Goal: Task Accomplishment & Management: Complete application form

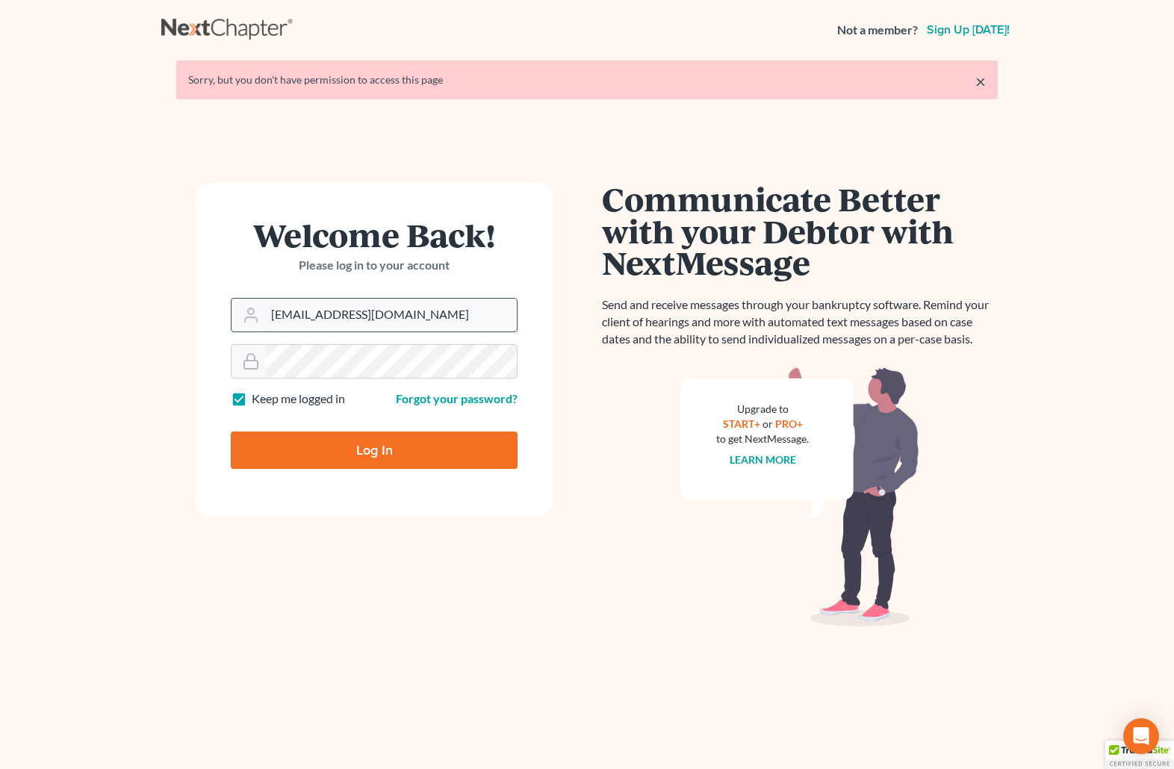
click at [426, 309] on input "brittcostomarnold@gmail.com" at bounding box center [391, 315] width 252 height 33
drag, startPoint x: 438, startPoint y: 313, endPoint x: 193, endPoint y: 305, distance: 245.7
click at [193, 305] on div "Welcome Back! Please log in to your account Email Address brittcostomarnold@gma…" at bounding box center [374, 448] width 426 height 530
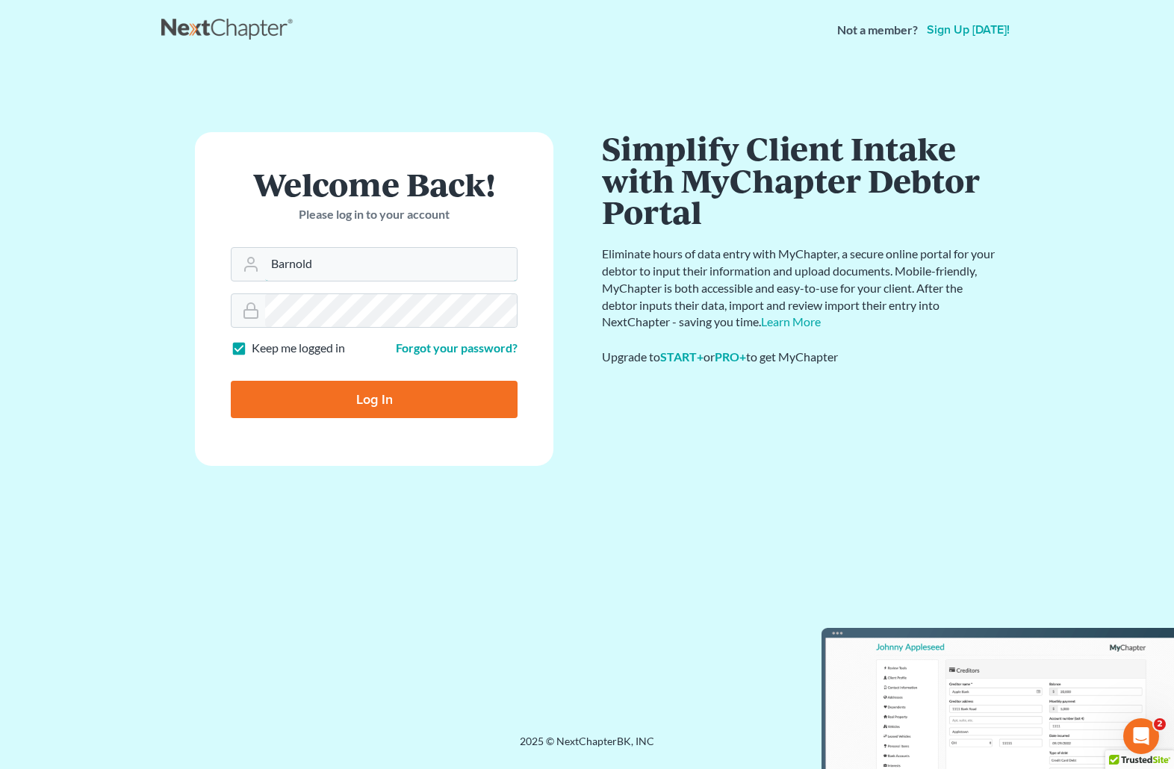
type input "[EMAIL_ADDRESS][DOMAIN_NAME]"
click at [208, 311] on form "Welcome Back! Please log in to your account Email Address barnold@arnoldlawoffi…" at bounding box center [374, 299] width 358 height 334
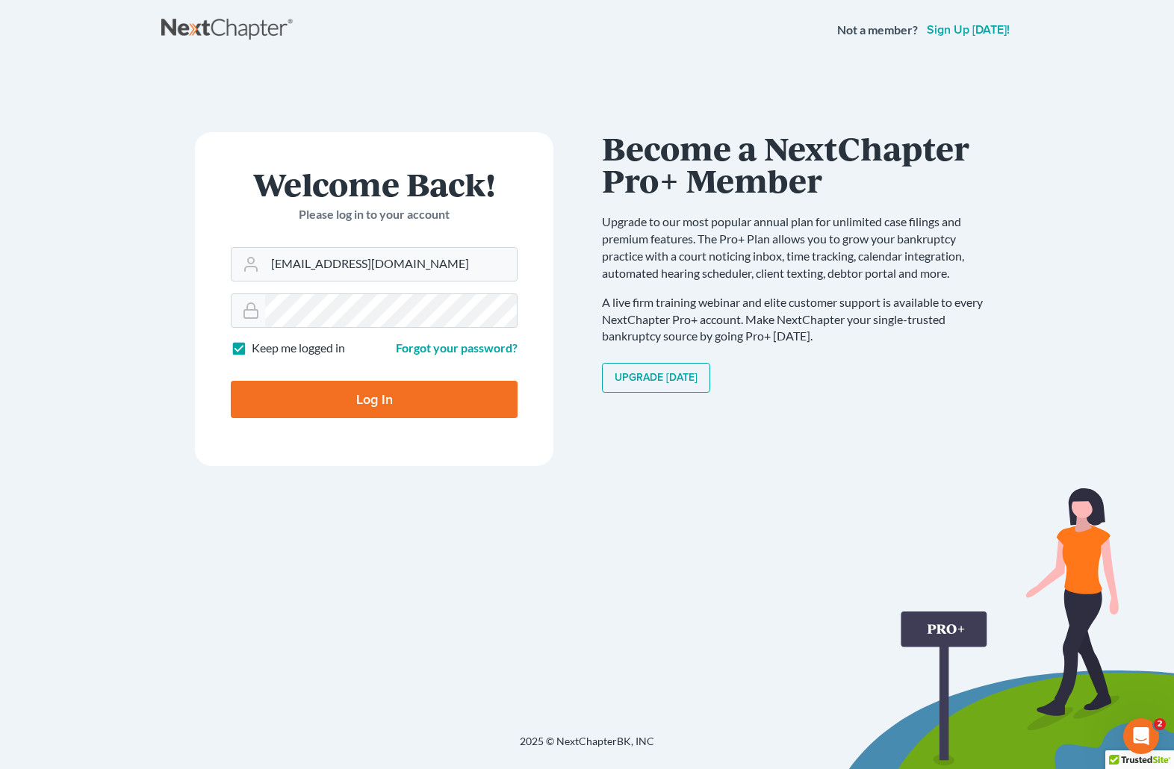
click at [295, 390] on input "Log In" at bounding box center [374, 399] width 287 height 37
type input "Thinking..."
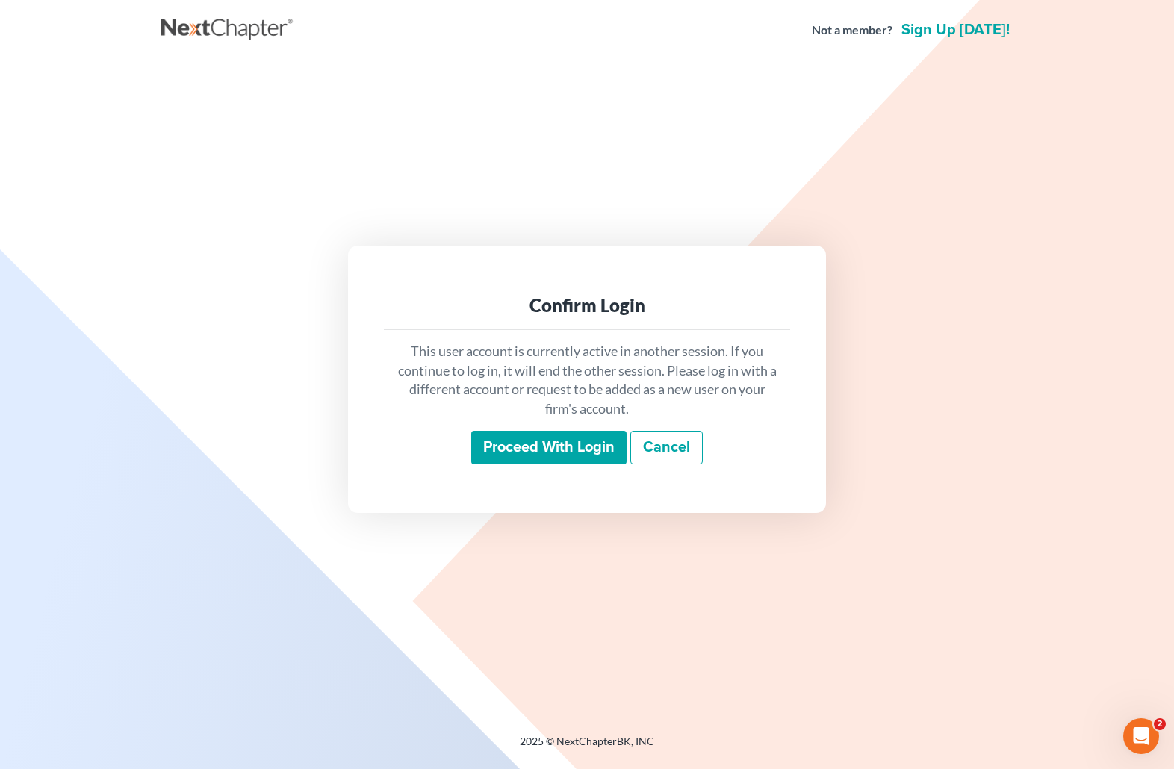
click at [539, 440] on input "Proceed with login" at bounding box center [548, 448] width 155 height 34
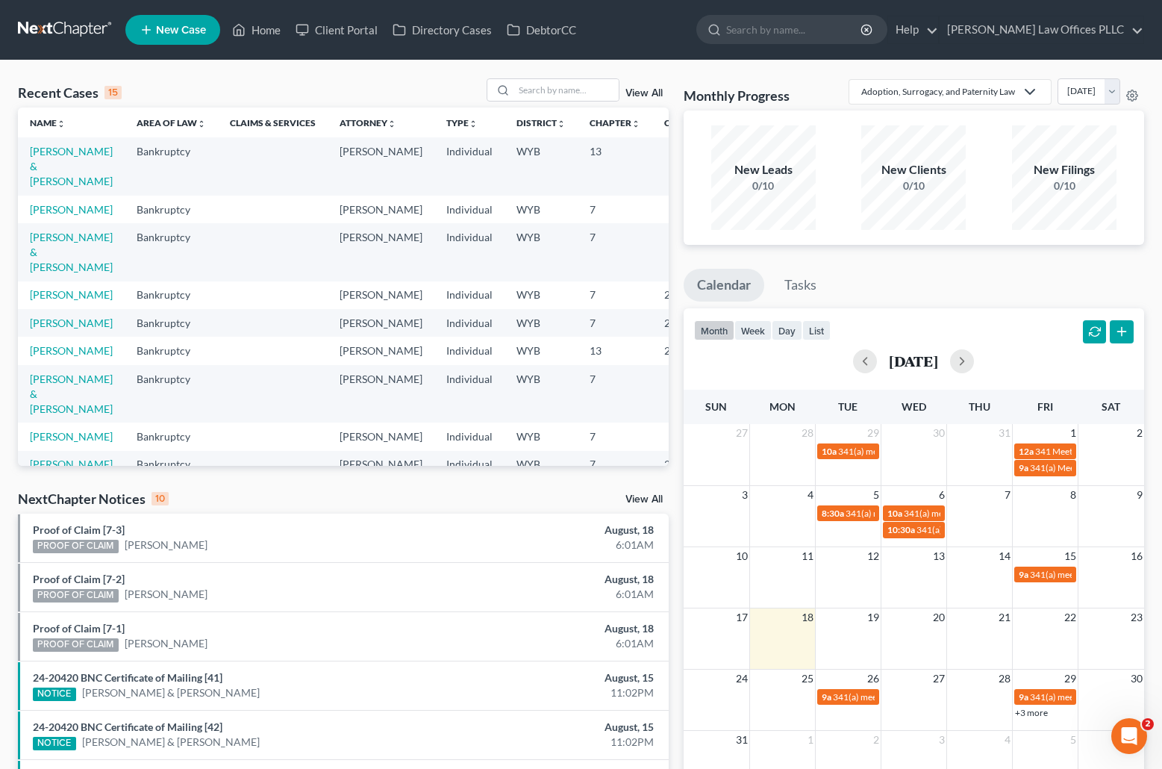
click at [40, 159] on td "Carrigan, Ricky & Kimberley" at bounding box center [71, 165] width 107 height 57
click at [44, 168] on link "Carrigan, Ricky & Kimberley" at bounding box center [71, 166] width 83 height 43
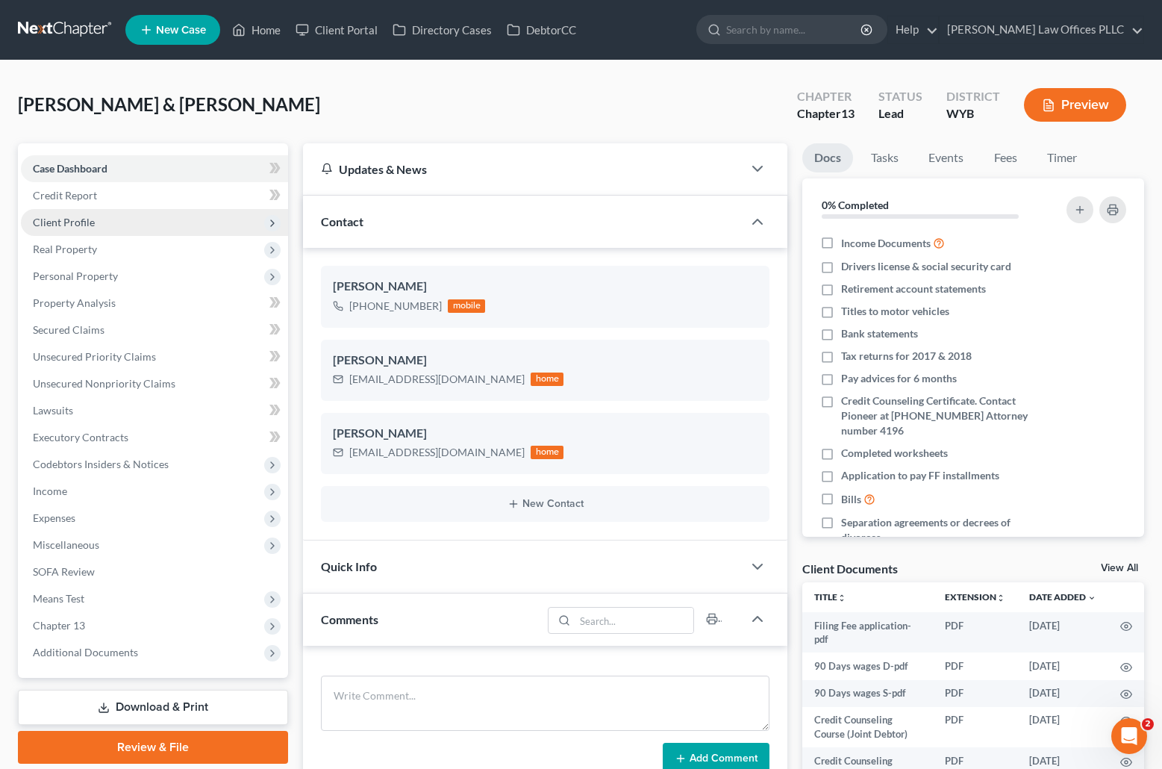
click at [65, 222] on span "Client Profile" at bounding box center [64, 222] width 62 height 13
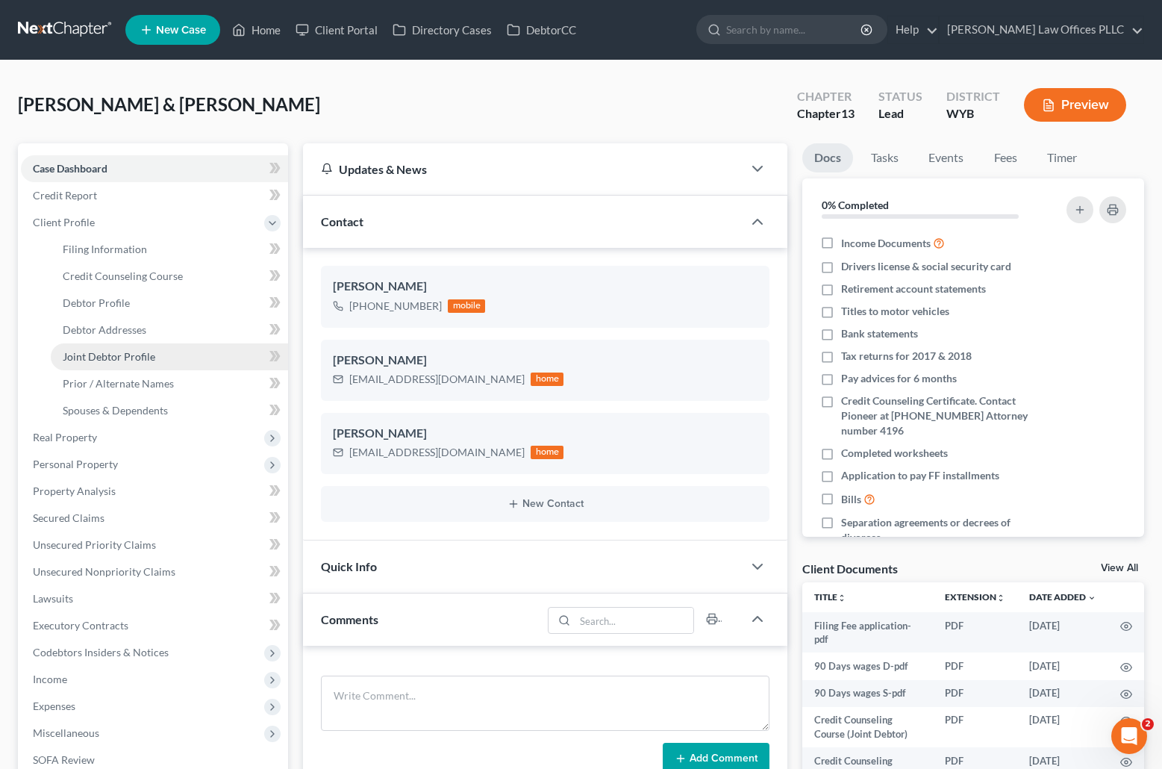
click at [111, 356] on span "Joint Debtor Profile" at bounding box center [109, 356] width 93 height 13
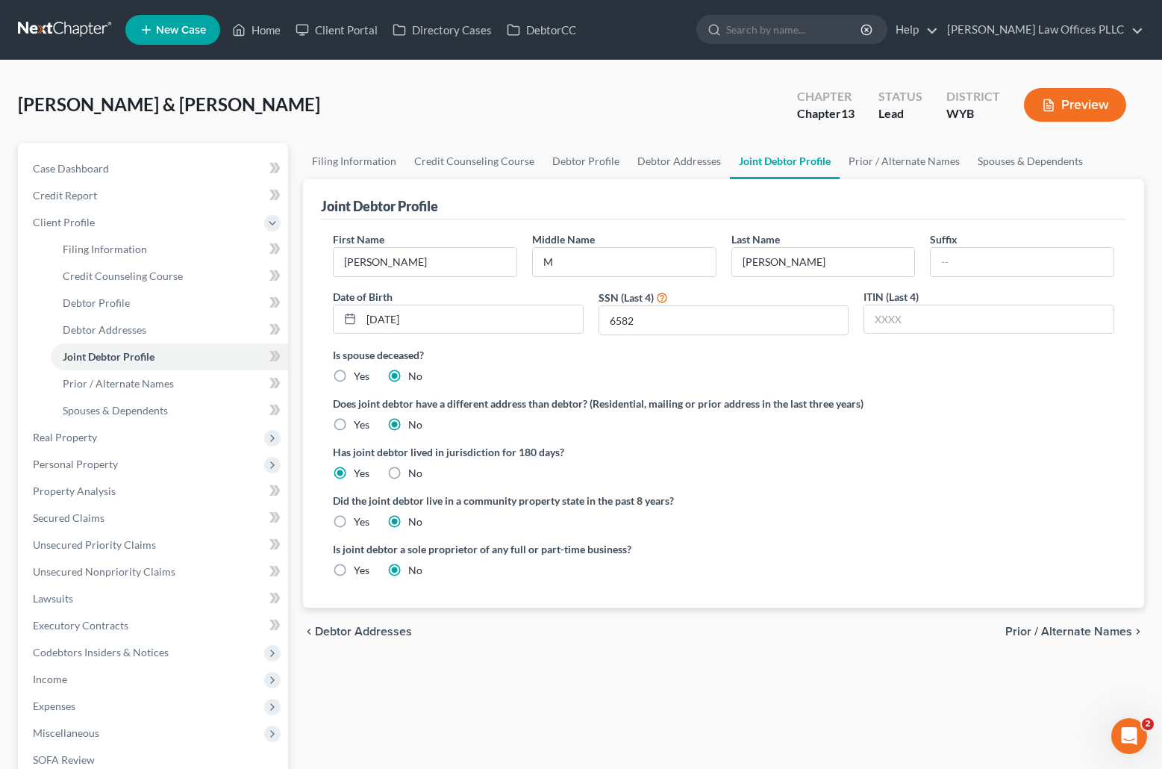
click at [472, 118] on div "Carrigan, Ricky & Kimberley Upgraded Chapter Chapter 13 Status Lead District WY…" at bounding box center [581, 110] width 1127 height 65
click at [119, 169] on link "Case Dashboard" at bounding box center [154, 168] width 267 height 27
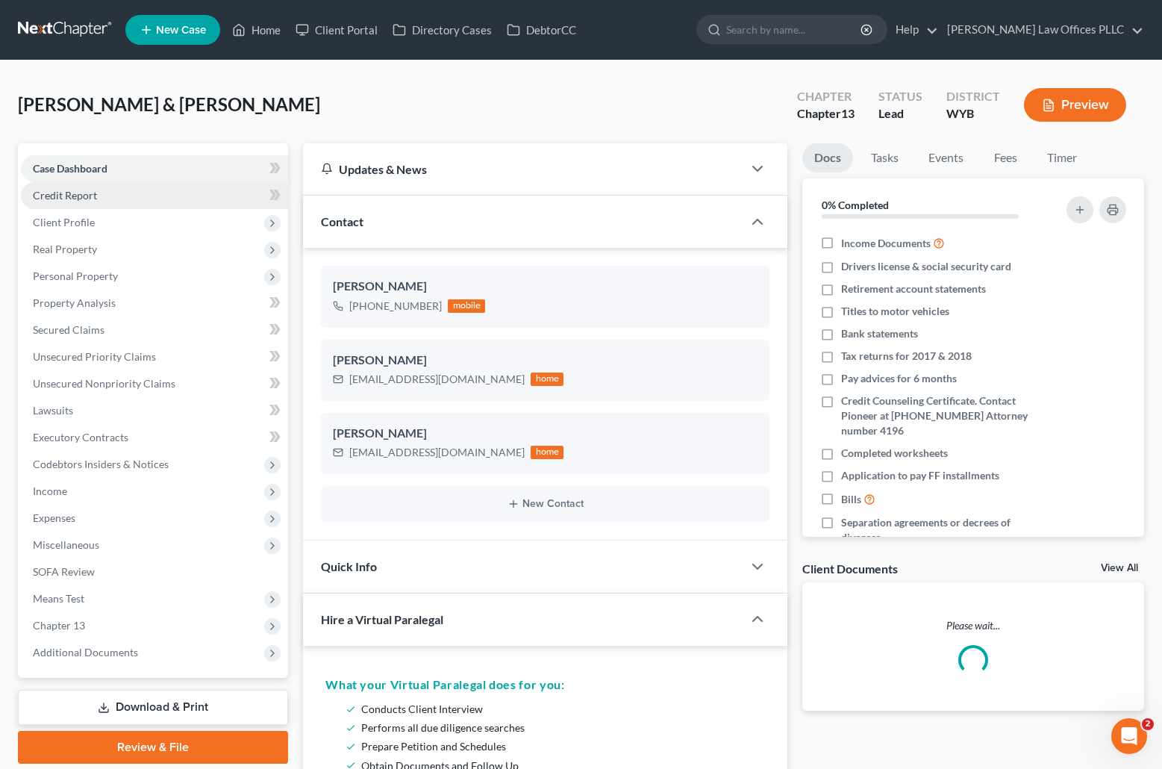
click at [95, 195] on span "Credit Report" at bounding box center [65, 195] width 64 height 13
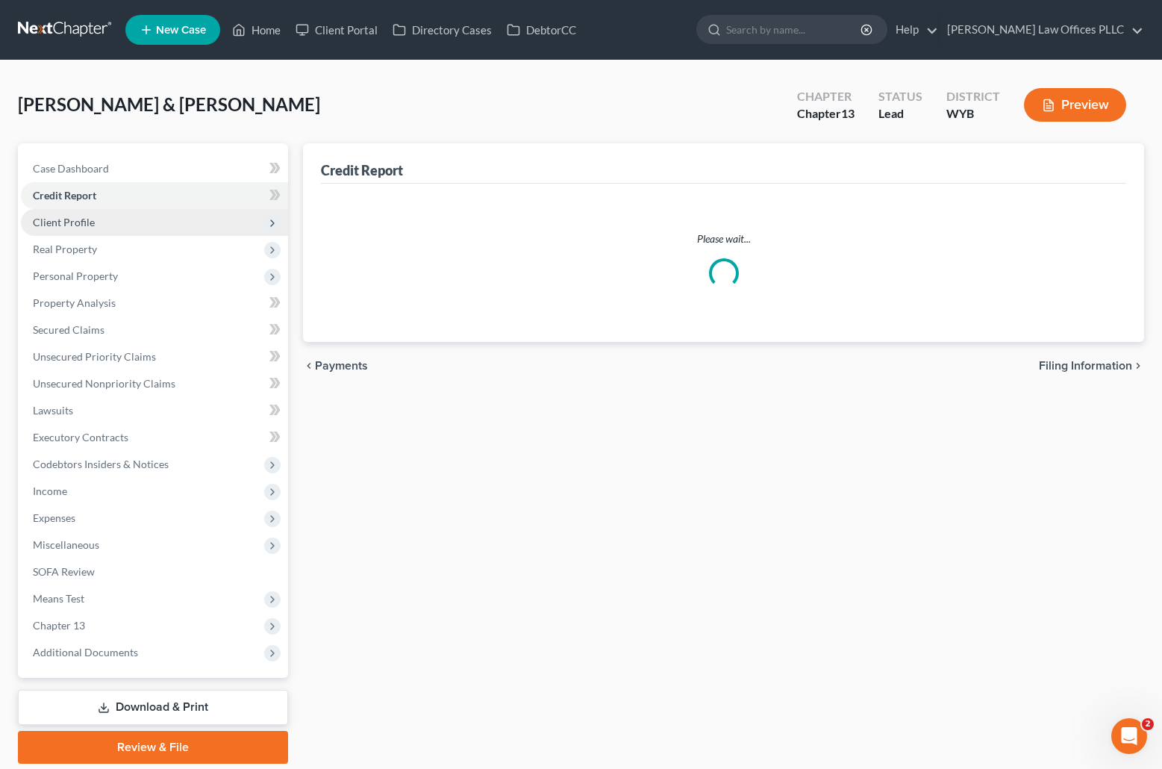
click at [93, 229] on span "Client Profile" at bounding box center [154, 222] width 267 height 27
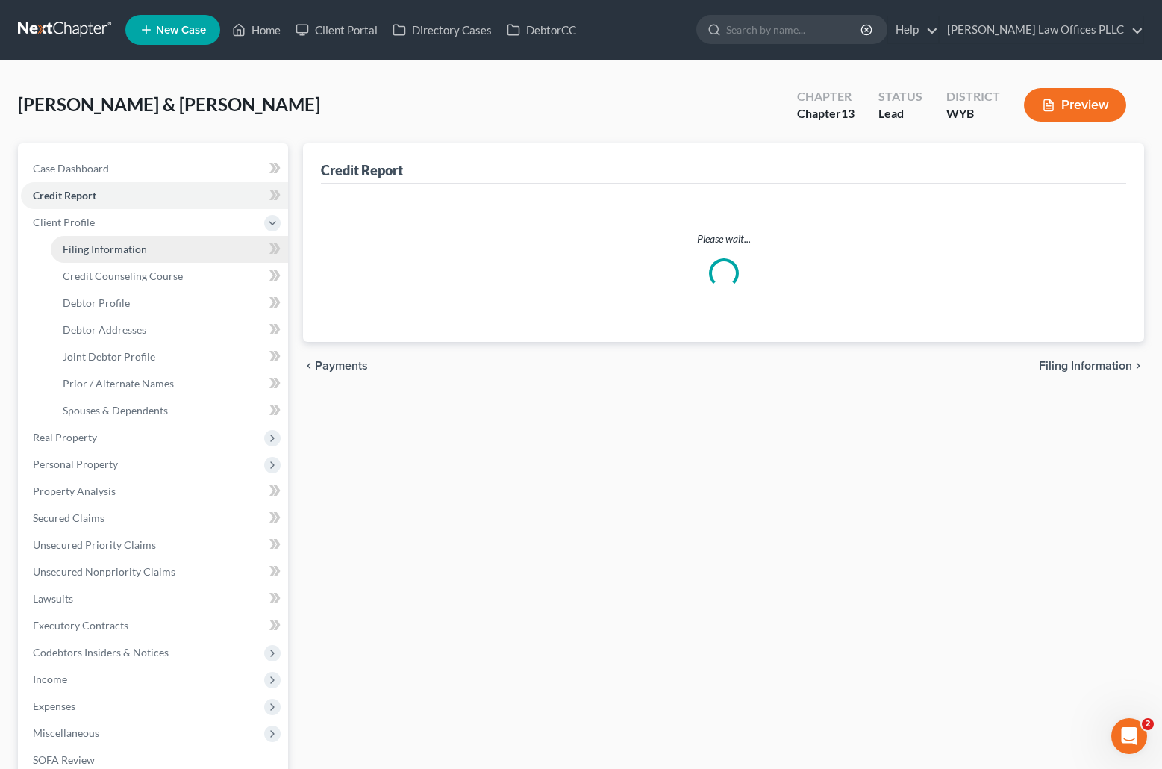
click at [103, 254] on span "Filing Information" at bounding box center [105, 249] width 84 height 13
select select "1"
select select "3"
select select "53"
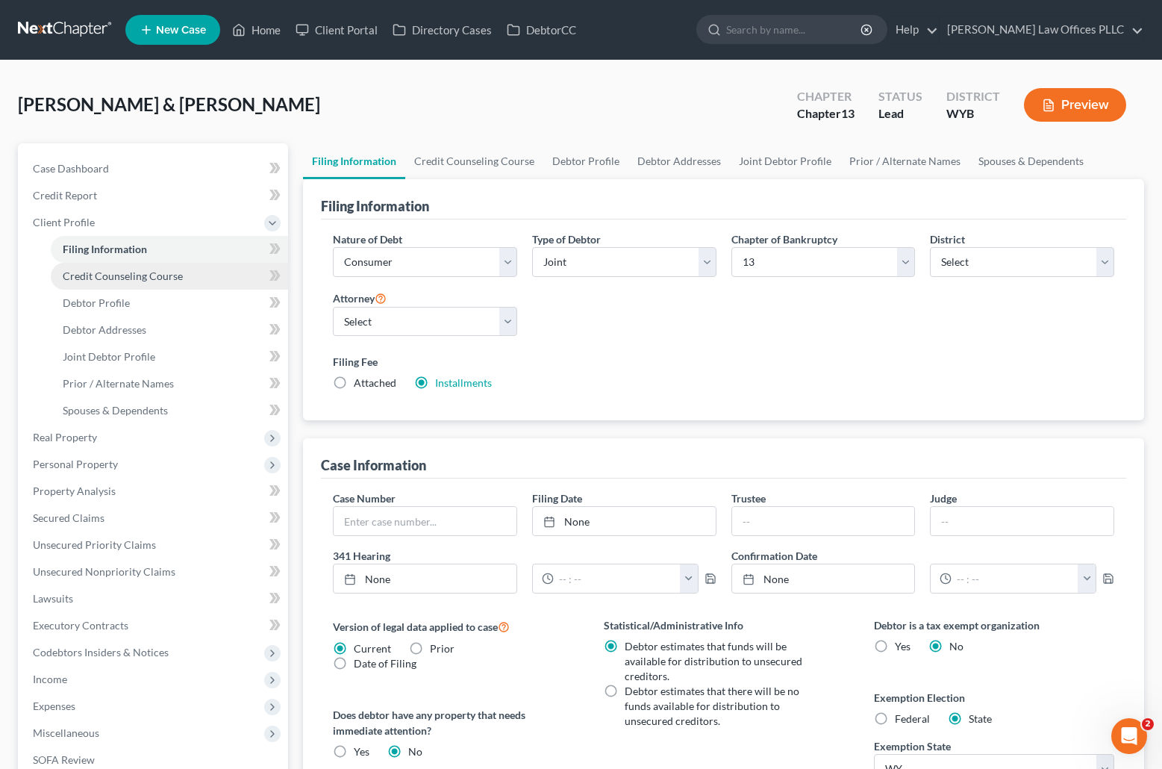
click at [115, 276] on span "Credit Counseling Course" at bounding box center [123, 276] width 120 height 13
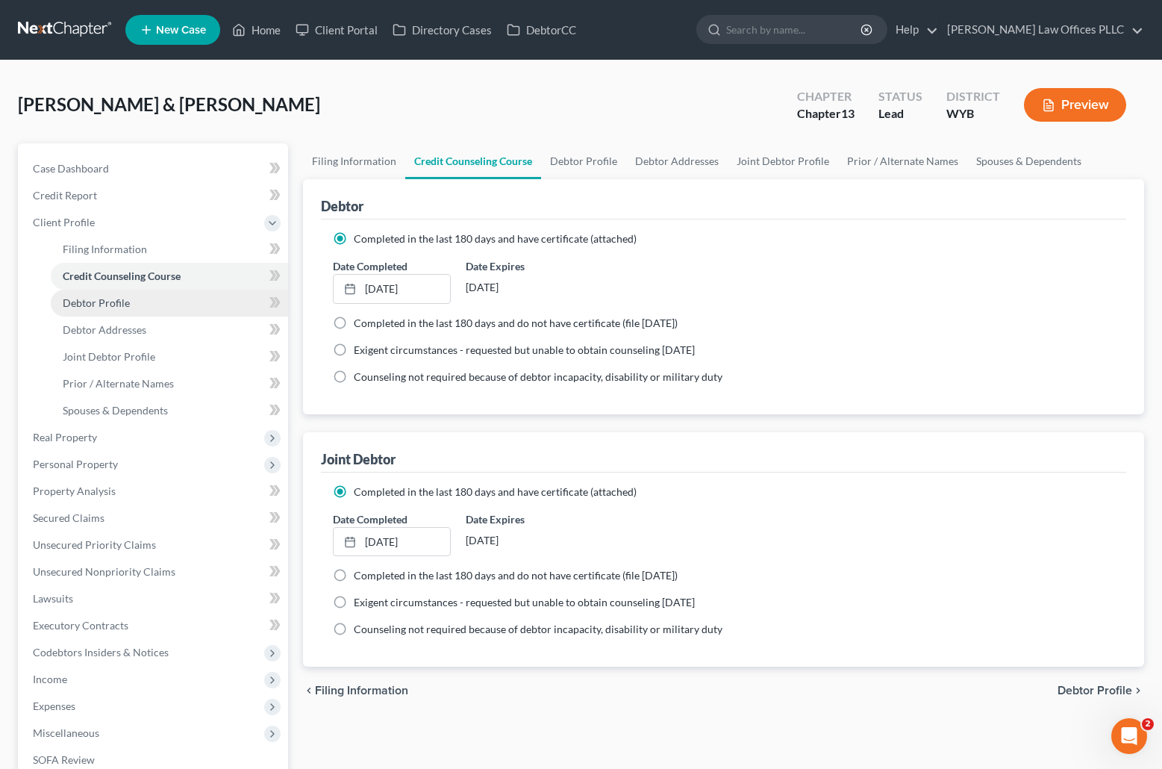
click at [115, 305] on span "Debtor Profile" at bounding box center [96, 302] width 67 height 13
select select "1"
select select "2"
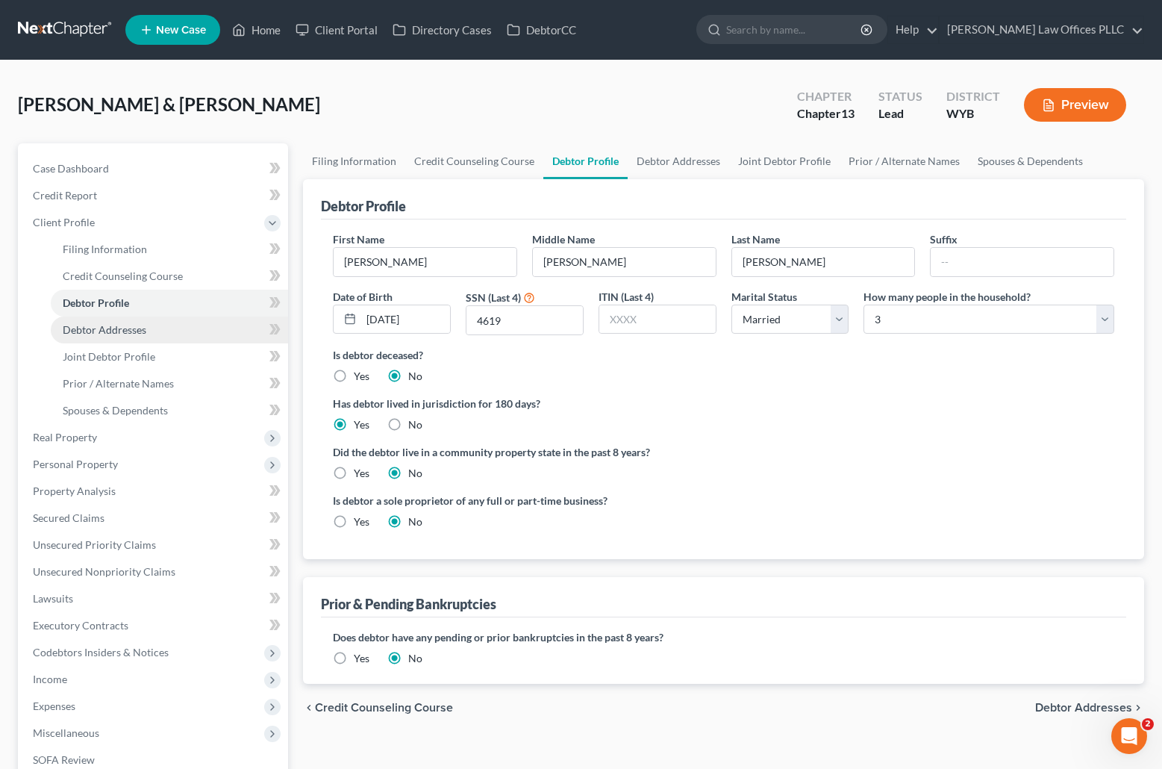
click at [128, 335] on span "Debtor Addresses" at bounding box center [105, 329] width 84 height 13
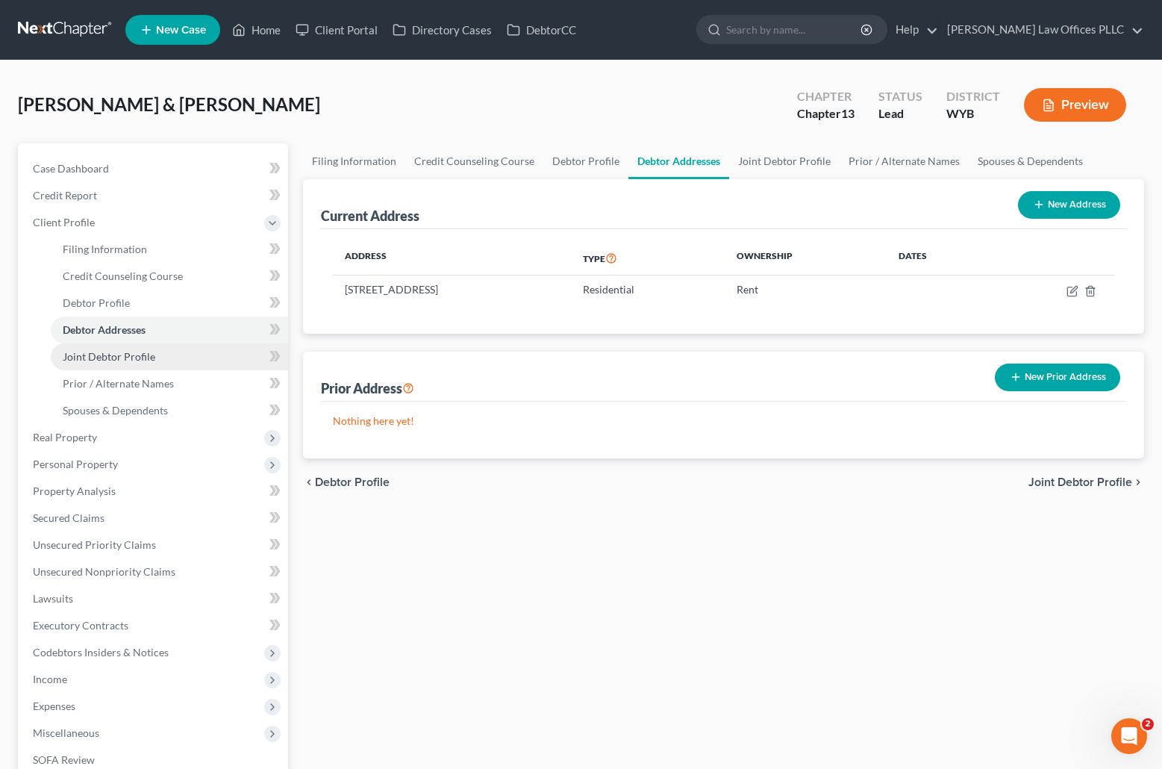
click at [138, 354] on span "Joint Debtor Profile" at bounding box center [109, 356] width 93 height 13
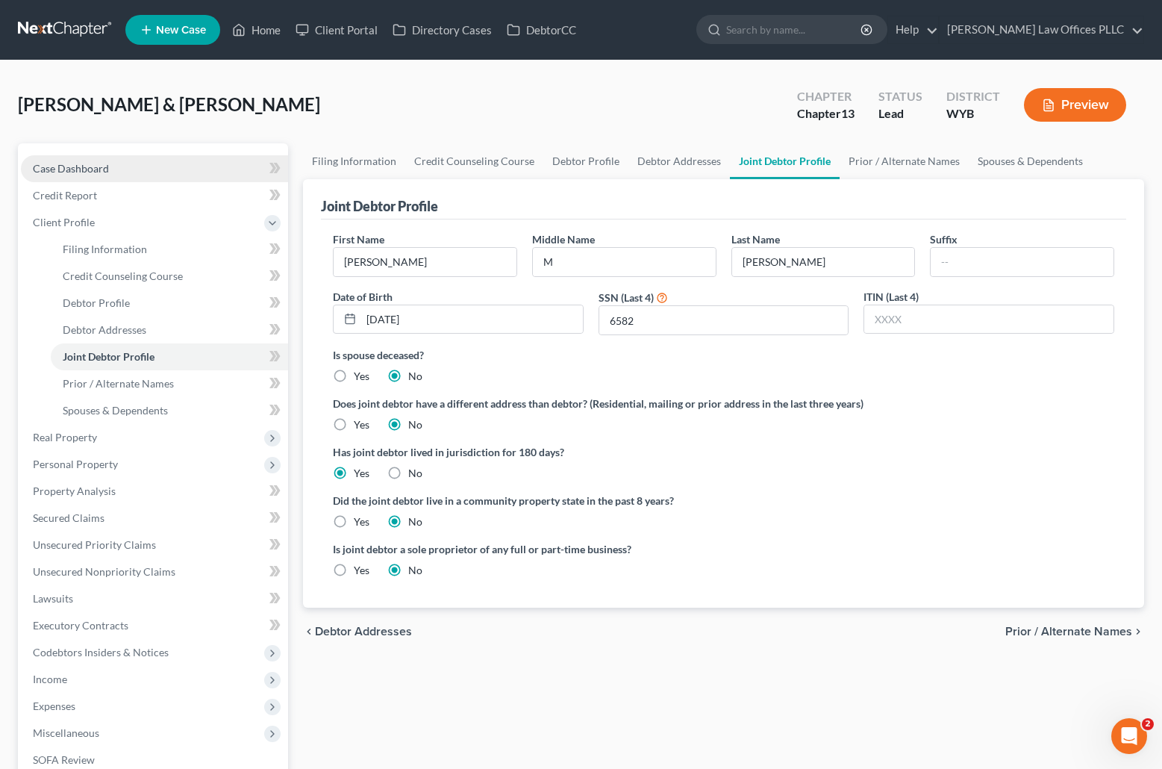
click at [101, 174] on span "Case Dashboard" at bounding box center [71, 168] width 76 height 13
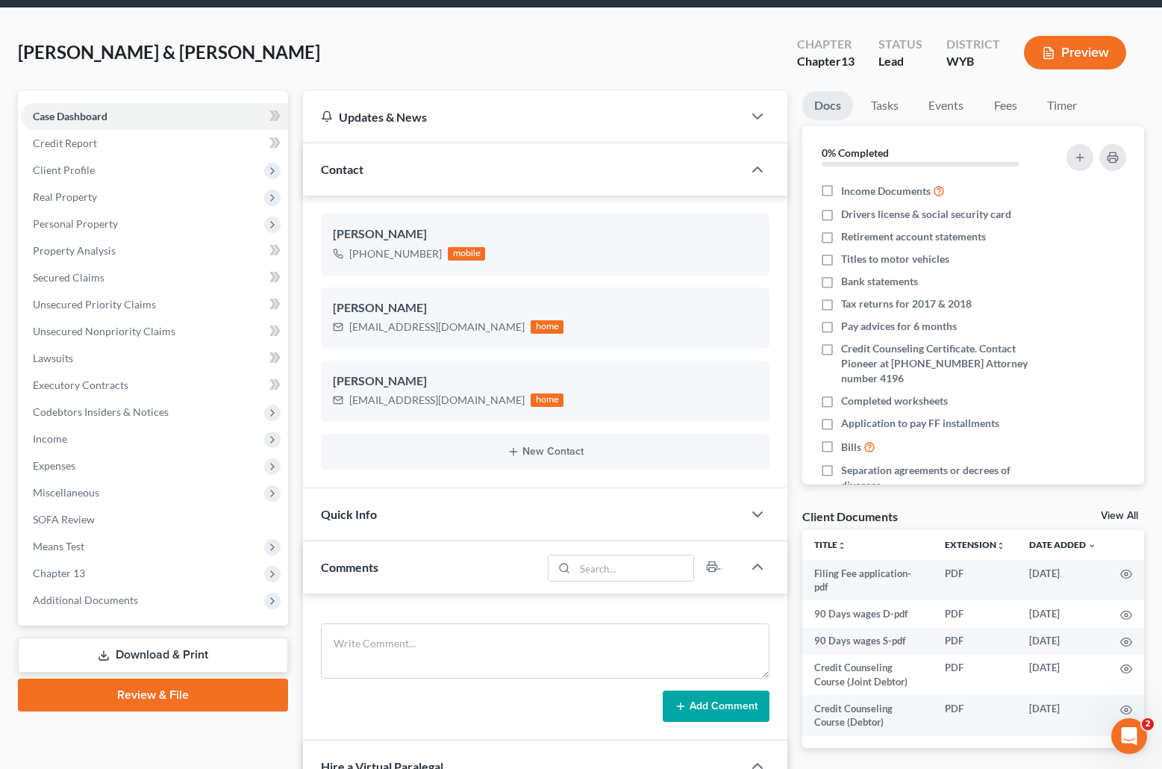
scroll to position [75, 0]
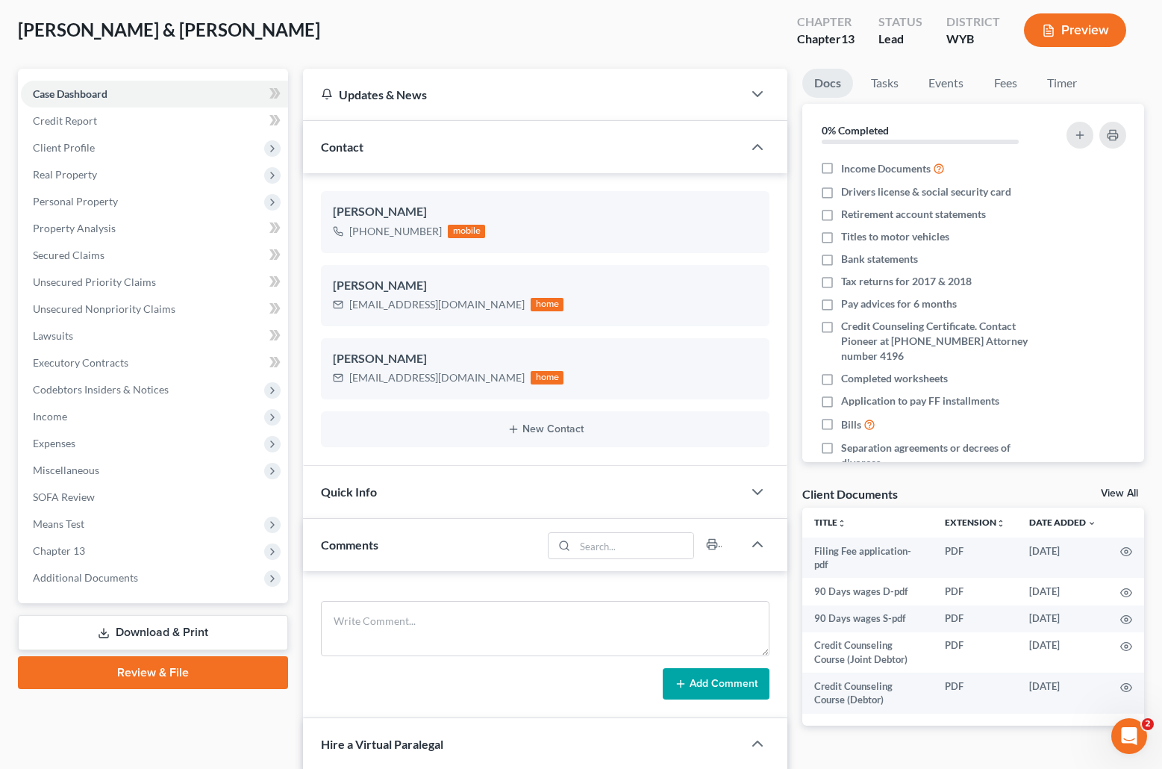
click at [688, 20] on div "Carrigan, Ricky & Kimberley Upgraded Chapter Chapter 13 Status Lead District WY…" at bounding box center [581, 36] width 1127 height 65
click at [162, 626] on link "Download & Print" at bounding box center [153, 632] width 270 height 35
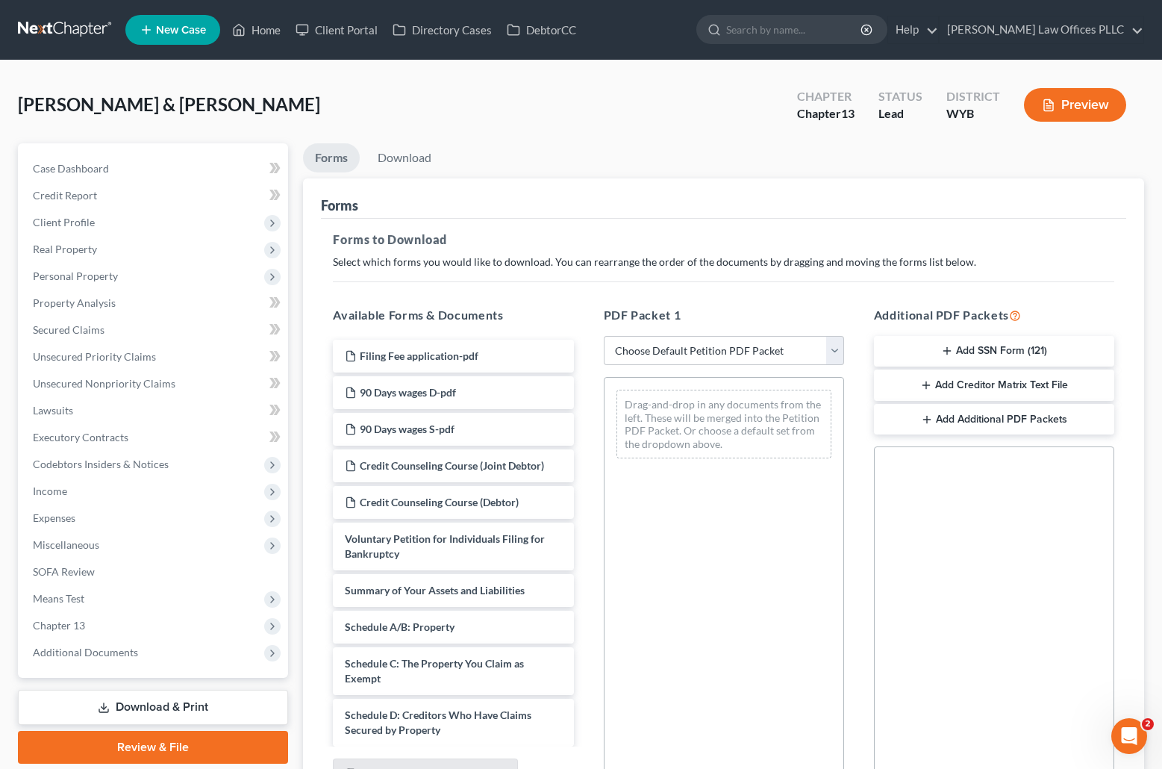
click at [1015, 346] on button "Add SSN Form (121)" at bounding box center [994, 351] width 240 height 31
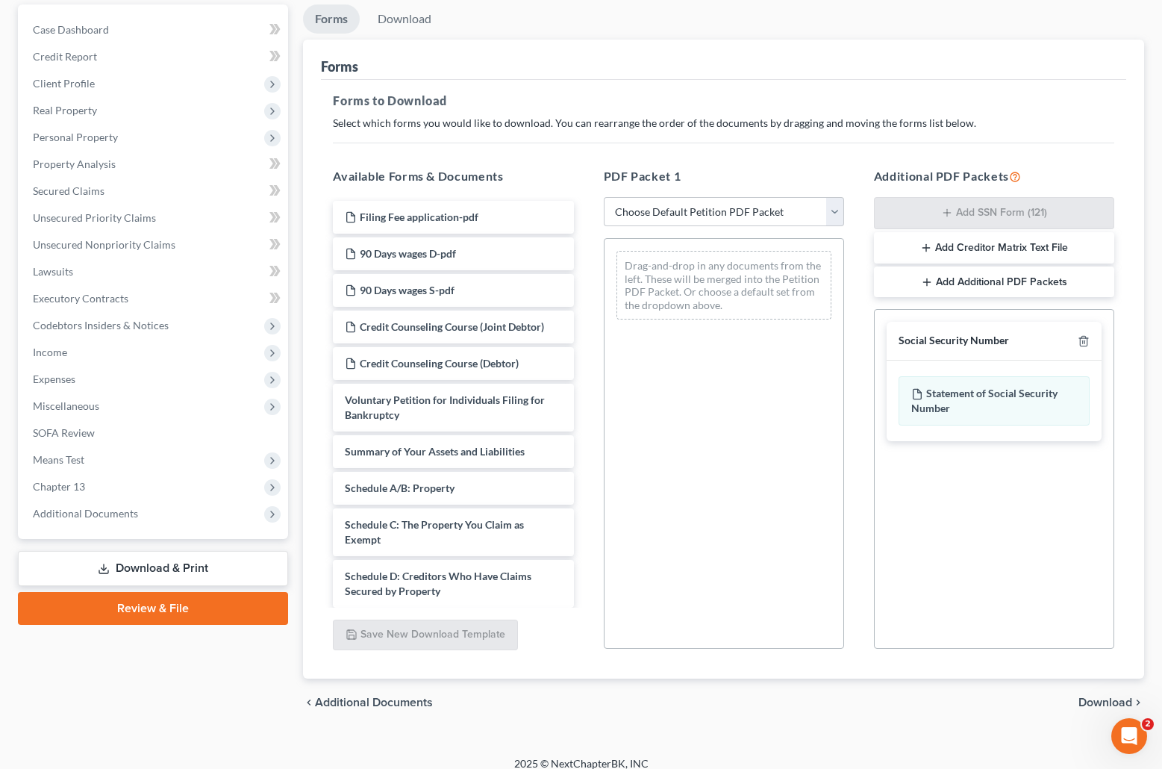
scroll to position [153, 0]
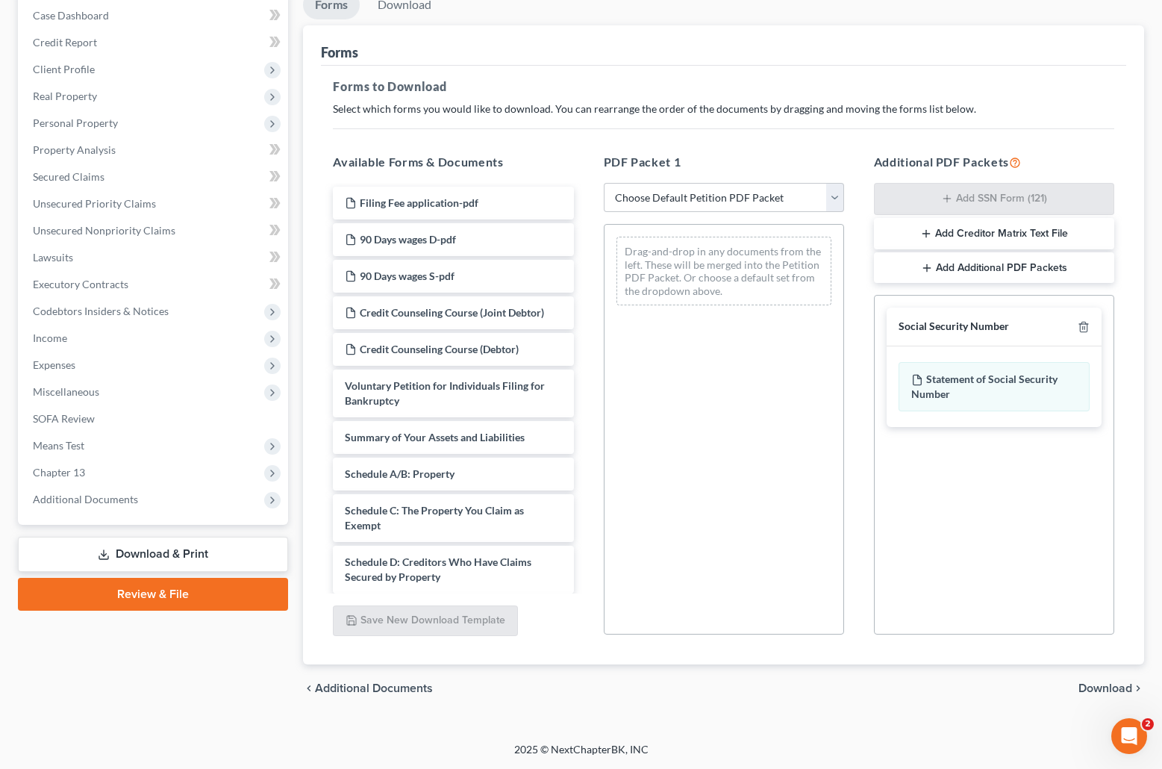
click at [1094, 687] on span "Download" at bounding box center [1106, 688] width 54 height 12
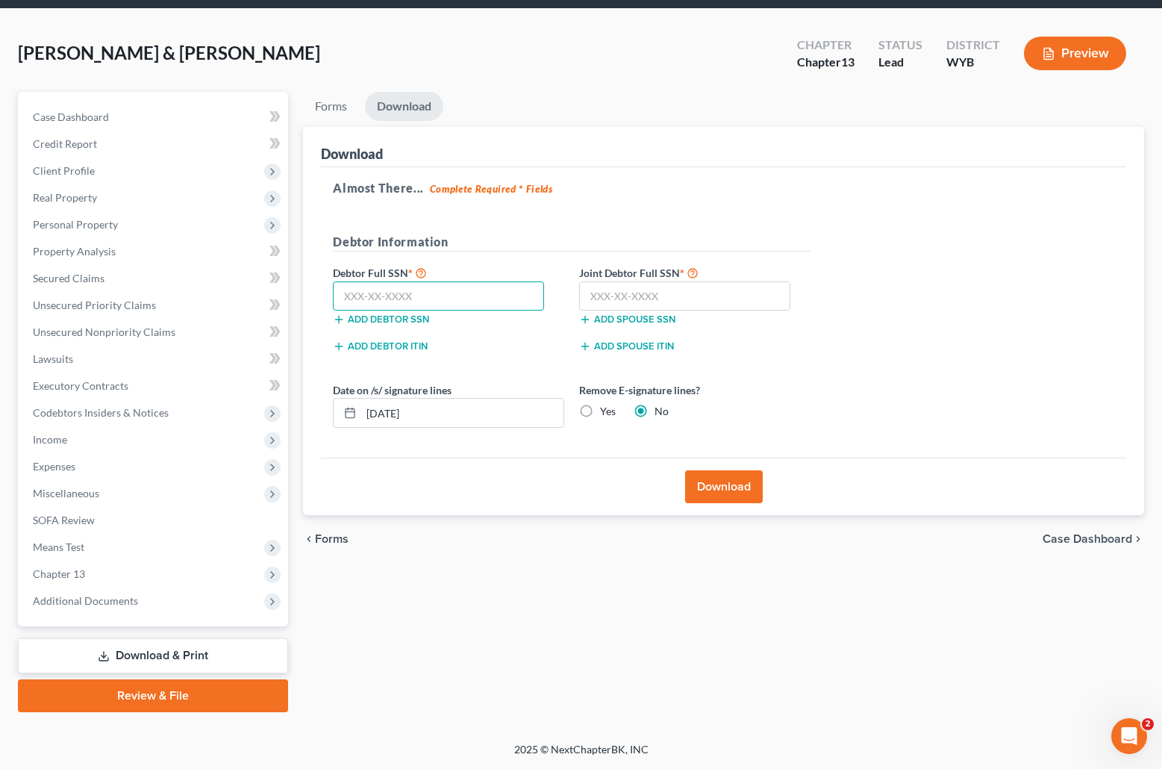
click at [342, 297] on input "text" at bounding box center [438, 296] width 211 height 30
type input "529-57-4619"
click at [596, 294] on input "text" at bounding box center [684, 296] width 211 height 30
type input "529-06-6582"
click at [720, 490] on button "Download" at bounding box center [724, 486] width 78 height 33
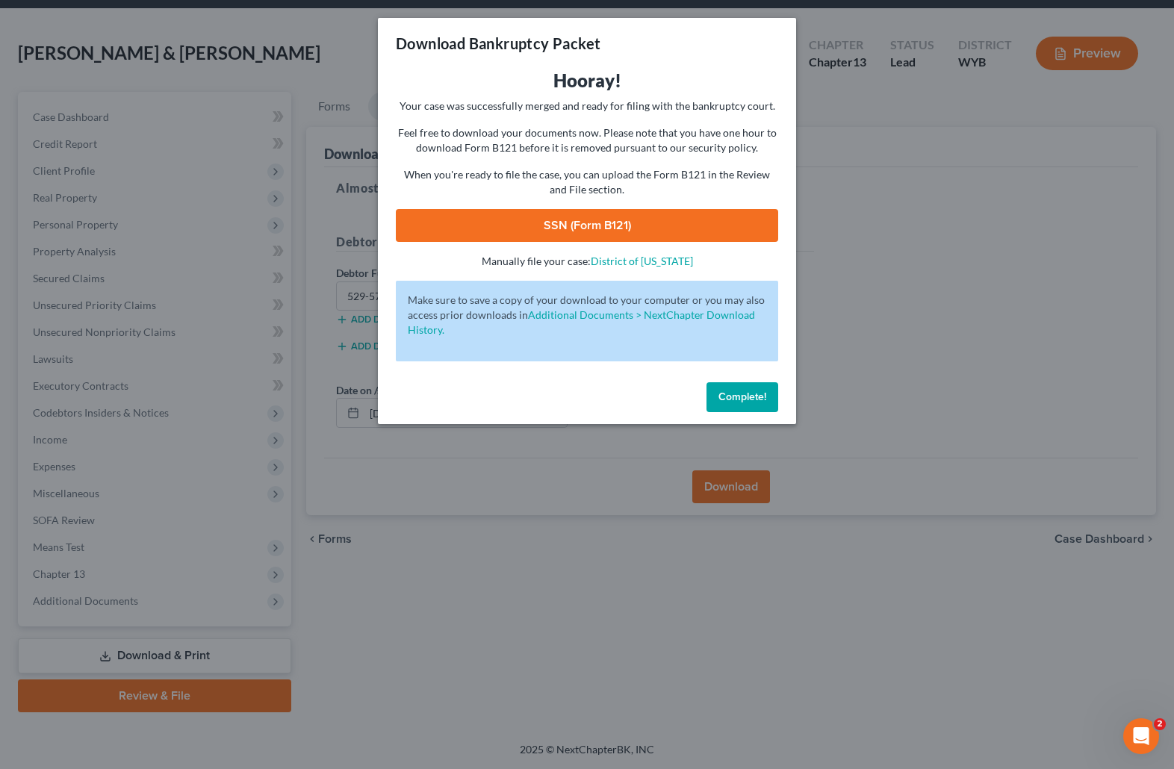
click at [586, 219] on link "SSN (Form B121)" at bounding box center [587, 225] width 382 height 33
click at [747, 399] on span "Complete!" at bounding box center [742, 396] width 48 height 13
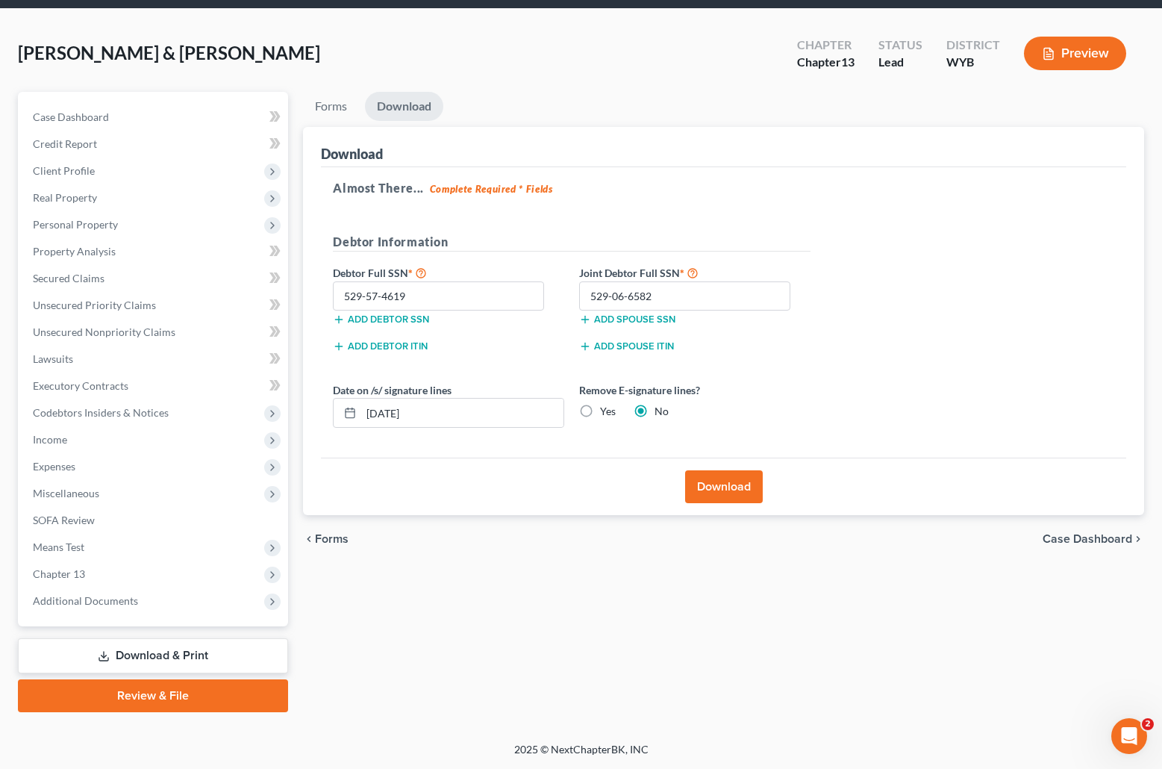
click at [719, 482] on button "Download" at bounding box center [724, 486] width 78 height 33
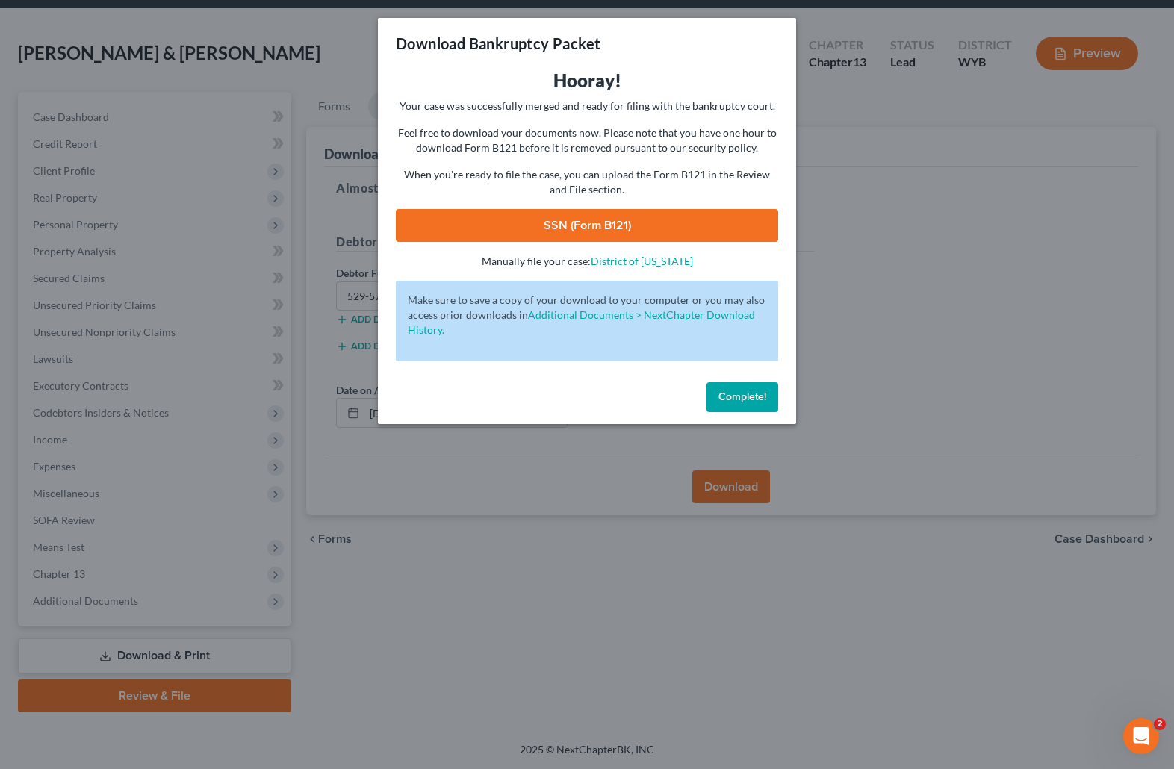
click at [595, 225] on link "SSN (Form B121)" at bounding box center [587, 225] width 382 height 33
click at [722, 389] on button "Complete!" at bounding box center [742, 397] width 72 height 30
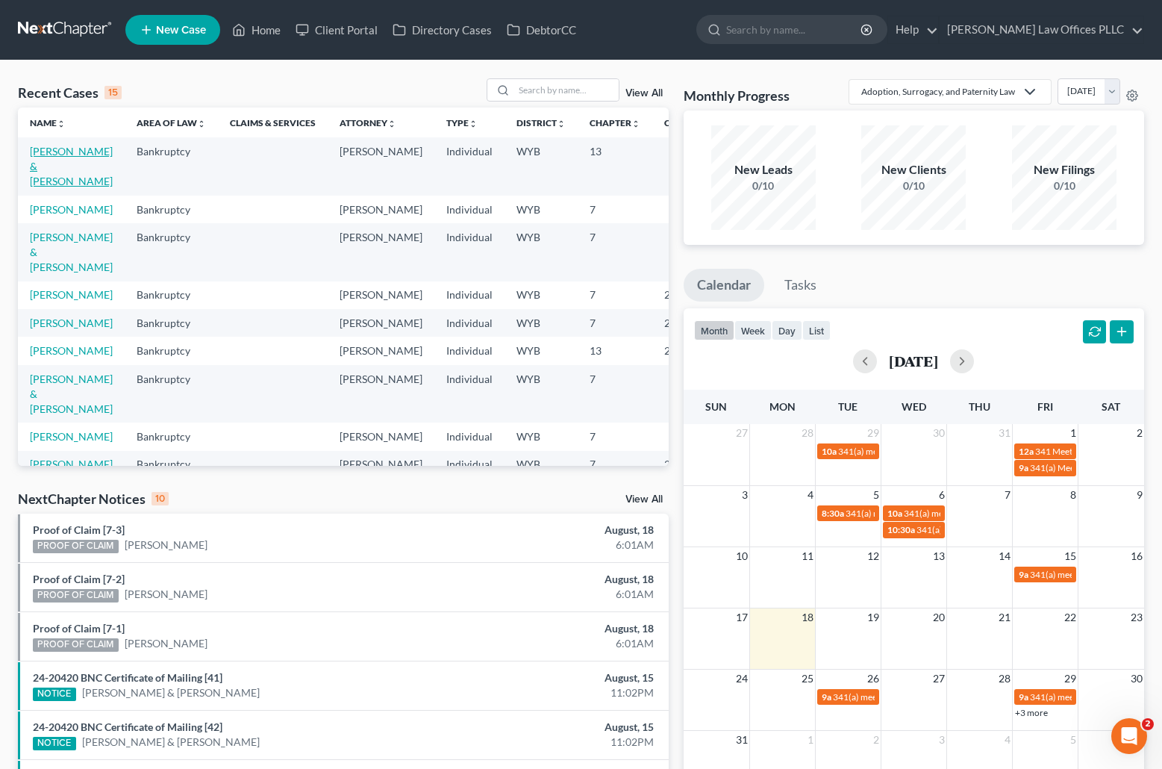
click at [52, 166] on link "[PERSON_NAME] & [PERSON_NAME]" at bounding box center [71, 166] width 83 height 43
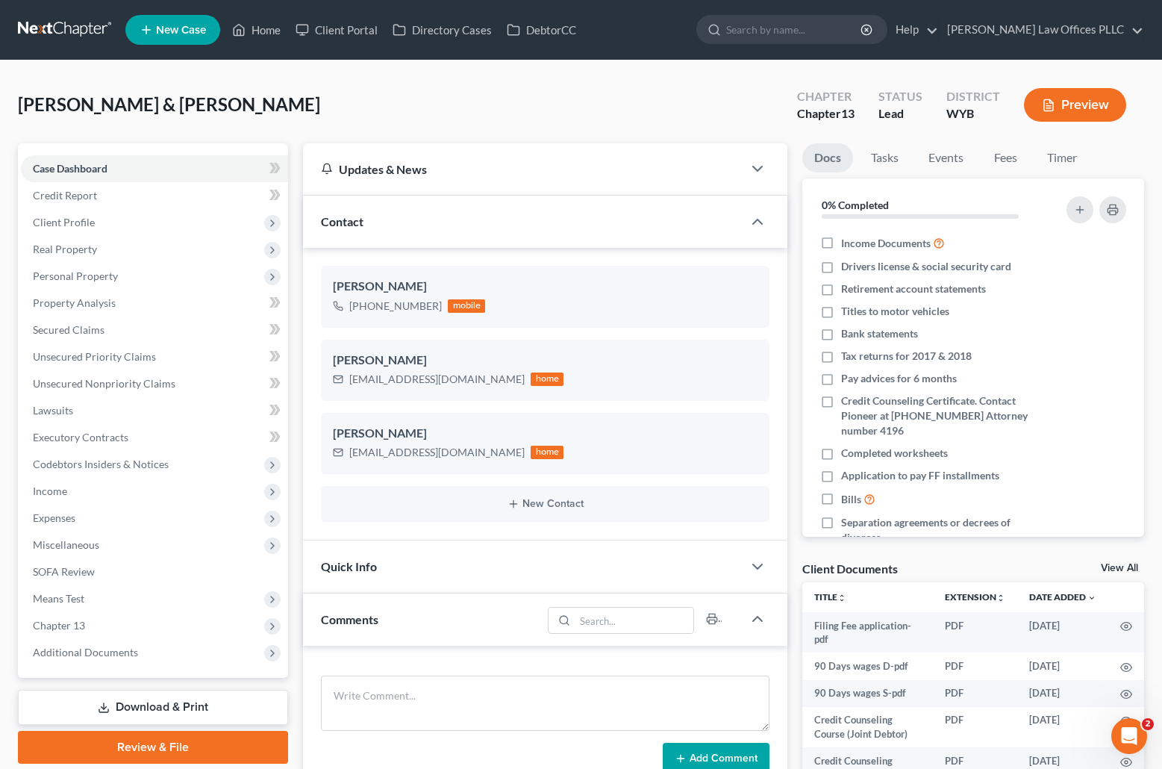
click at [207, 704] on link "Download & Print" at bounding box center [153, 707] width 270 height 35
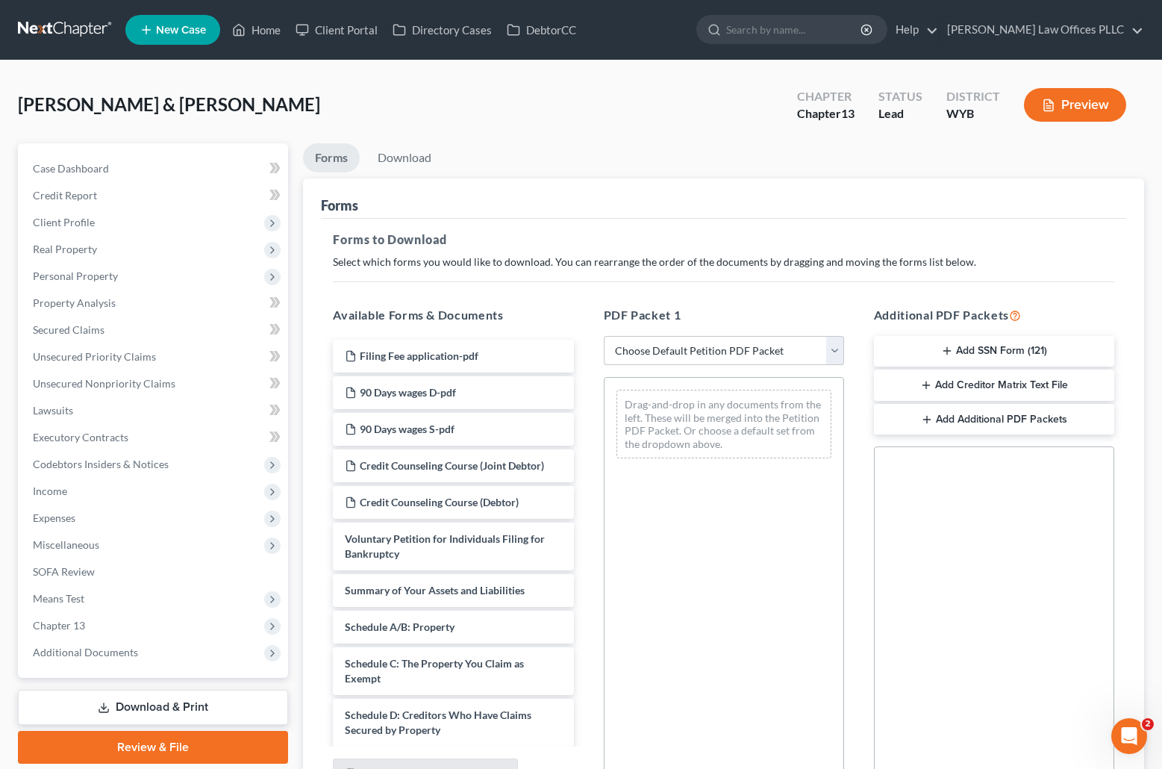
click at [839, 349] on select "Choose Default Petition PDF Packet Complete Bankruptcy Petition (all forms and …" at bounding box center [724, 351] width 240 height 30
select select "10"
click at [604, 336] on select "Choose Default Petition PDF Packet Complete Bankruptcy Petition (all forms and …" at bounding box center [724, 351] width 240 height 30
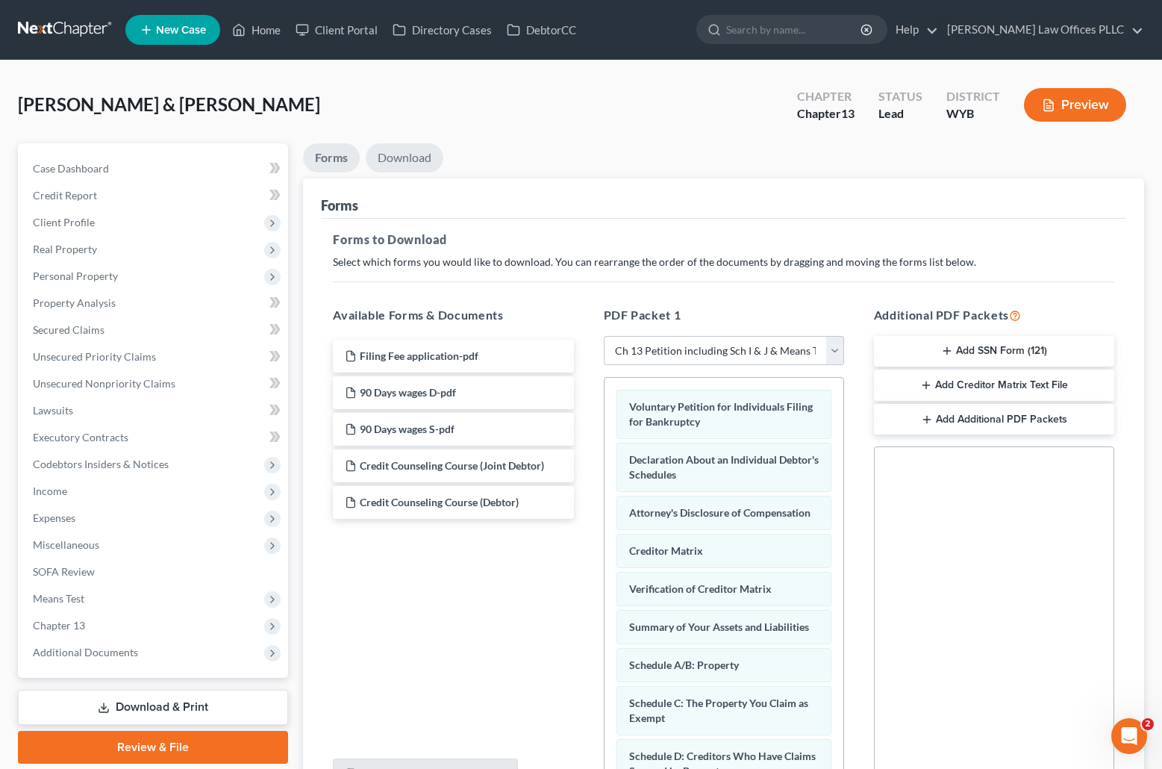
click at [411, 154] on link "Download" at bounding box center [405, 157] width 78 height 29
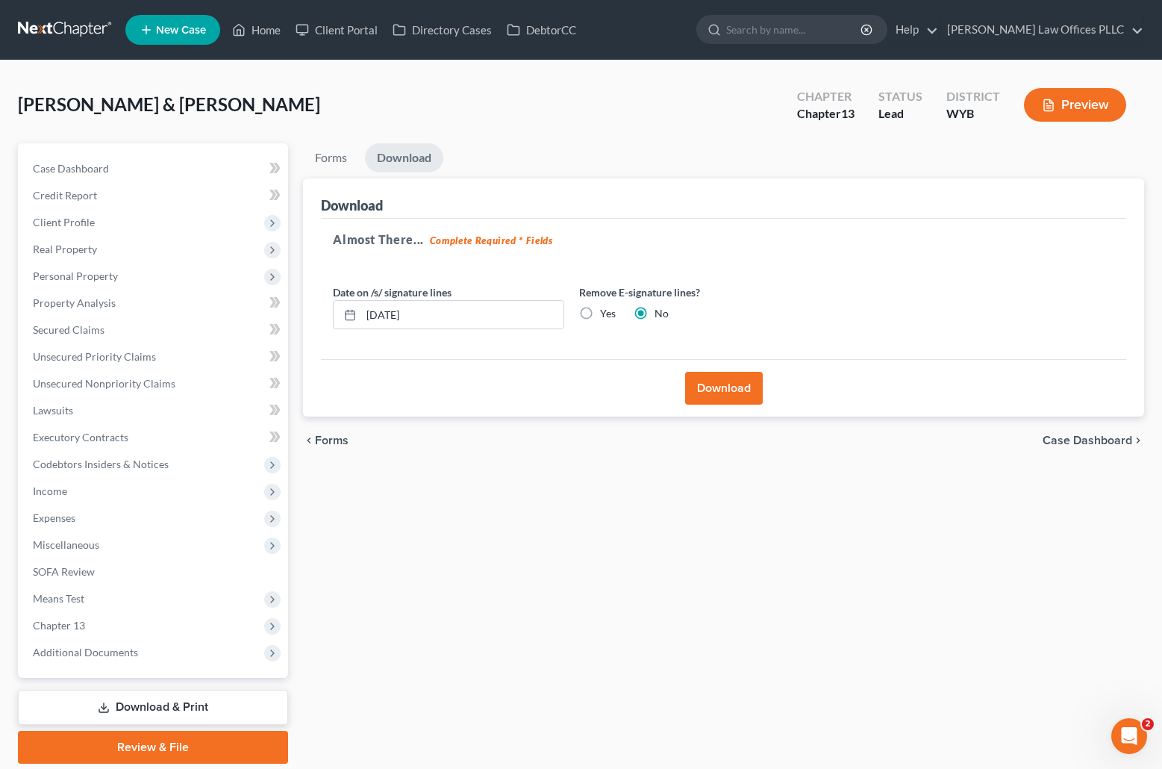
click at [600, 315] on label "Yes" at bounding box center [608, 313] width 16 height 15
click at [606, 315] on input "Yes" at bounding box center [611, 311] width 10 height 10
radio input "true"
radio input "false"
click at [738, 383] on button "Download" at bounding box center [724, 388] width 78 height 33
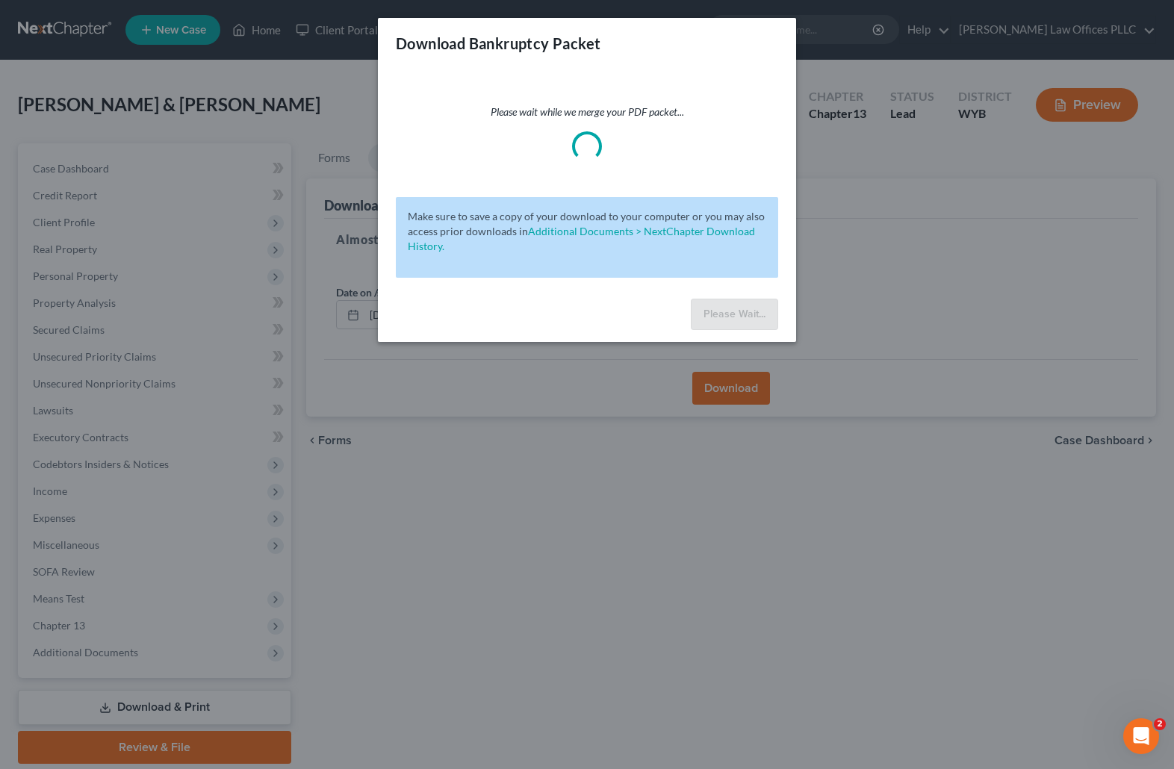
click at [879, 570] on div "Download Bankruptcy Packet Please wait while we merge your PDF packet... Make s…" at bounding box center [587, 384] width 1174 height 769
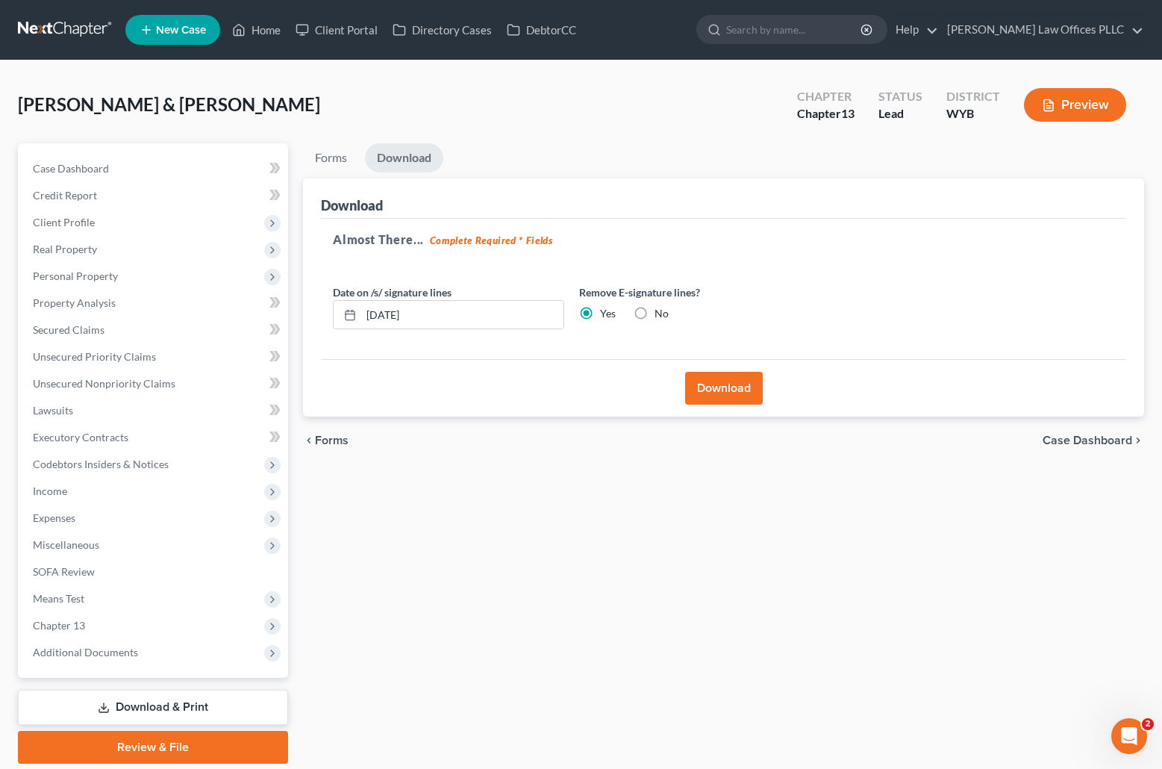
click at [139, 706] on link "Download & Print" at bounding box center [153, 707] width 270 height 35
click at [85, 438] on span "Executory Contracts" at bounding box center [81, 437] width 96 height 13
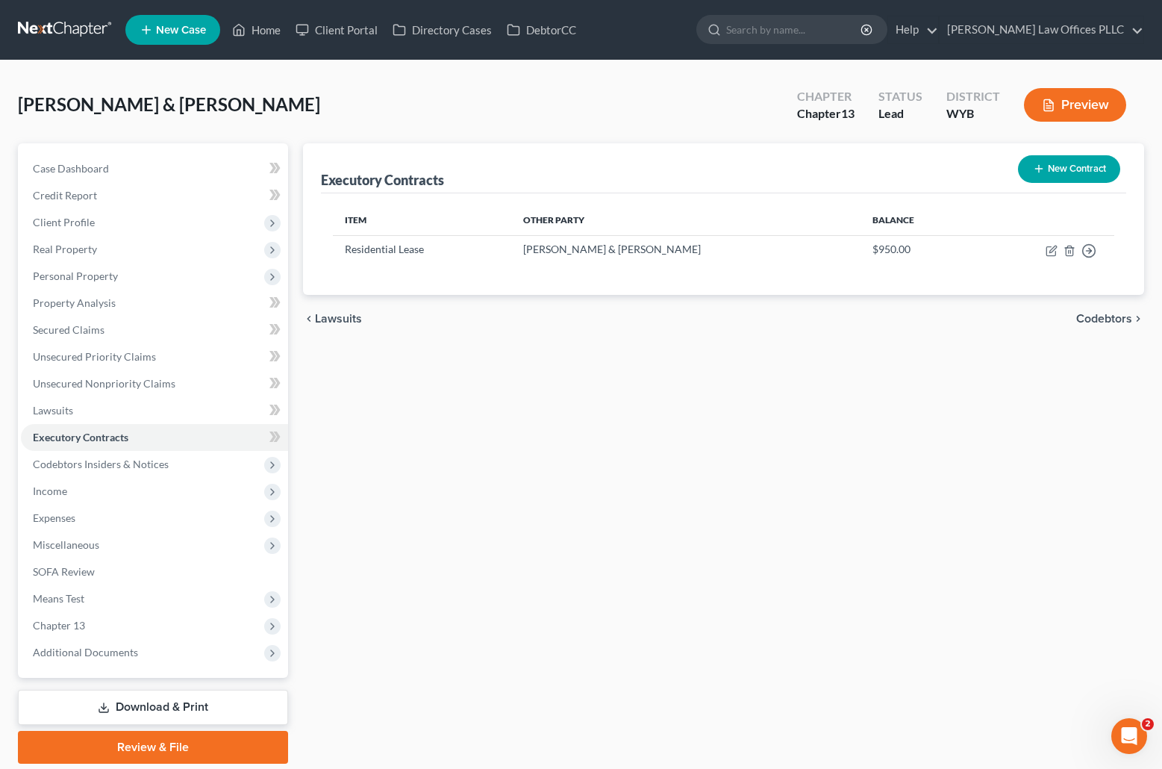
click at [193, 695] on link "Download & Print" at bounding box center [153, 707] width 270 height 35
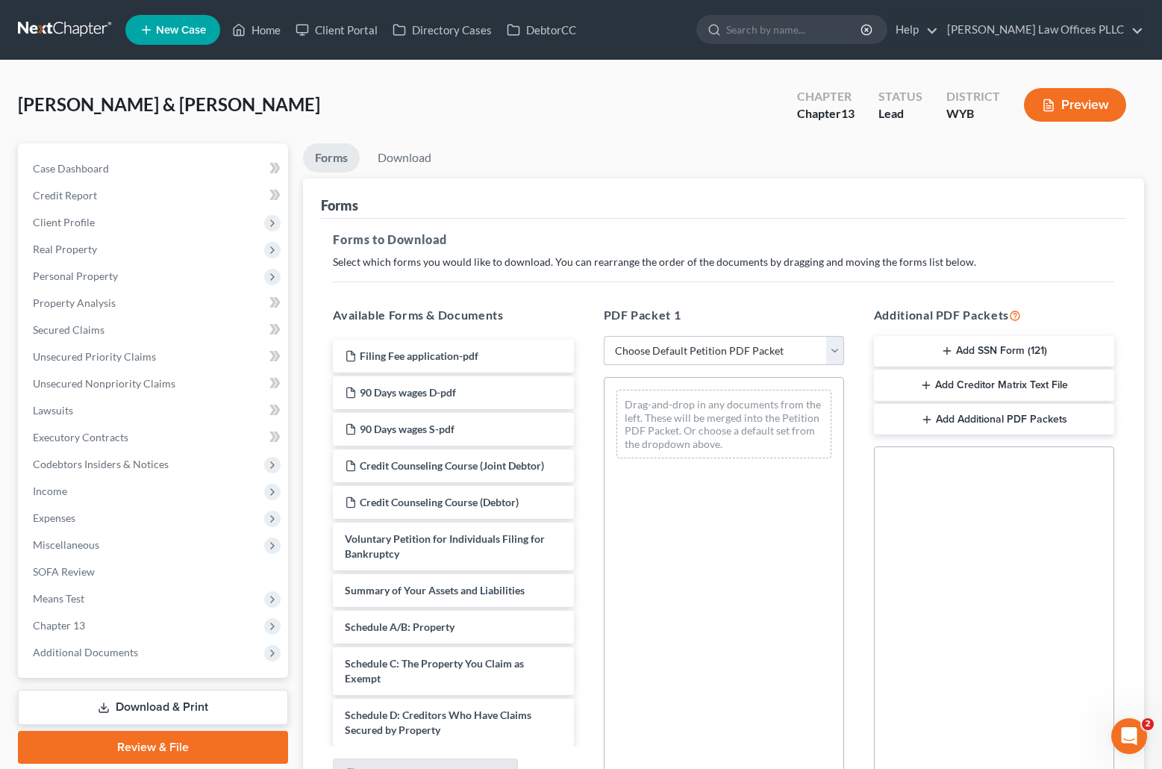
click at [834, 348] on select "Choose Default Petition PDF Packet Complete Bankruptcy Petition (all forms and …" at bounding box center [724, 351] width 240 height 30
select select "10"
click at [604, 336] on select "Choose Default Petition PDF Packet Complete Bankruptcy Petition (all forms and …" at bounding box center [724, 351] width 240 height 30
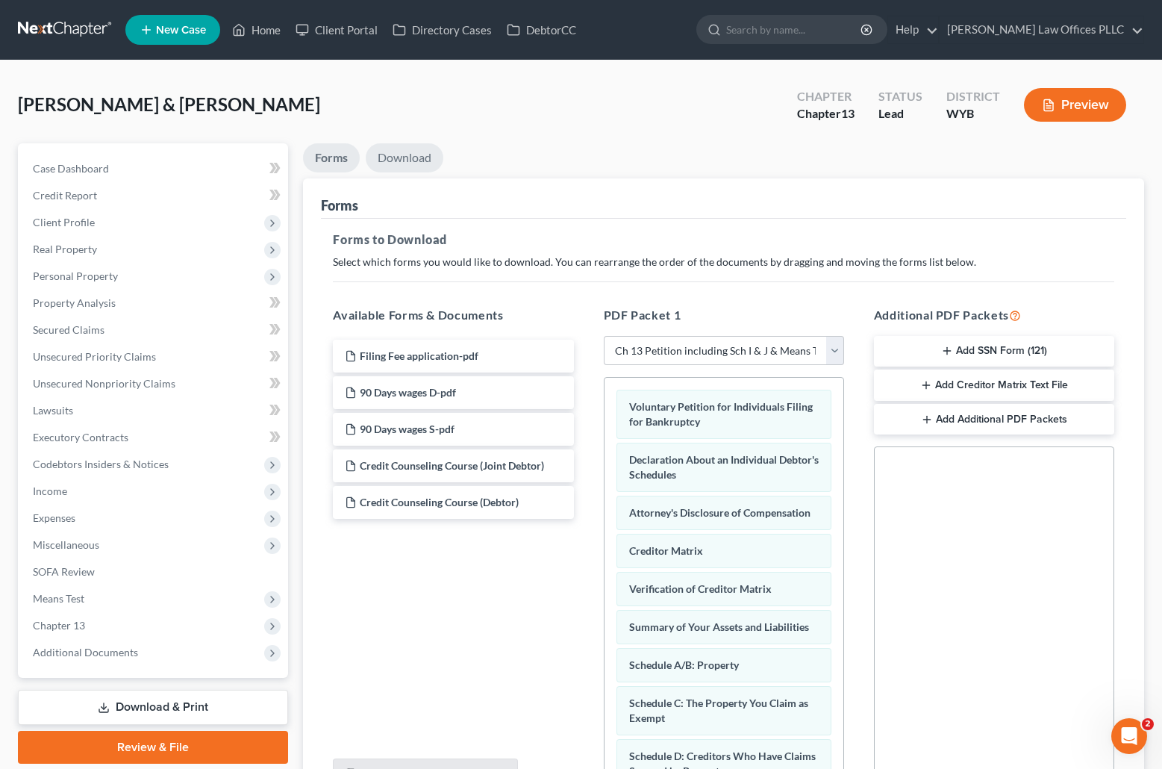
click at [404, 152] on link "Download" at bounding box center [405, 157] width 78 height 29
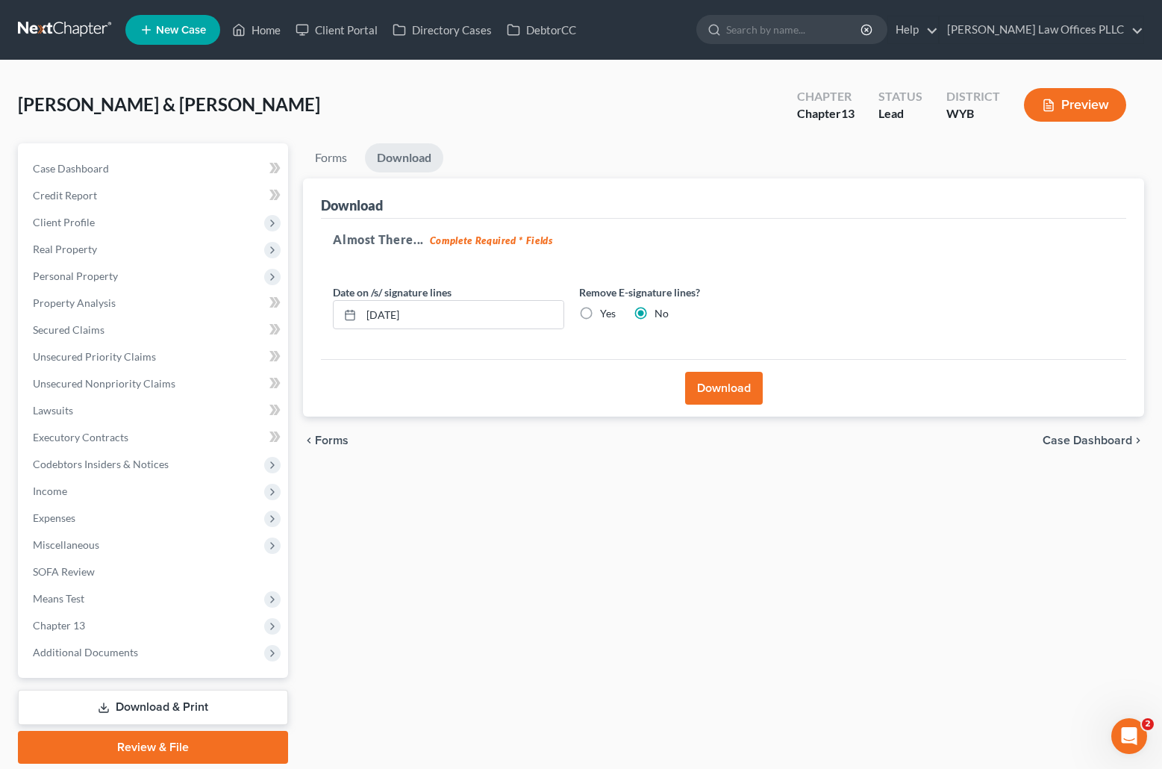
click at [600, 314] on label "Yes" at bounding box center [608, 313] width 16 height 15
click at [606, 314] on input "Yes" at bounding box center [611, 311] width 10 height 10
radio input "true"
radio input "false"
click at [735, 388] on button "Download" at bounding box center [724, 388] width 78 height 33
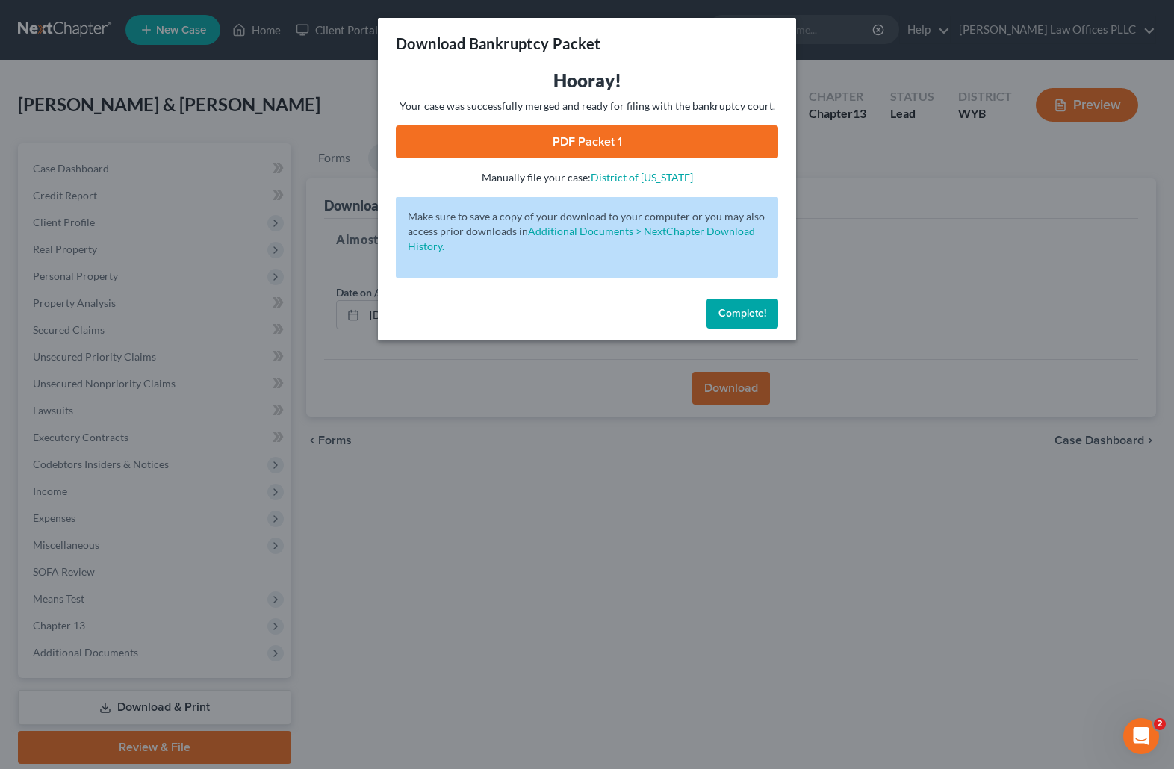
click at [608, 140] on link "PDF Packet 1" at bounding box center [587, 141] width 382 height 33
click at [757, 314] on span "Complete!" at bounding box center [742, 313] width 48 height 13
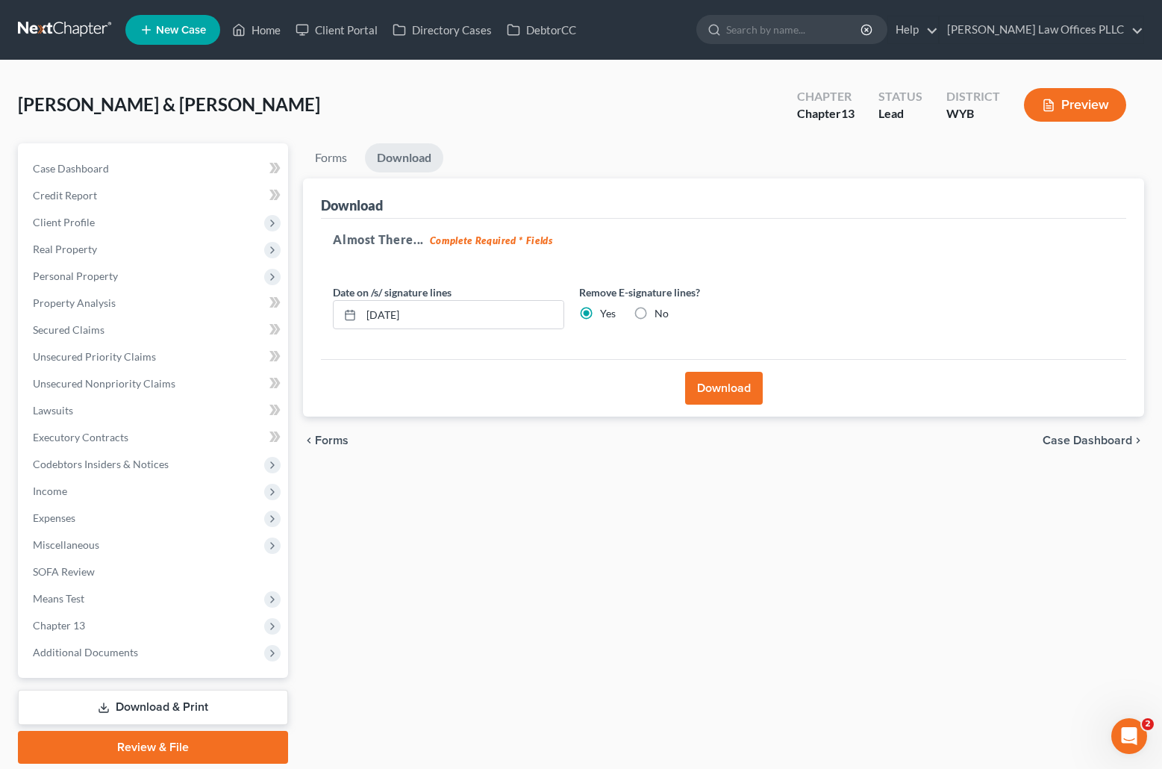
drag, startPoint x: 63, startPoint y: 127, endPoint x: 113, endPoint y: 132, distance: 51.0
click at [63, 127] on div "Carrigan, Ricky & Kimberley Upgraded Chapter Chapter 13 Status Lead District WY…" at bounding box center [581, 110] width 1127 height 65
click at [262, 25] on link "Home" at bounding box center [256, 29] width 63 height 27
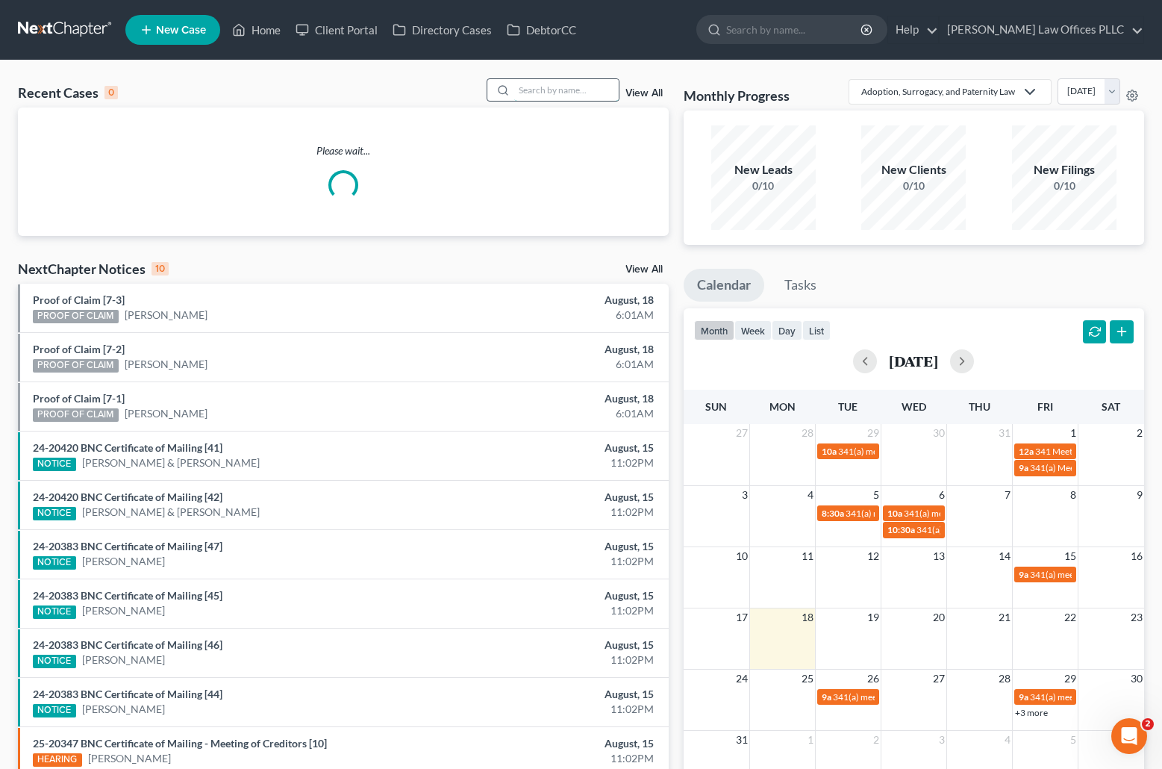
click at [529, 90] on input "search" at bounding box center [566, 90] width 105 height 22
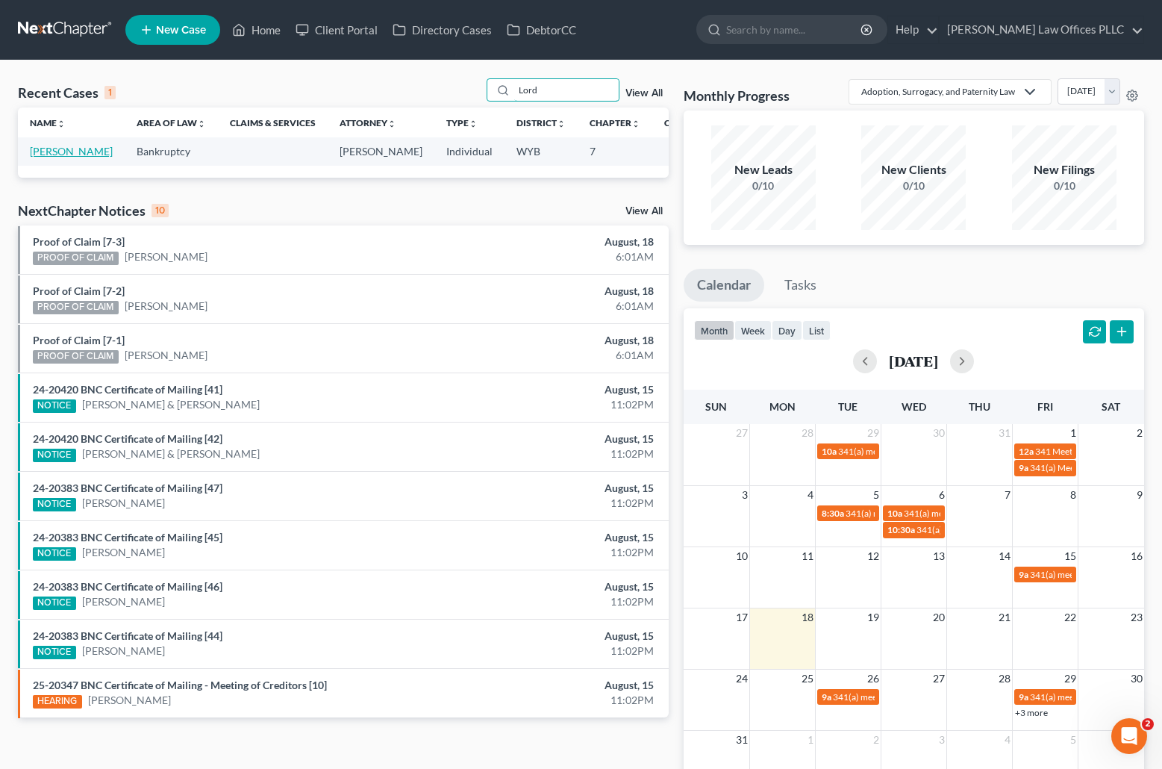
type input "Lord"
click at [52, 158] on link "[PERSON_NAME]" at bounding box center [71, 151] width 83 height 13
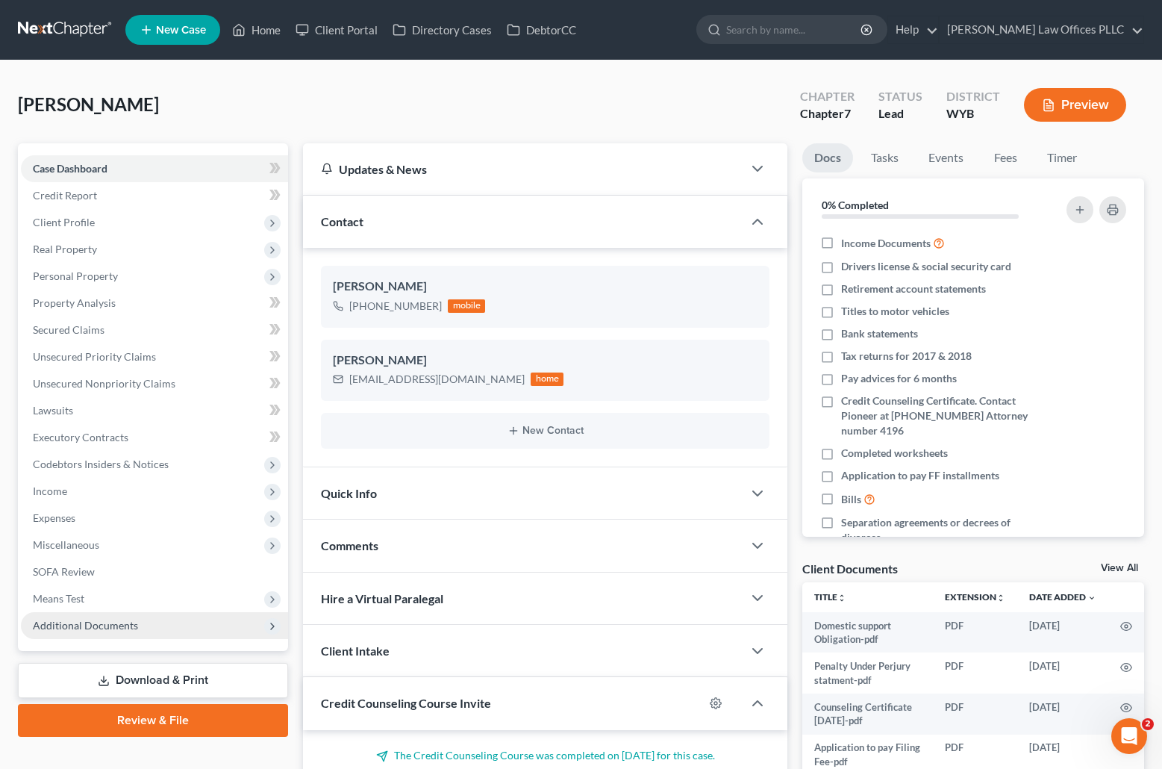
click at [85, 623] on span "Additional Documents" at bounding box center [85, 625] width 105 height 13
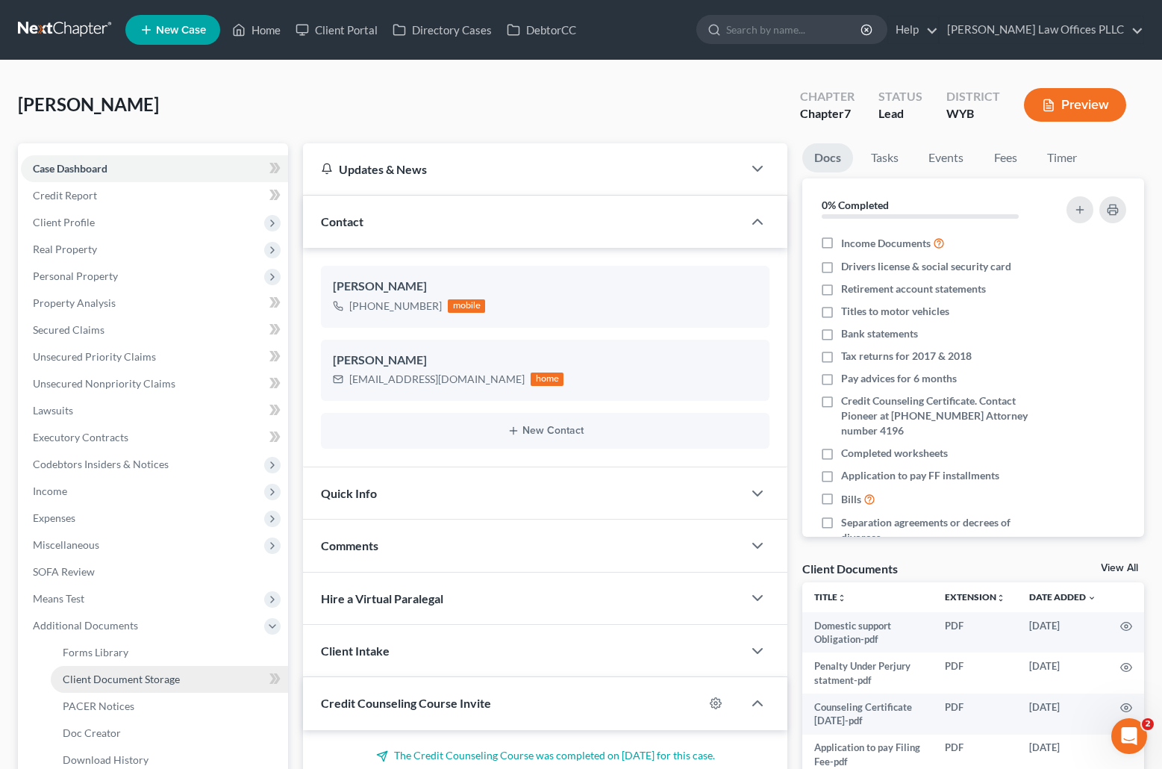
click at [132, 680] on span "Client Document Storage" at bounding box center [121, 679] width 117 height 13
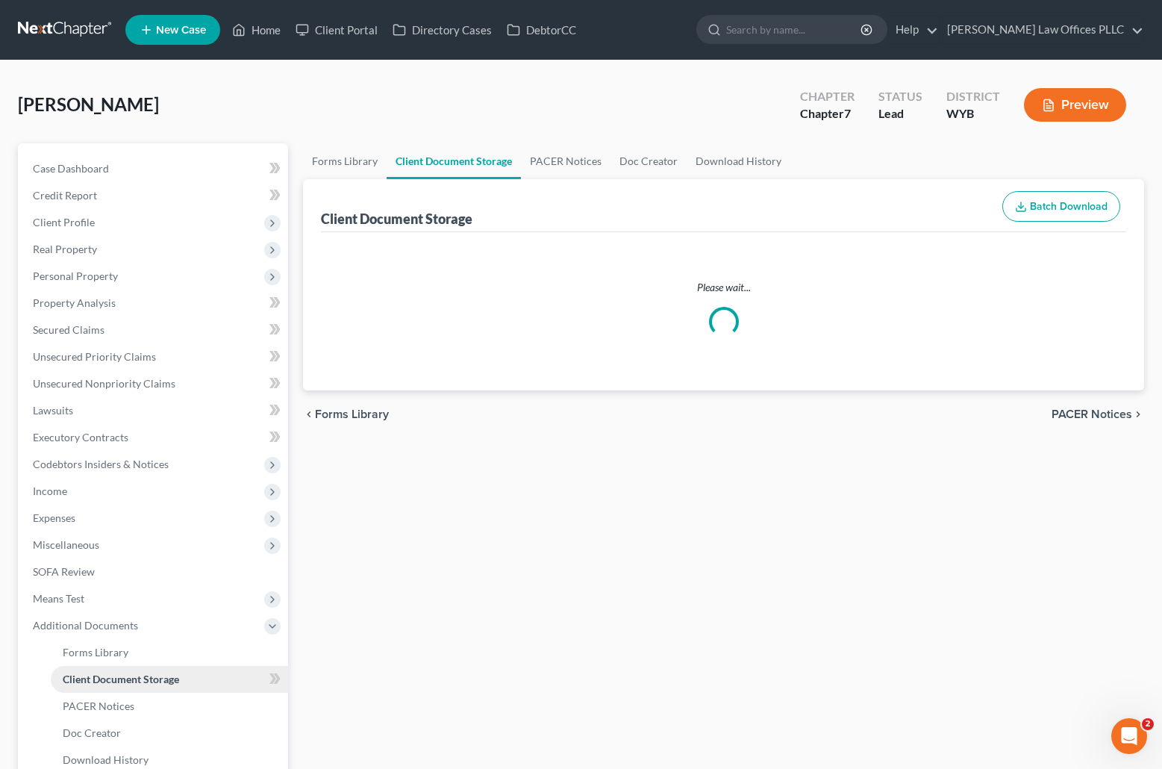
select select "3"
select select "4"
select select "0"
select select "3"
select select "2"
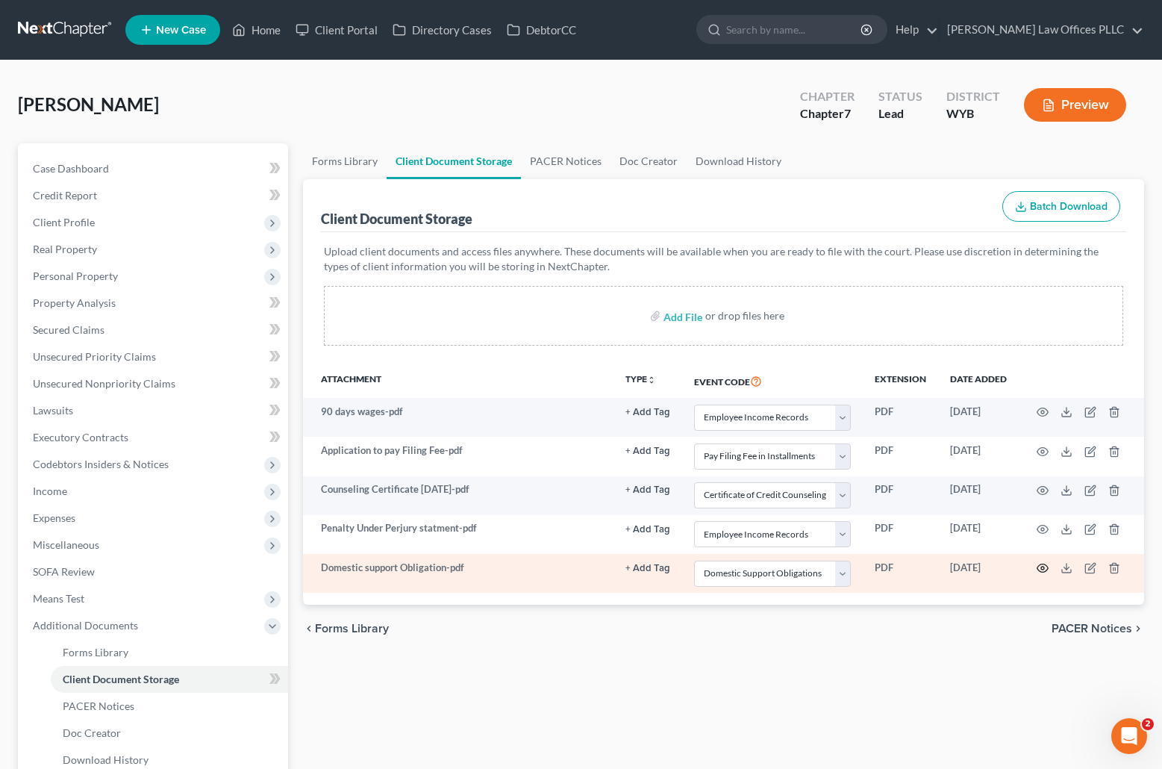
click at [1043, 567] on circle "button" at bounding box center [1042, 568] width 3 height 3
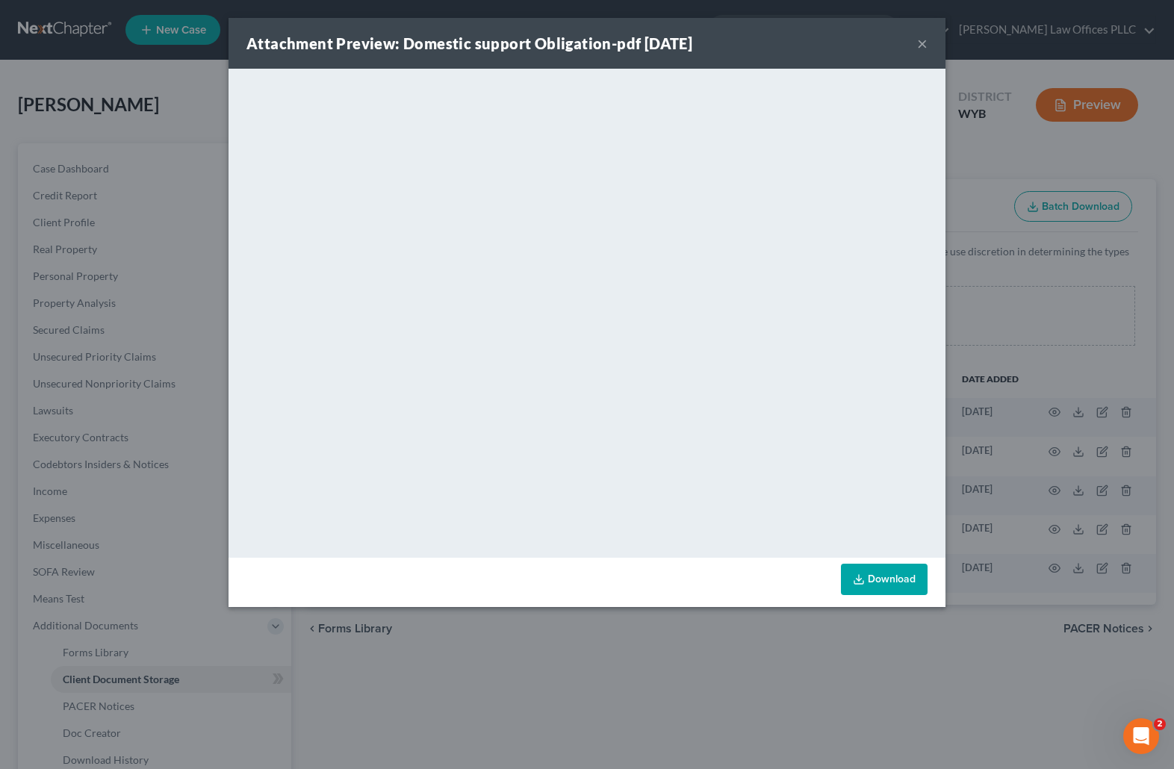
click at [921, 40] on button "×" at bounding box center [922, 43] width 10 height 18
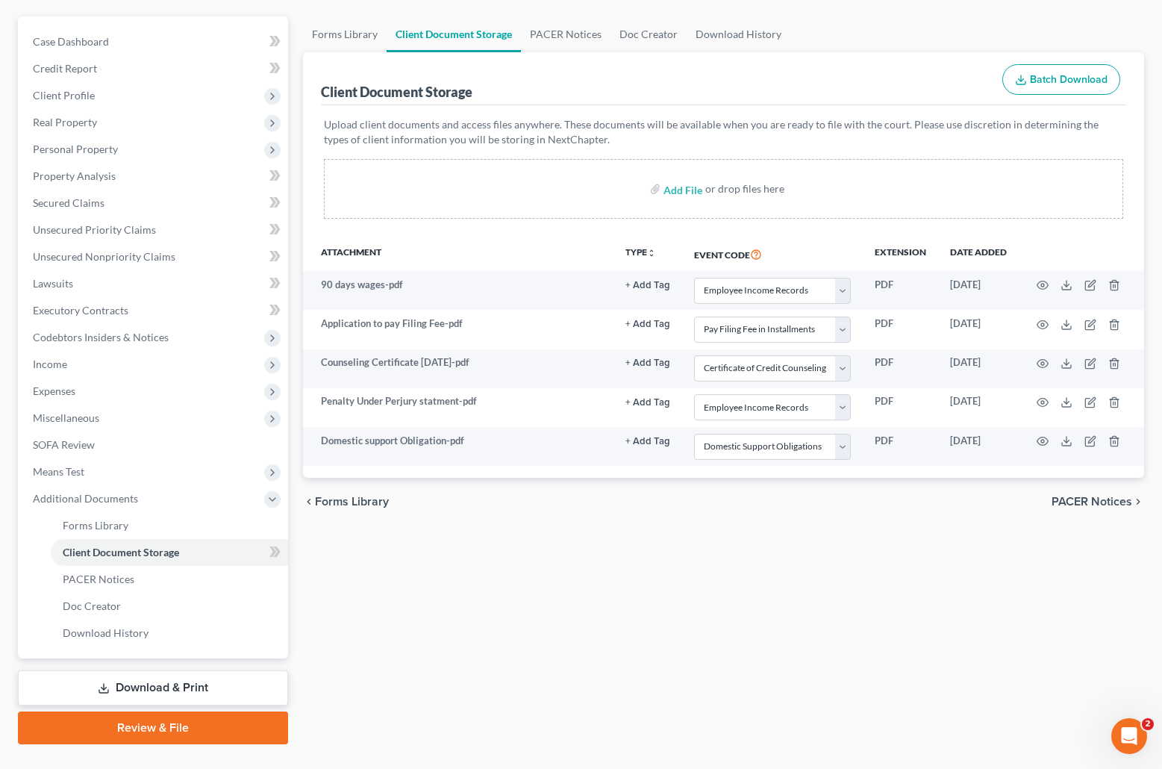
scroll to position [159, 0]
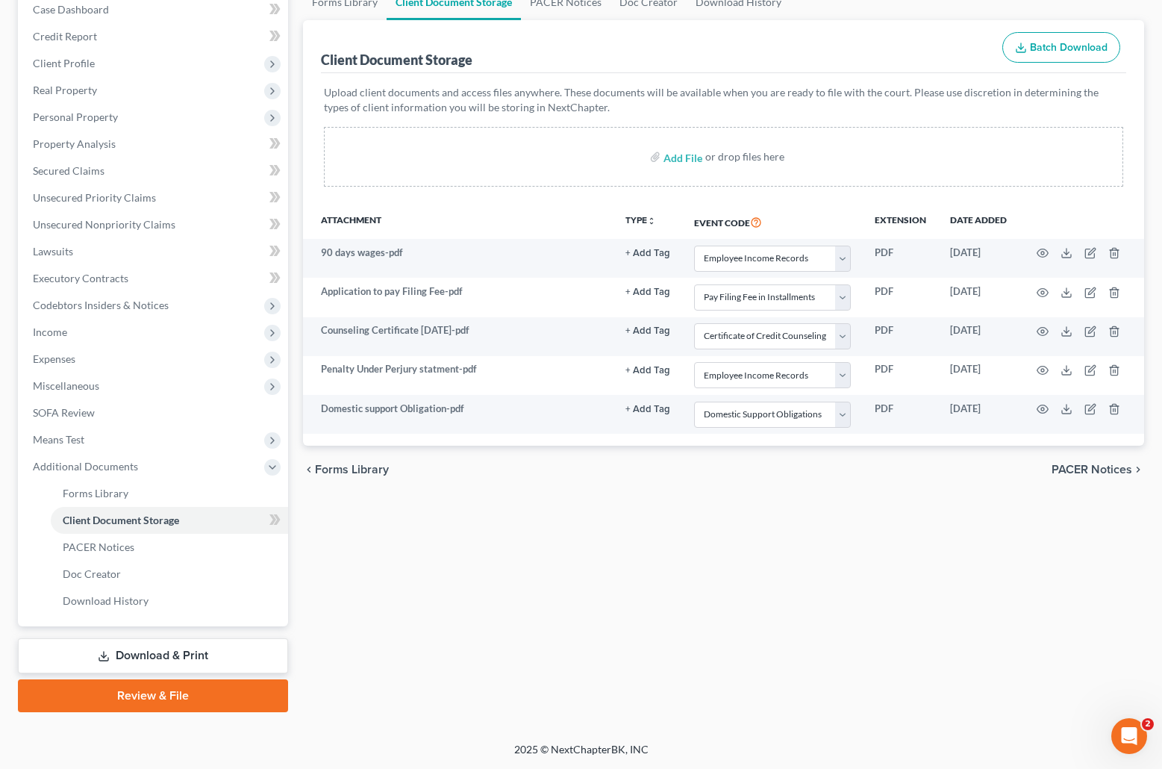
click at [166, 692] on link "Review & File" at bounding box center [153, 695] width 270 height 33
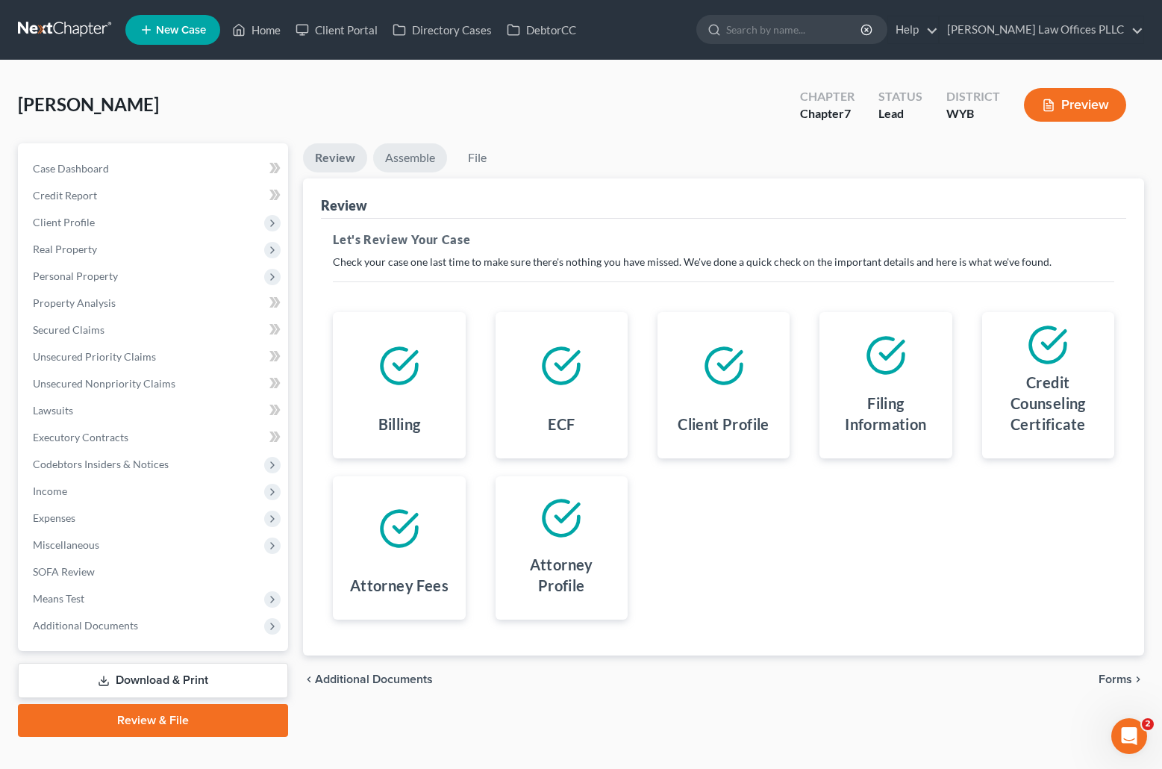
click at [415, 153] on link "Assemble" at bounding box center [410, 157] width 74 height 29
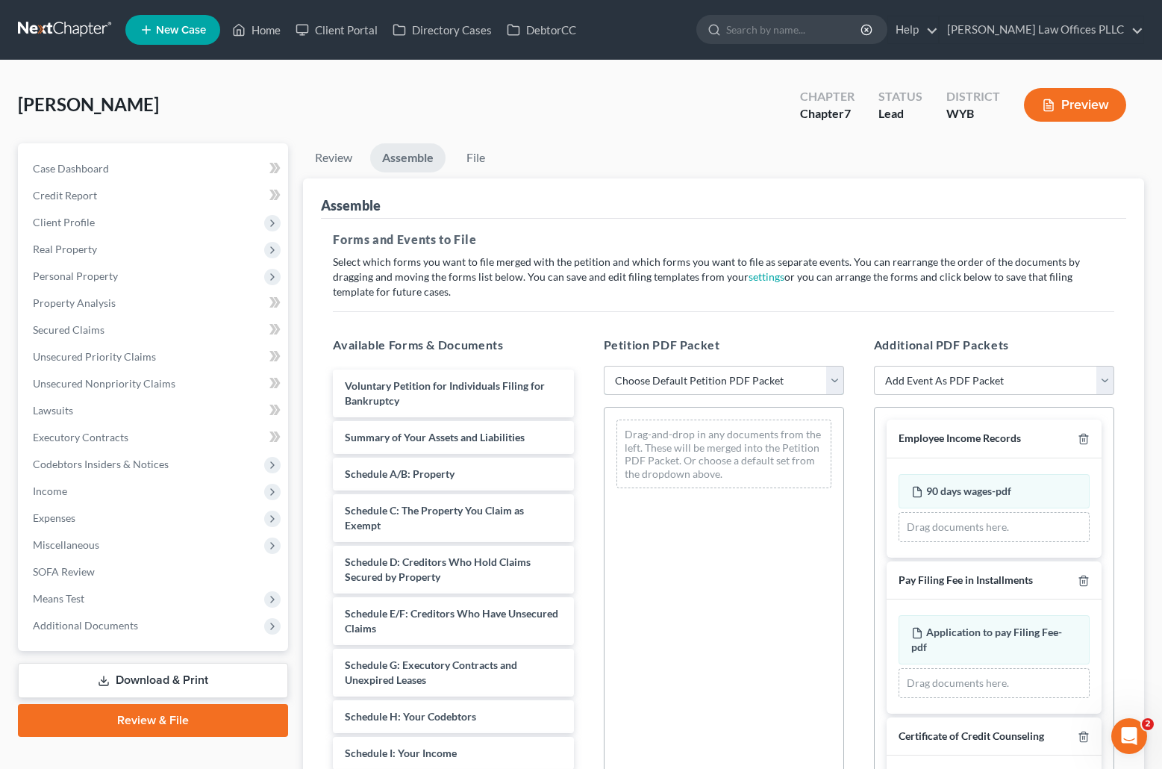
click at [836, 376] on select "Choose Default Petition PDF Packet Complete Bankruptcy Petition (all forms and …" at bounding box center [724, 381] width 240 height 30
select select "4"
click at [604, 366] on select "Choose Default Petition PDF Packet Complete Bankruptcy Petition (all forms and …" at bounding box center [724, 381] width 240 height 30
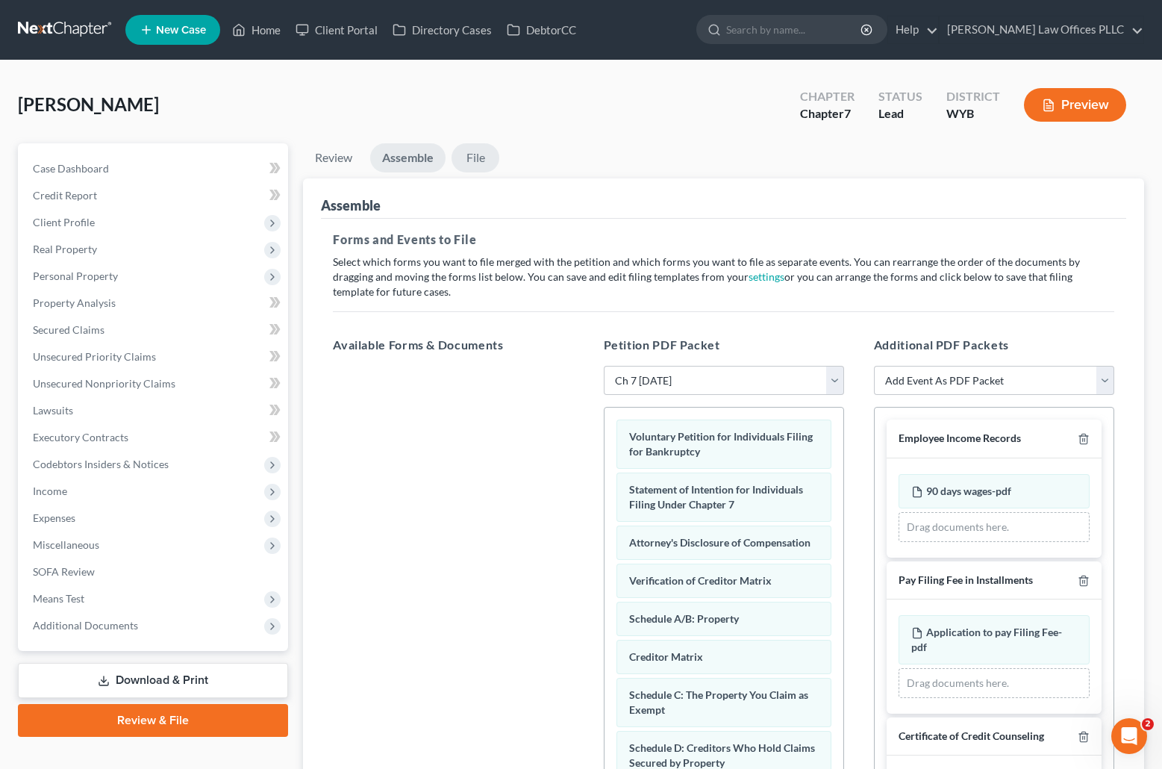
click at [482, 153] on link "File" at bounding box center [476, 157] width 48 height 29
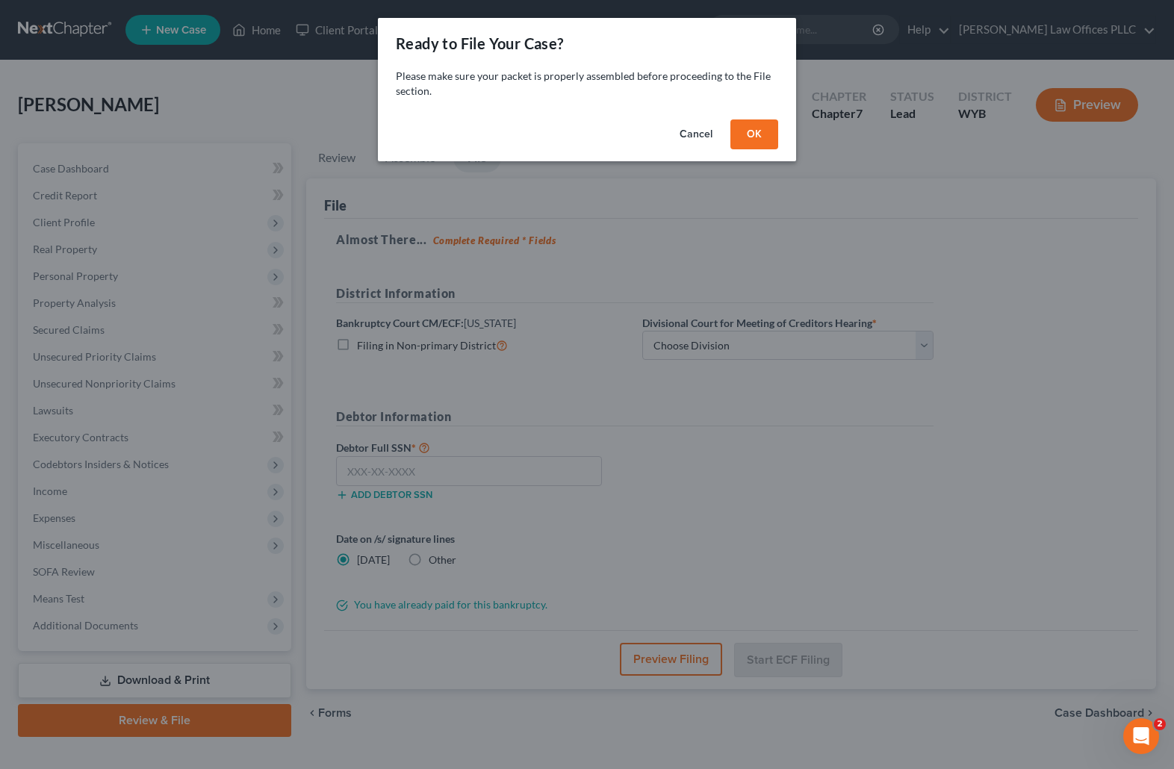
click at [771, 127] on button "OK" at bounding box center [754, 134] width 48 height 30
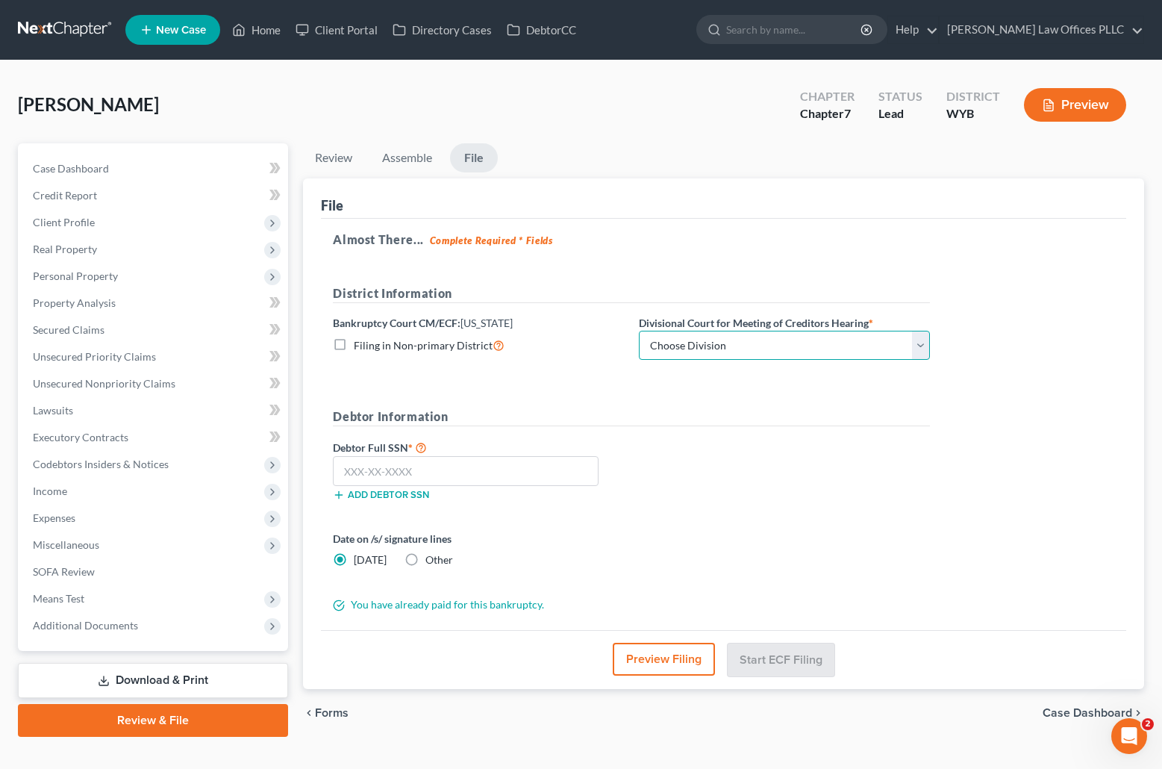
click at [677, 340] on select "Choose Division Cheyenne" at bounding box center [784, 346] width 291 height 30
select select "0"
click at [639, 331] on select "Choose Division Cheyenne" at bounding box center [784, 346] width 291 height 30
click at [340, 475] on input "text" at bounding box center [466, 471] width 266 height 30
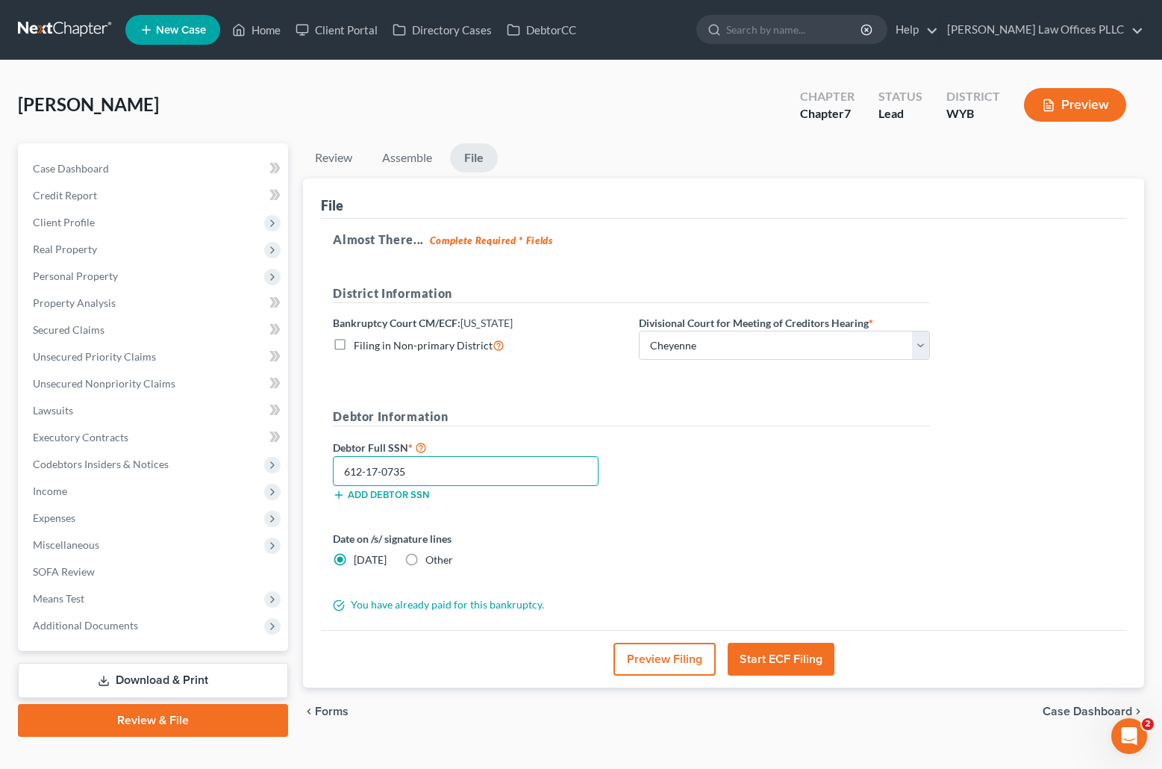
type input "612-17-0735"
click at [797, 653] on button "Start ECF Filing" at bounding box center [781, 659] width 107 height 33
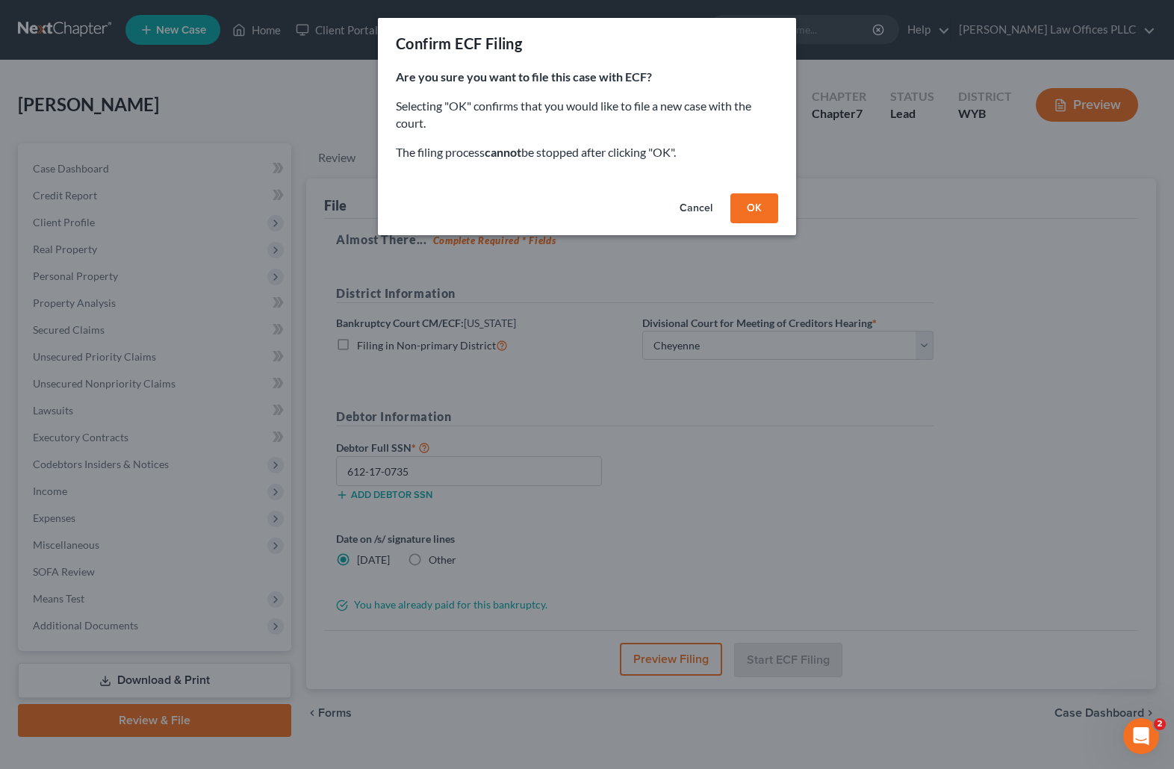
click at [764, 202] on button "OK" at bounding box center [754, 208] width 48 height 30
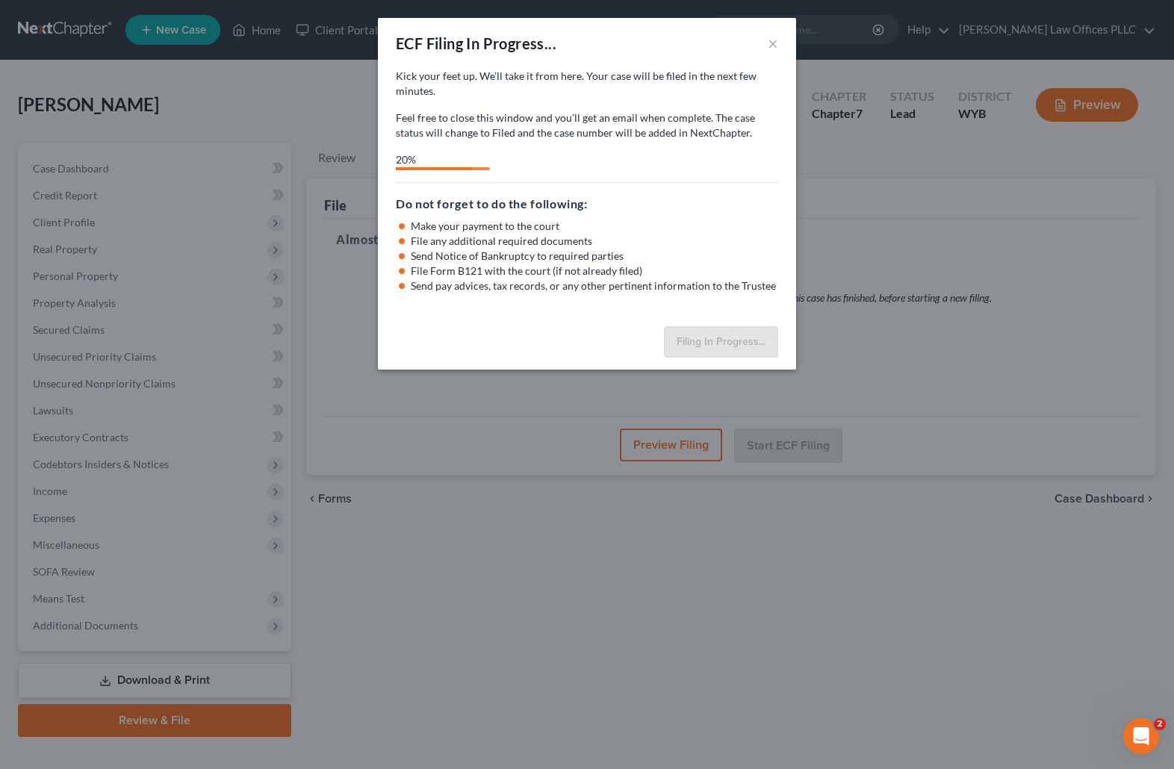
select select "0"
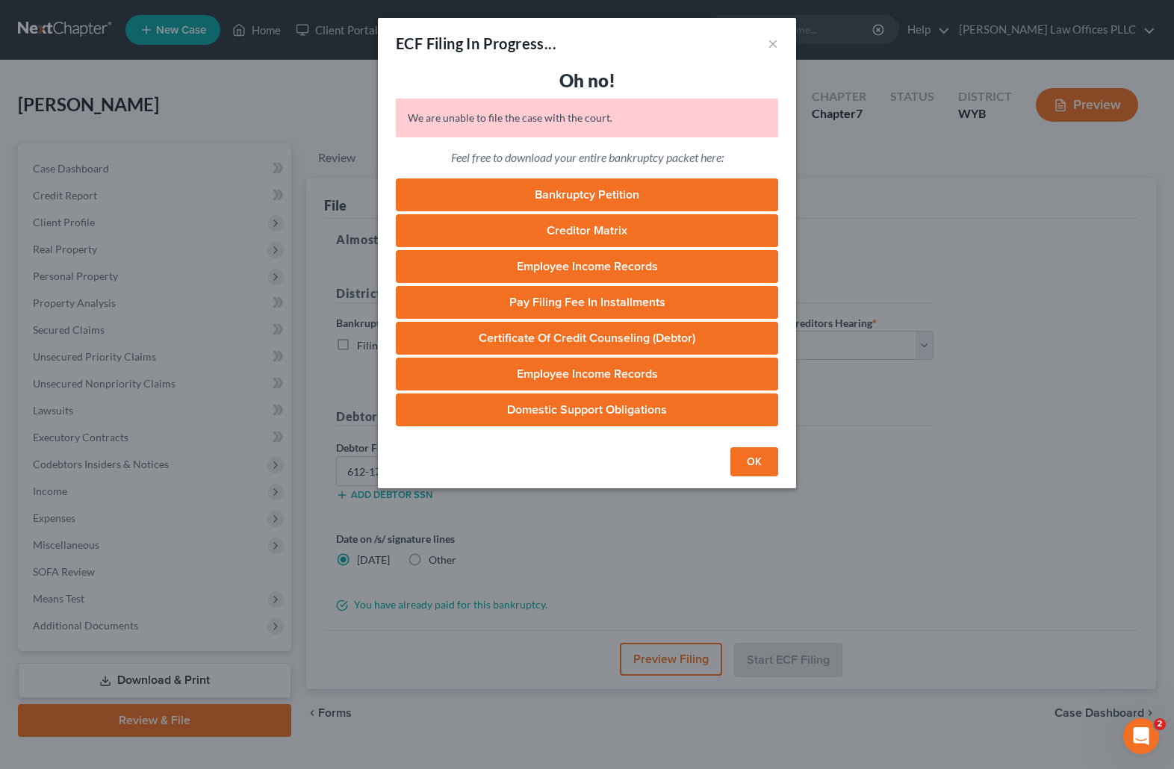
click at [747, 460] on button "OK" at bounding box center [754, 462] width 48 height 30
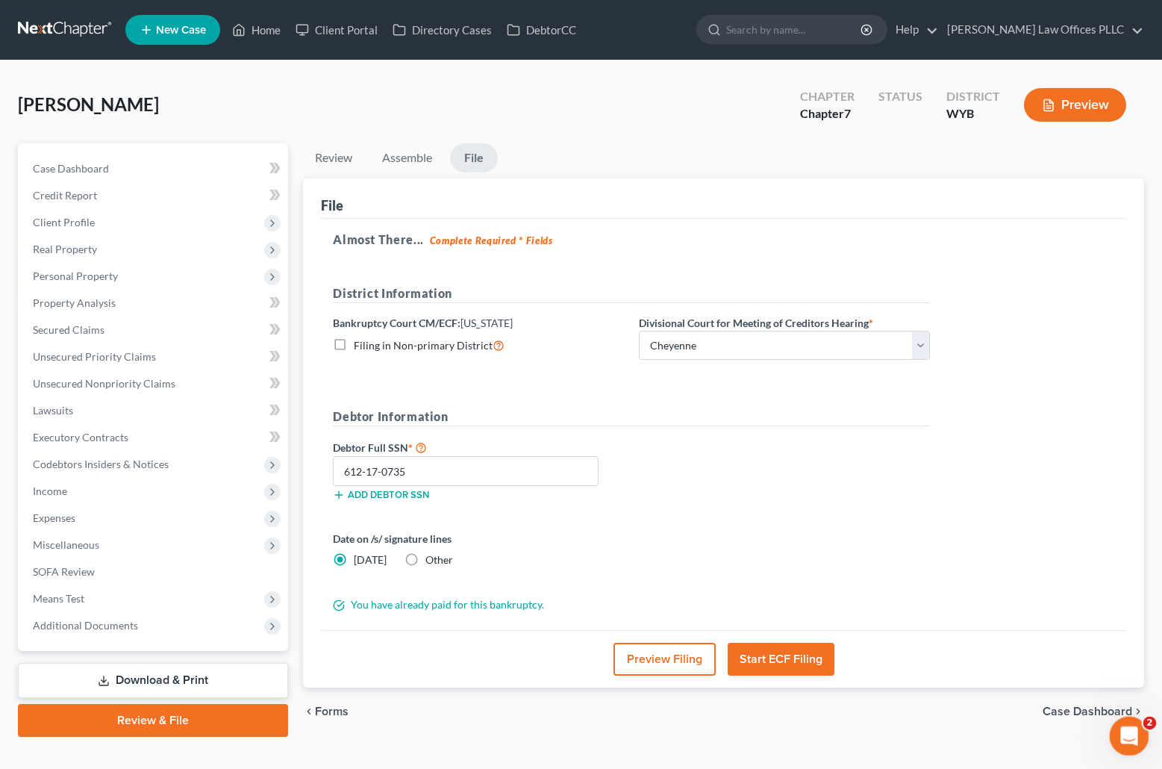
click at [1121, 734] on icon "Open Intercom Messenger" at bounding box center [1127, 734] width 25 height 25
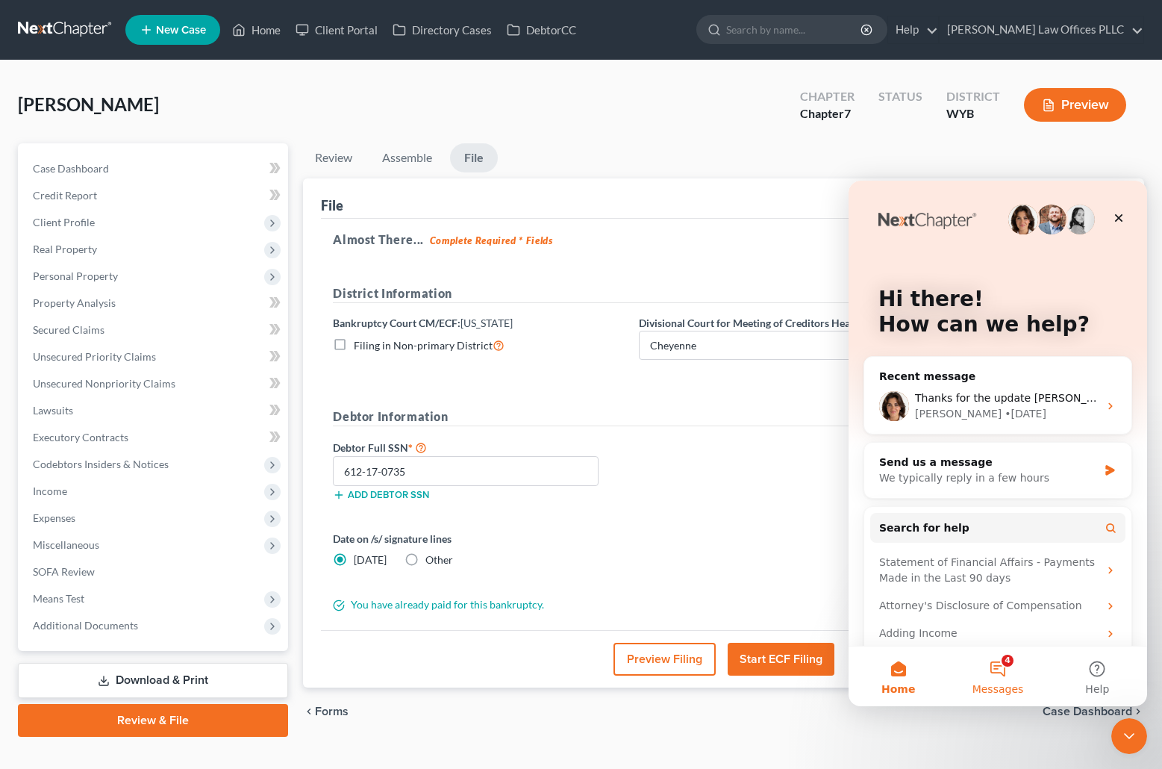
click at [994, 669] on button "4 Messages" at bounding box center [997, 677] width 99 height 60
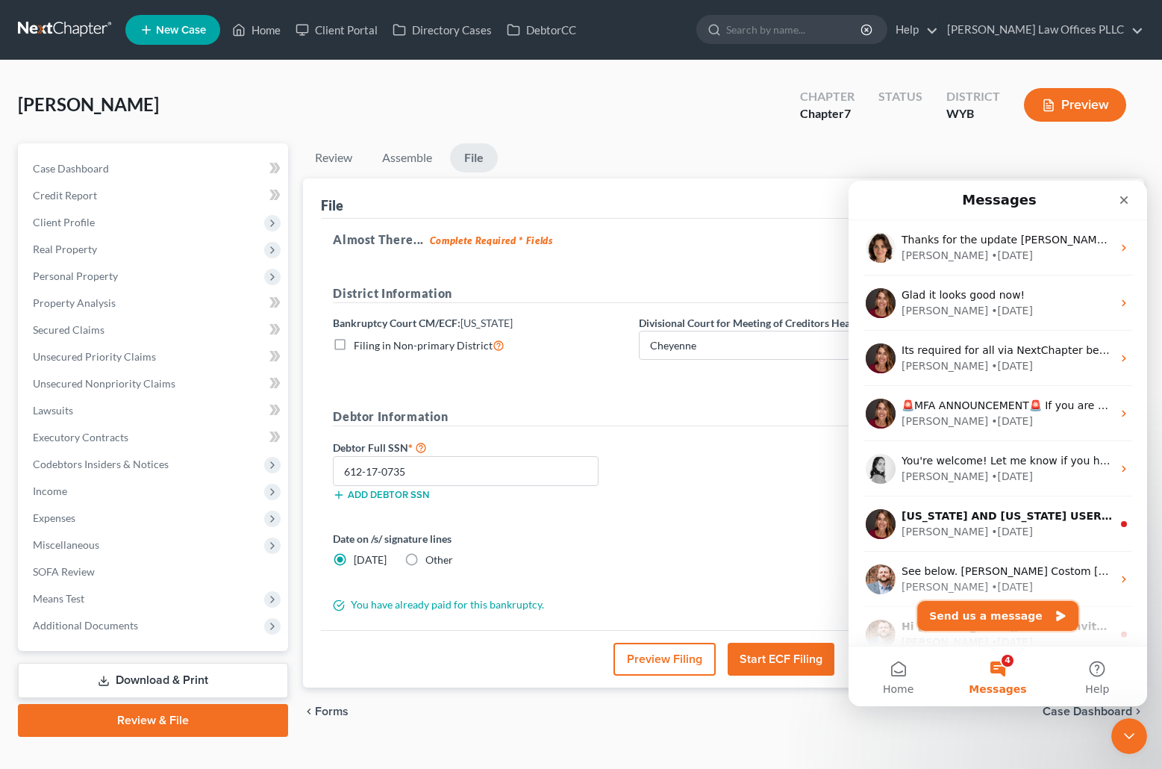
click at [998, 612] on button "Send us a message" at bounding box center [998, 616] width 161 height 30
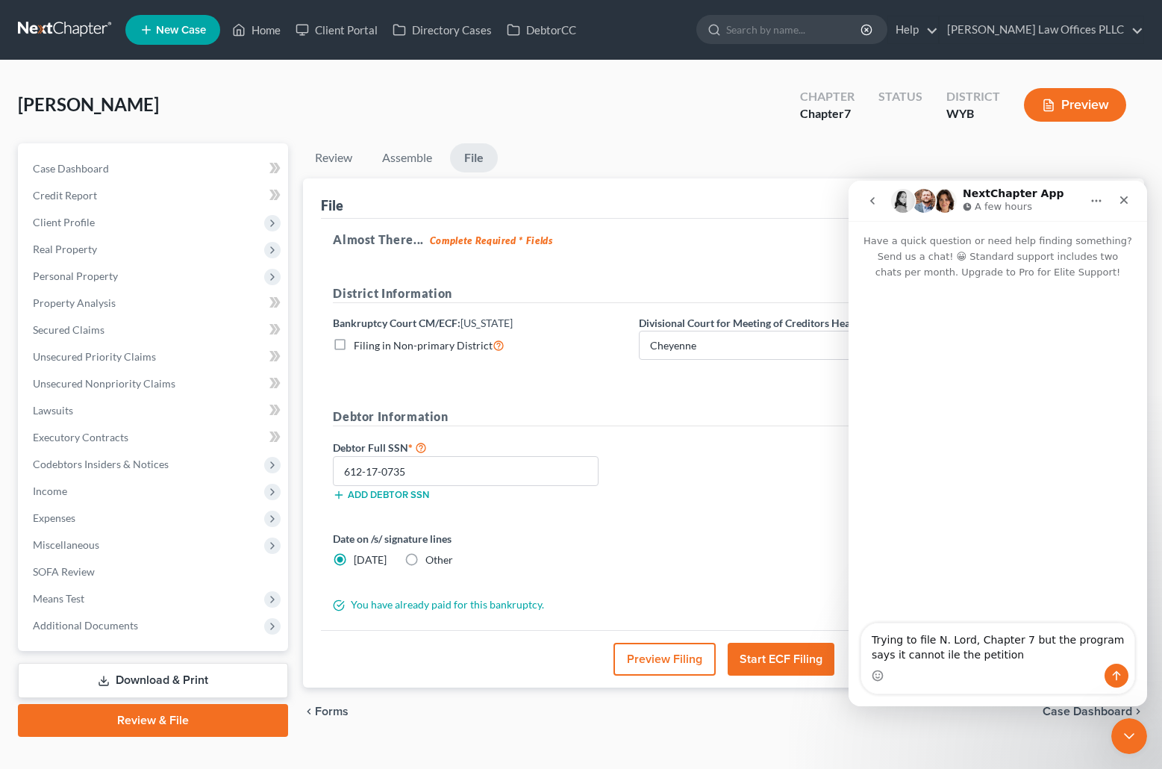
click at [906, 658] on textarea "Trying to file N. Lord, Chapter 7 but the program says it cannot ile the petiti…" at bounding box center [998, 643] width 273 height 40
drag, startPoint x: 975, startPoint y: 656, endPoint x: 1006, endPoint y: 697, distance: 50.6
click at [977, 661] on textarea "Trying to file N. Lord, Chapter 7 but the program says it cannot file the petit…" at bounding box center [998, 643] width 273 height 40
type textarea "Trying to file N. Lord, Chapter 7 but the program says it cannot file the petit…"
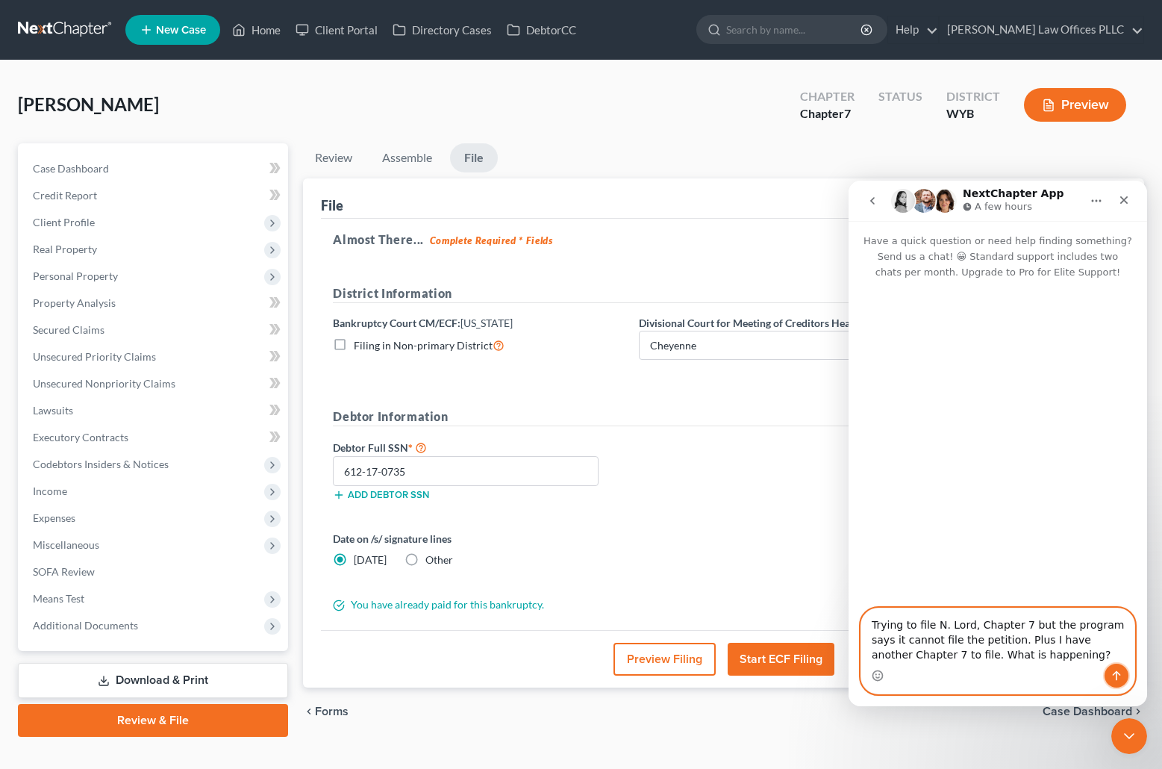
click at [1115, 673] on icon "Send a message…" at bounding box center [1117, 676] width 8 height 10
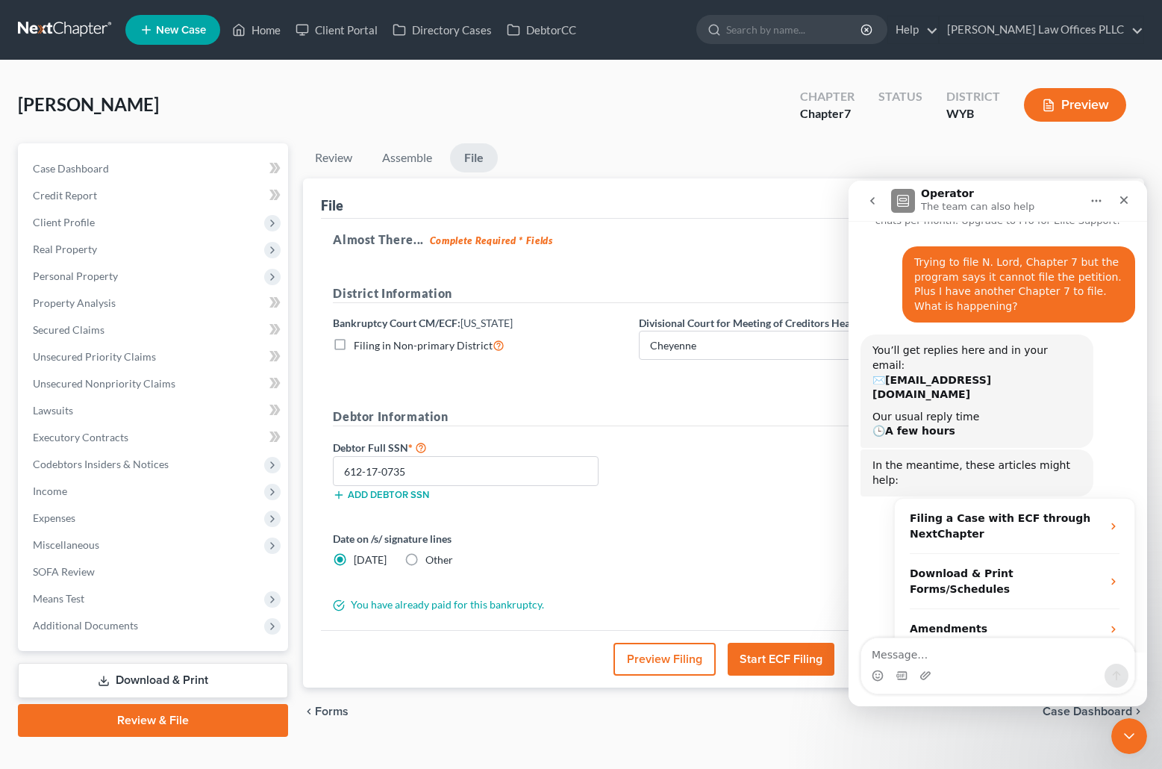
scroll to position [56, 0]
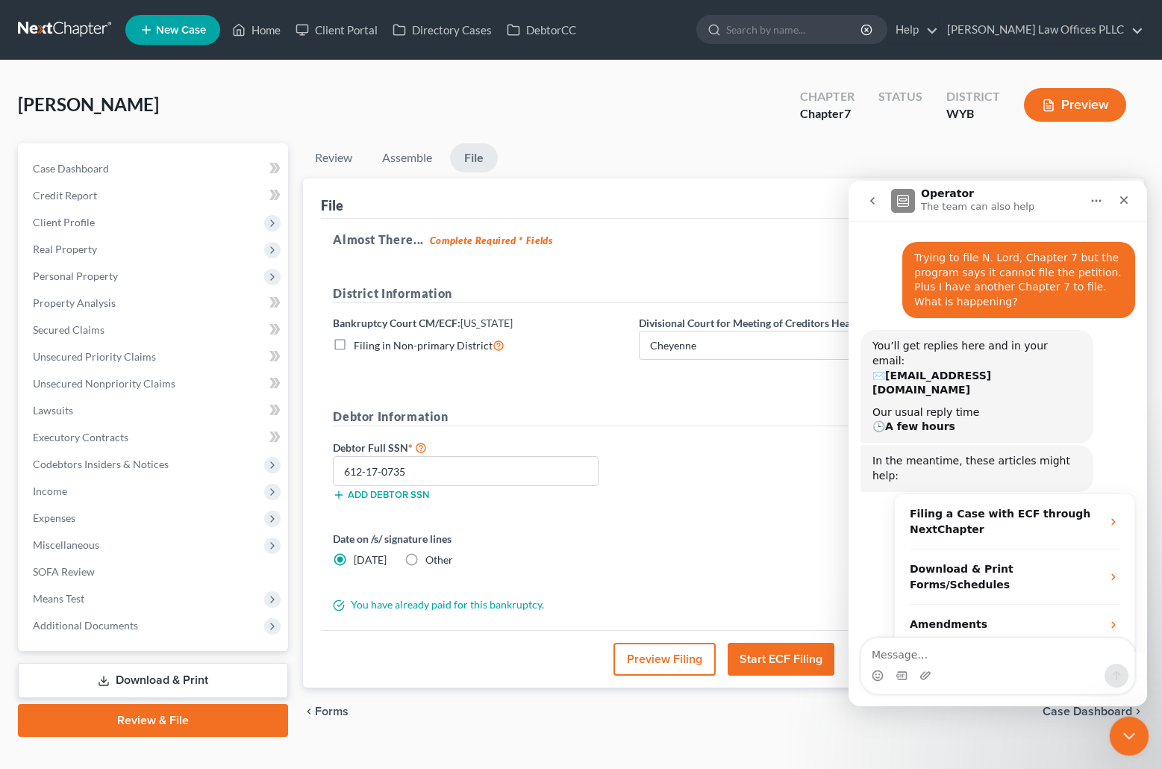
click at [1134, 730] on icon "Close Intercom Messenger" at bounding box center [1127, 734] width 18 height 18
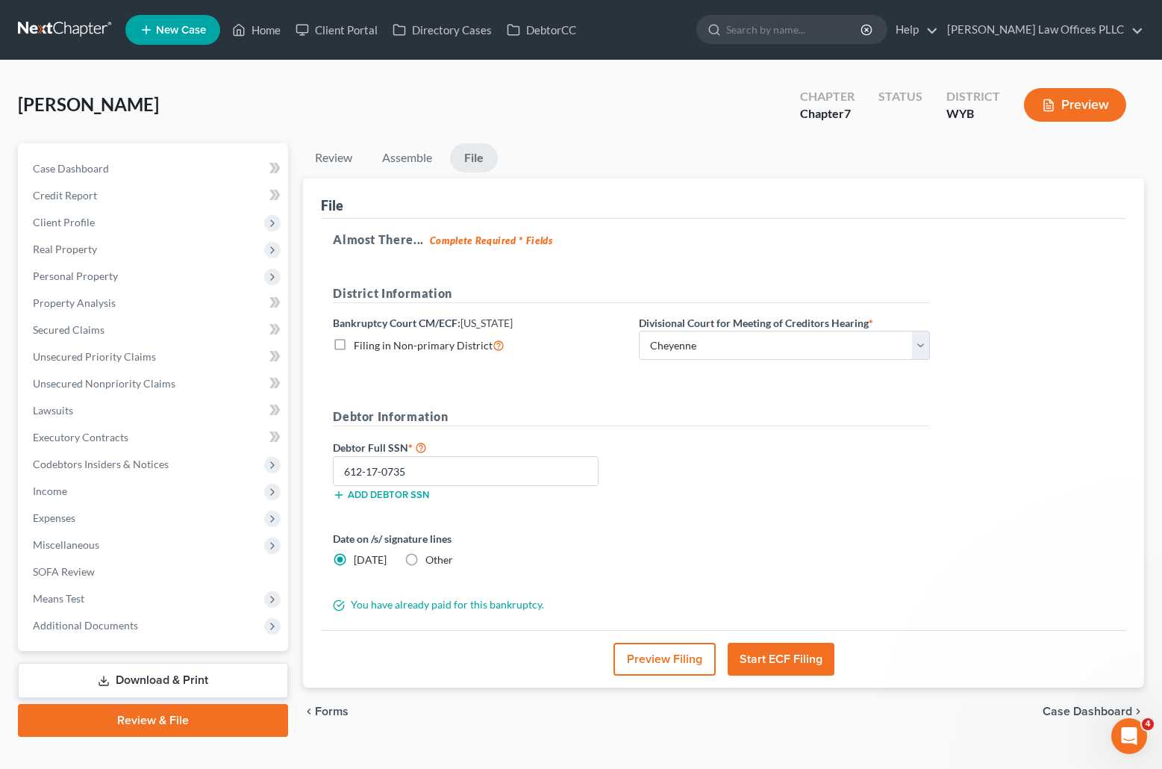
scroll to position [2, 0]
click at [191, 90] on div "Lord, Nicholas Upgraded Chapter Chapter 7 Status District WYB Preview" at bounding box center [581, 110] width 1127 height 65
click at [265, 29] on link "Home" at bounding box center [256, 29] width 63 height 27
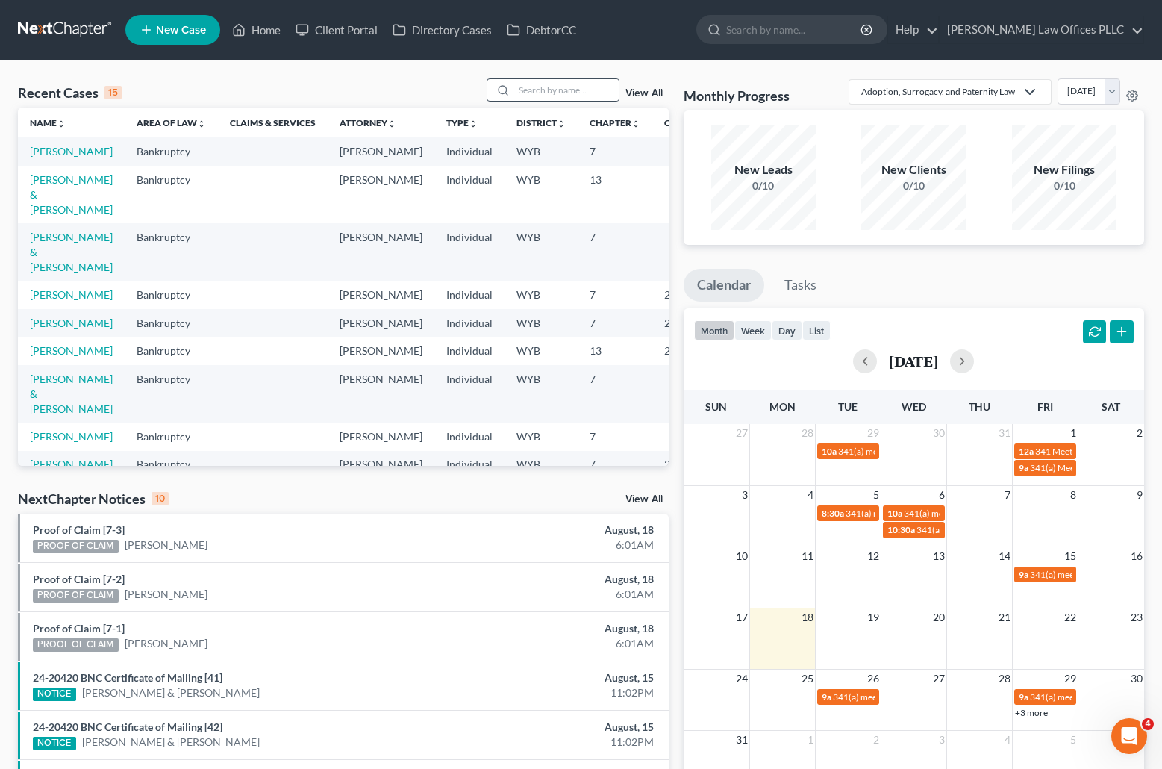
click at [514, 91] on div at bounding box center [501, 90] width 27 height 22
click at [528, 92] on input "search" at bounding box center [566, 90] width 105 height 22
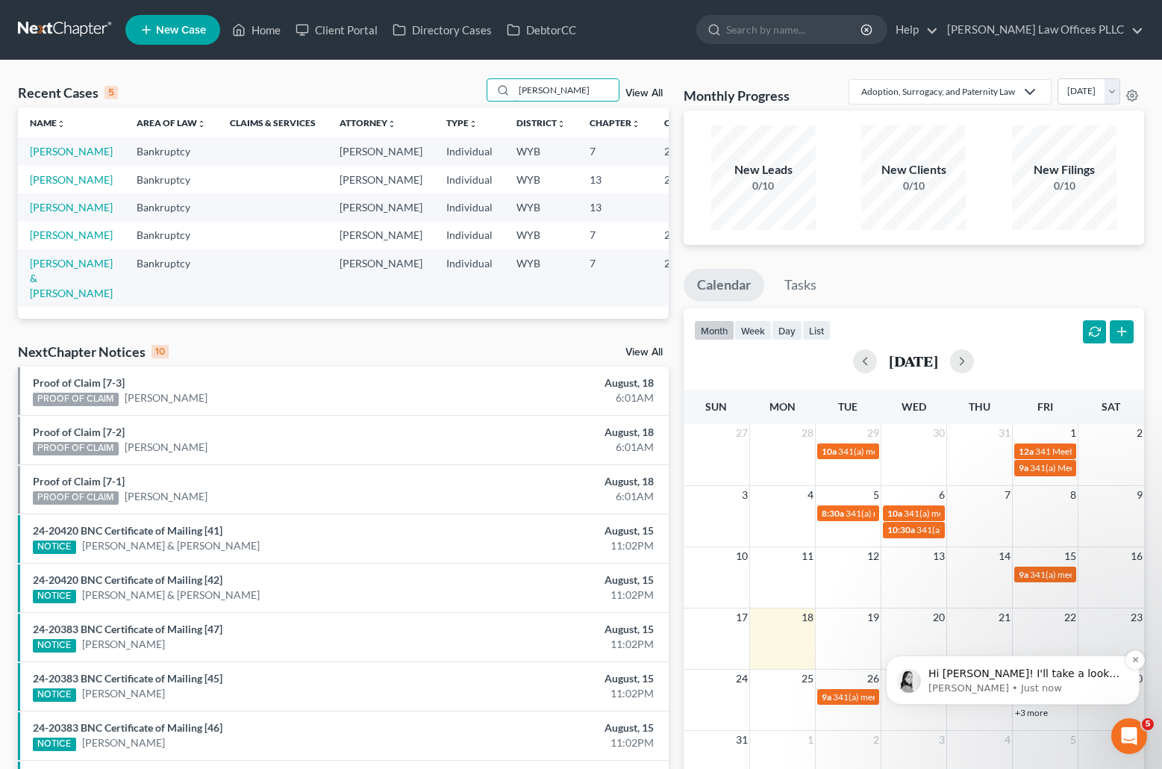
type input "Clarke"
click at [1015, 673] on p "Hi [PERSON_NAME]! I'll take a look into that filing error now and report back!" at bounding box center [1025, 674] width 193 height 15
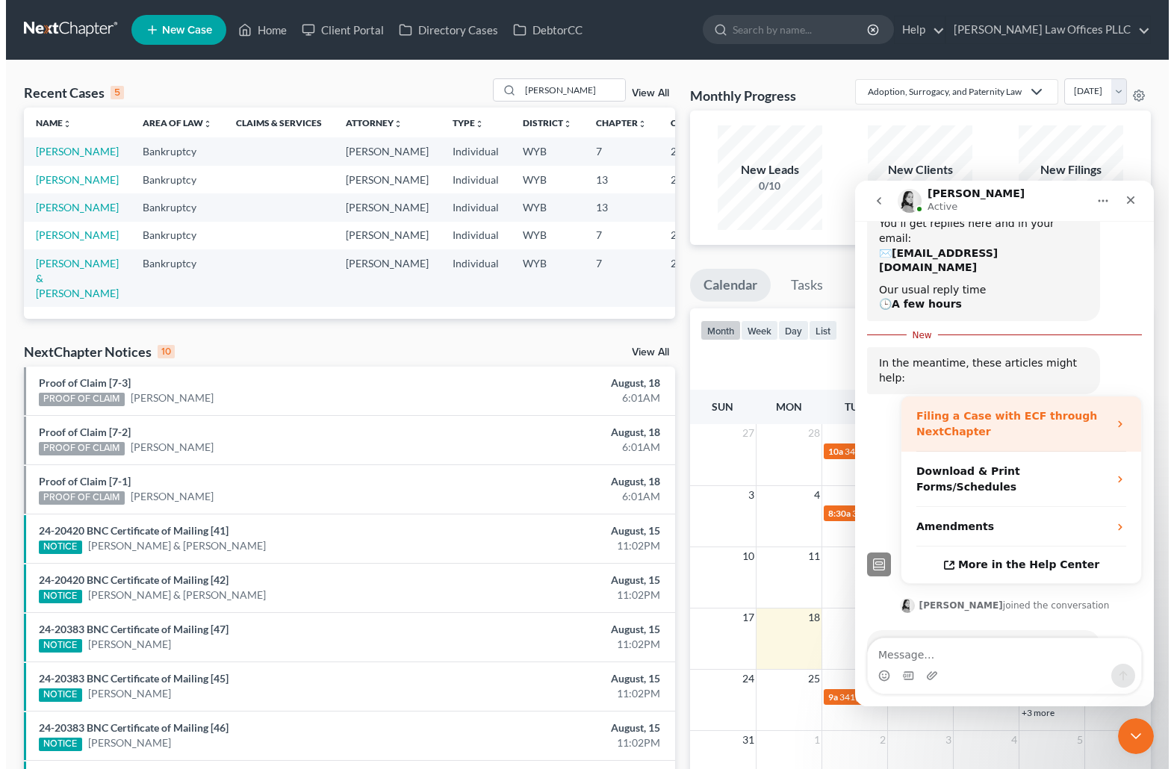
scroll to position [189, 0]
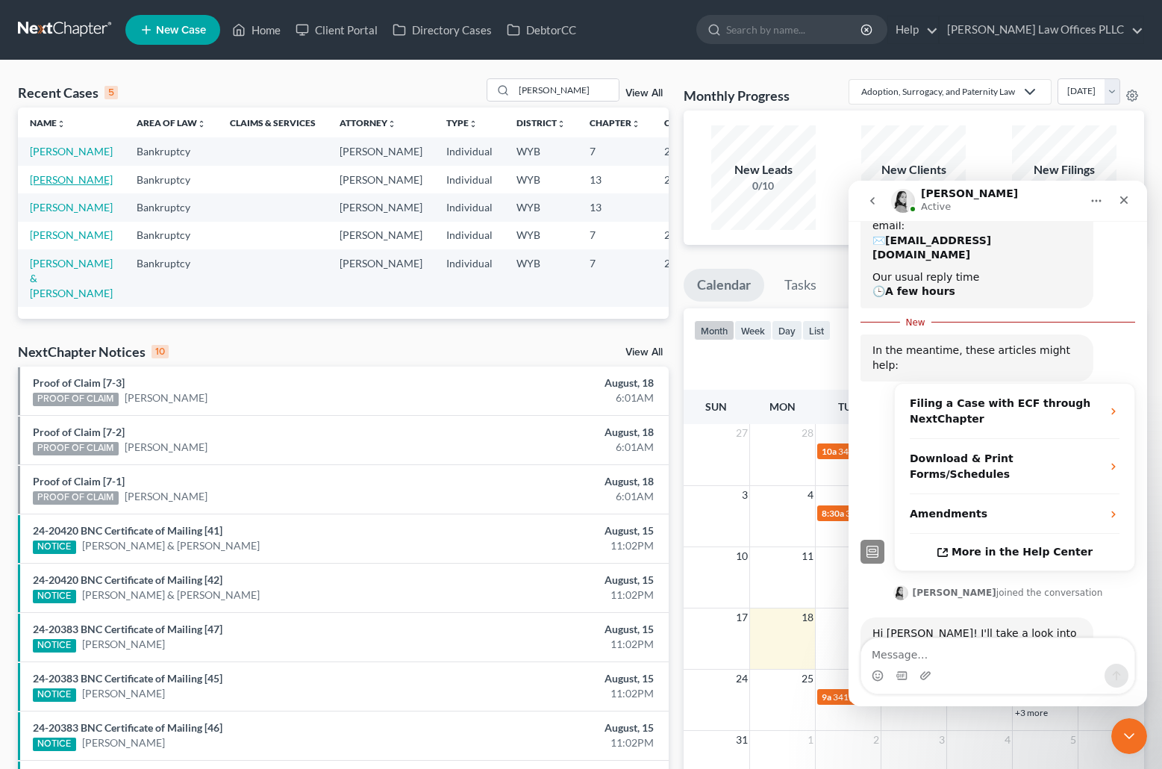
click at [40, 186] on link "[PERSON_NAME]" at bounding box center [71, 179] width 83 height 13
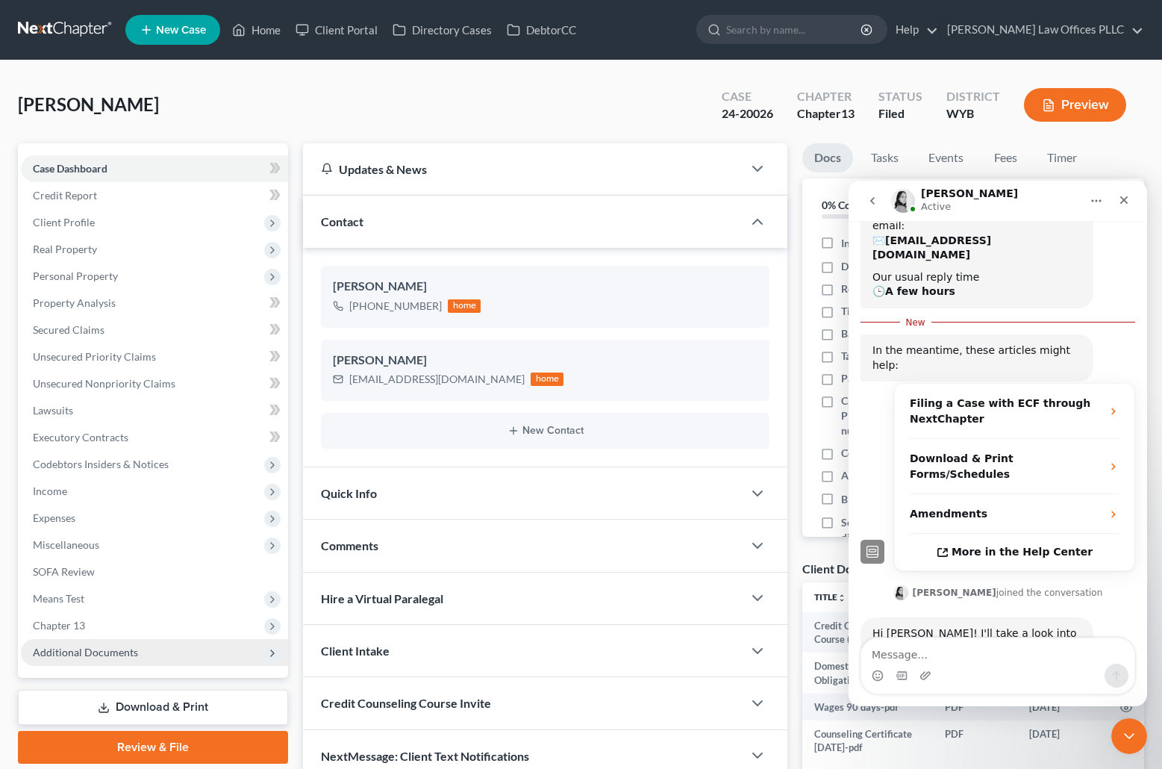
click at [116, 653] on span "Additional Documents" at bounding box center [85, 652] width 105 height 13
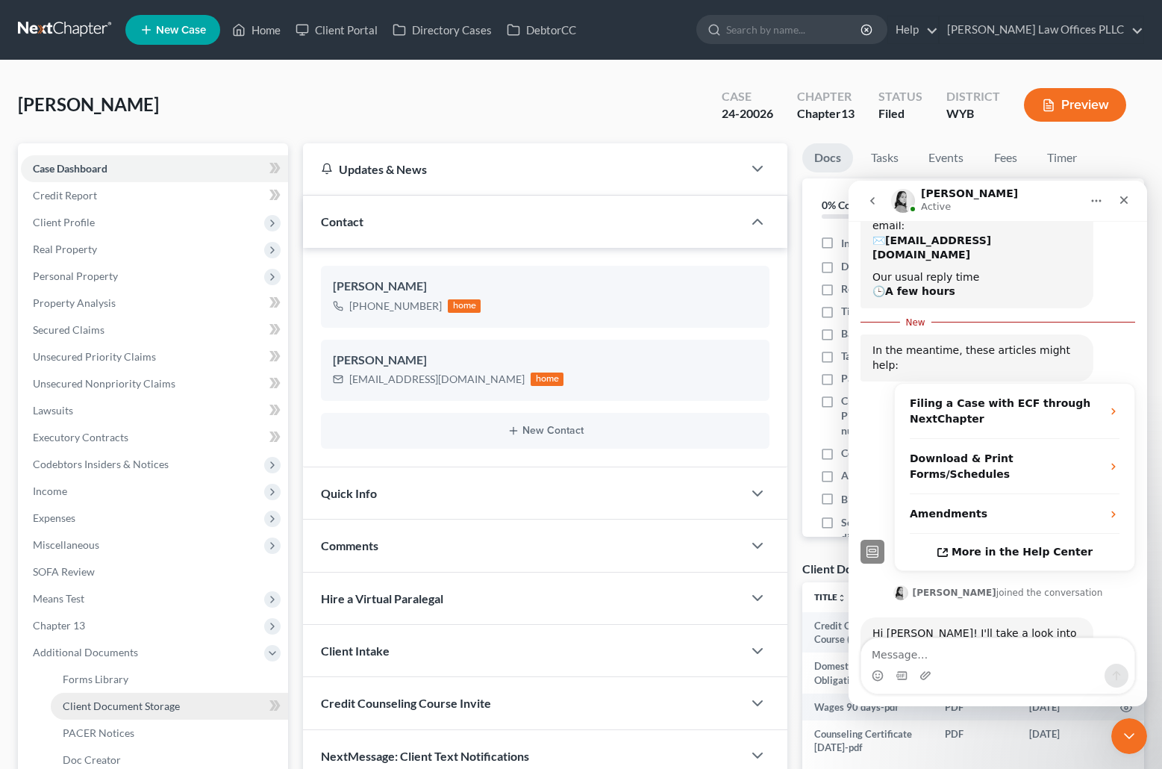
click at [158, 702] on span "Client Document Storage" at bounding box center [121, 706] width 117 height 13
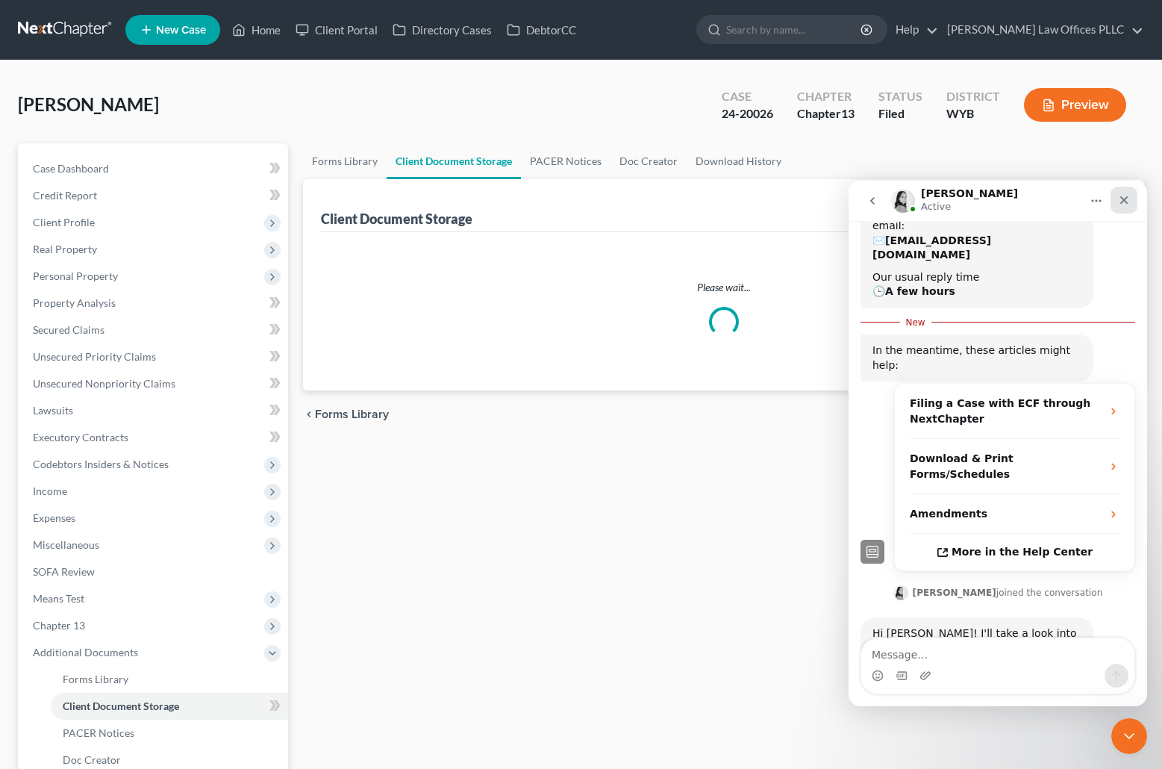
select select "0"
select select "3"
select select "2"
select select "0"
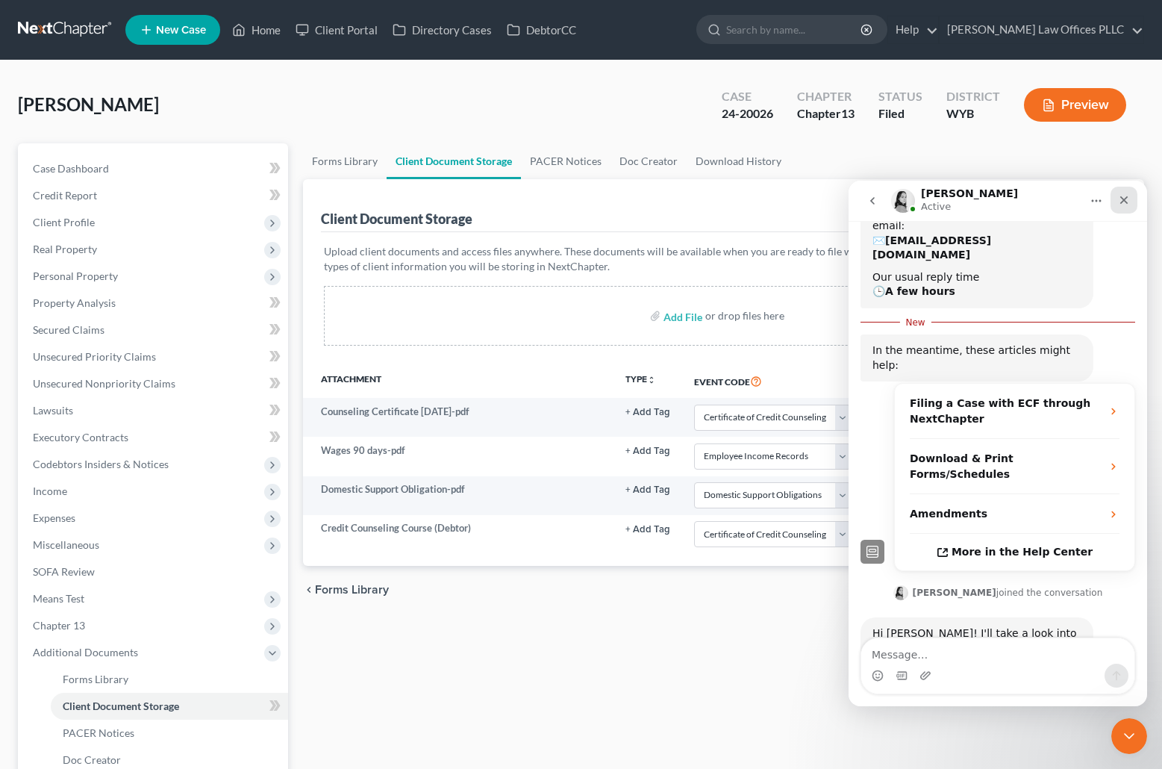
drag, startPoint x: 1121, startPoint y: 196, endPoint x: 1963, endPoint y: 379, distance: 861.9
click at [1121, 196] on icon "Close" at bounding box center [1124, 200] width 12 height 12
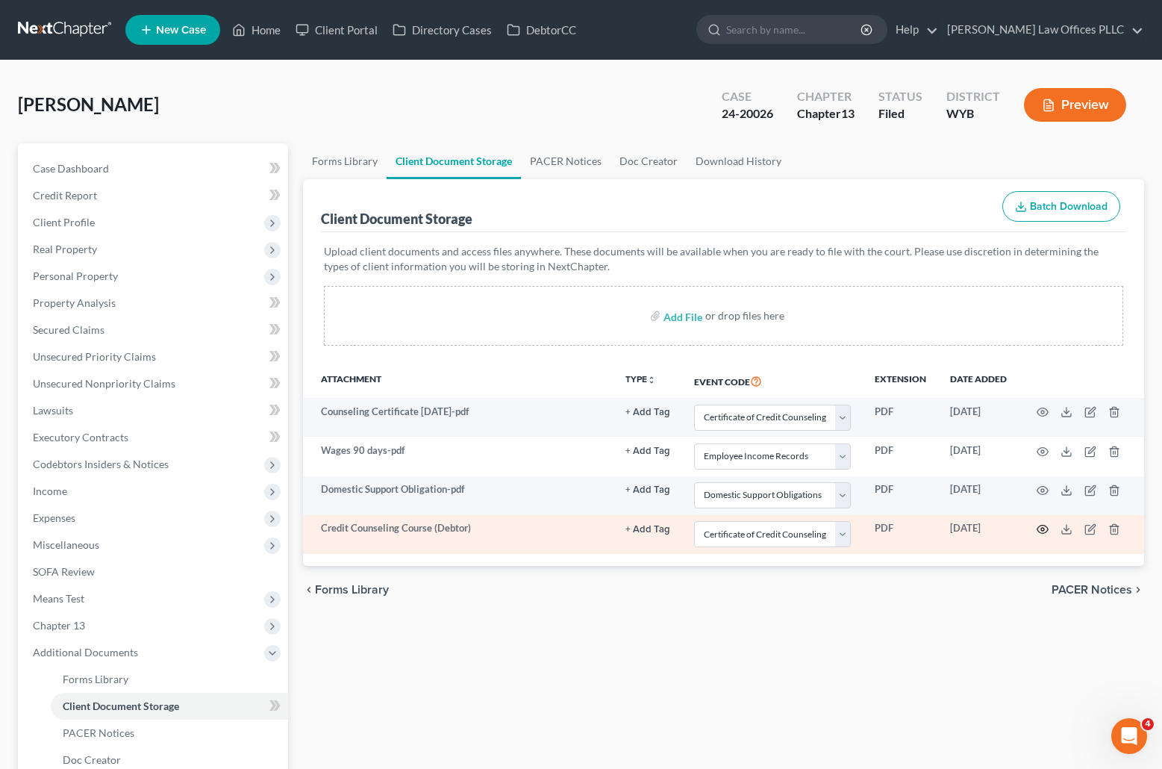
click at [1044, 530] on circle "button" at bounding box center [1042, 529] width 3 height 3
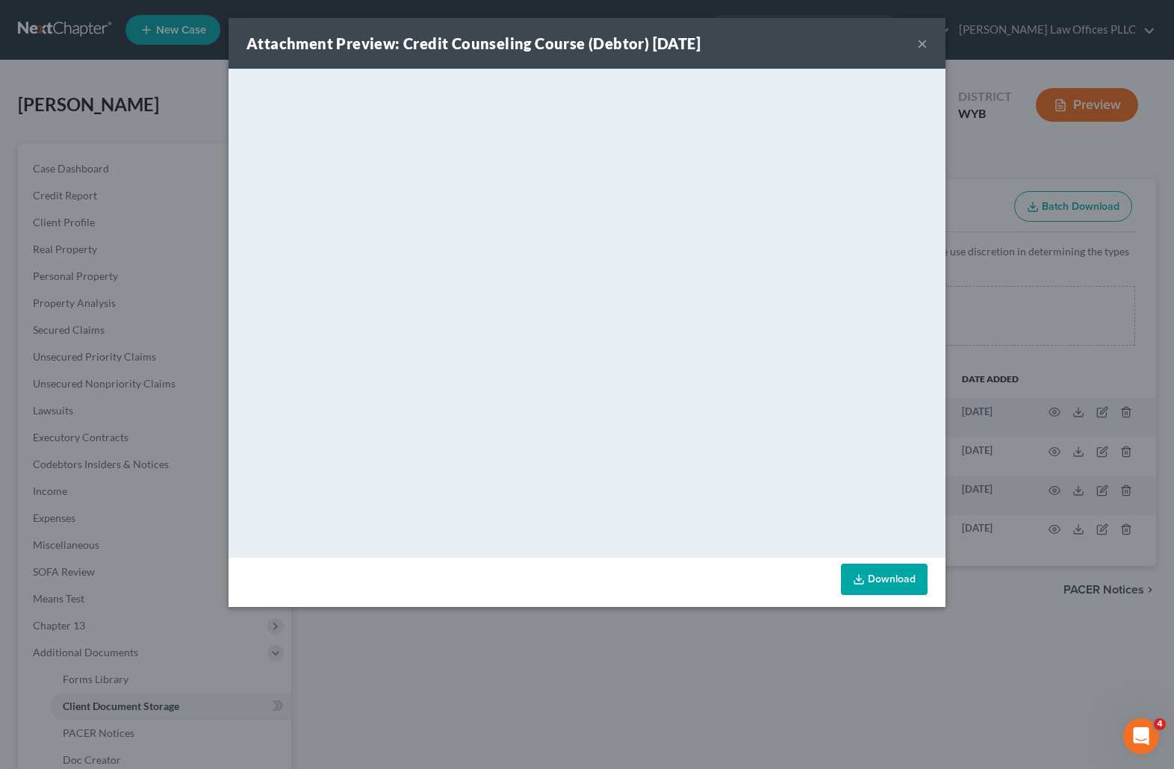
click at [918, 39] on button "×" at bounding box center [922, 43] width 10 height 18
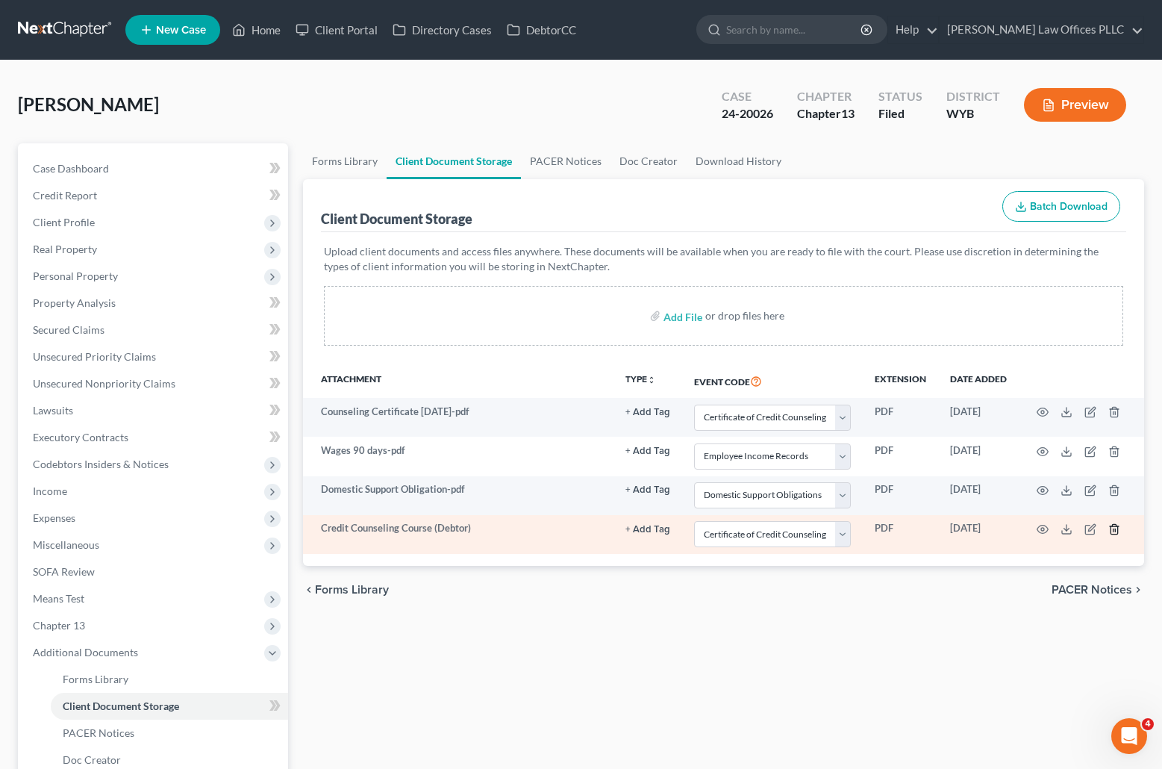
click at [1115, 526] on polyline "button" at bounding box center [1114, 526] width 9 height 0
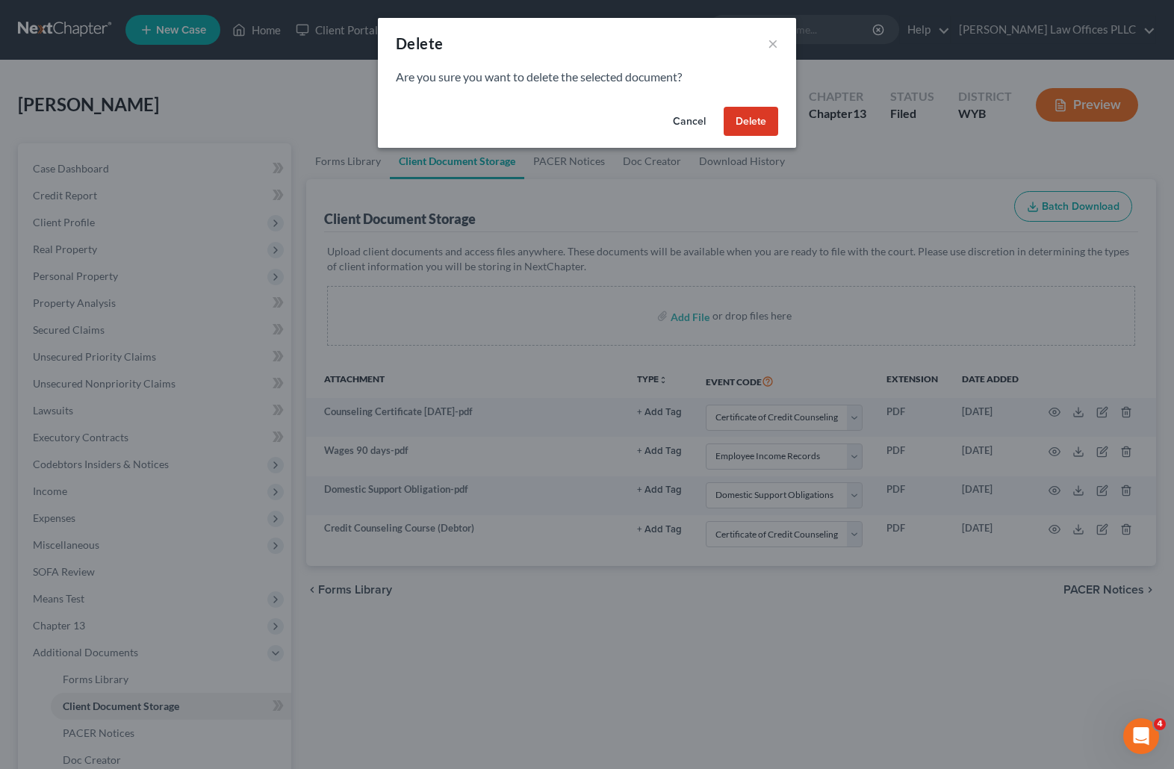
click at [759, 119] on button "Delete" at bounding box center [750, 122] width 54 height 30
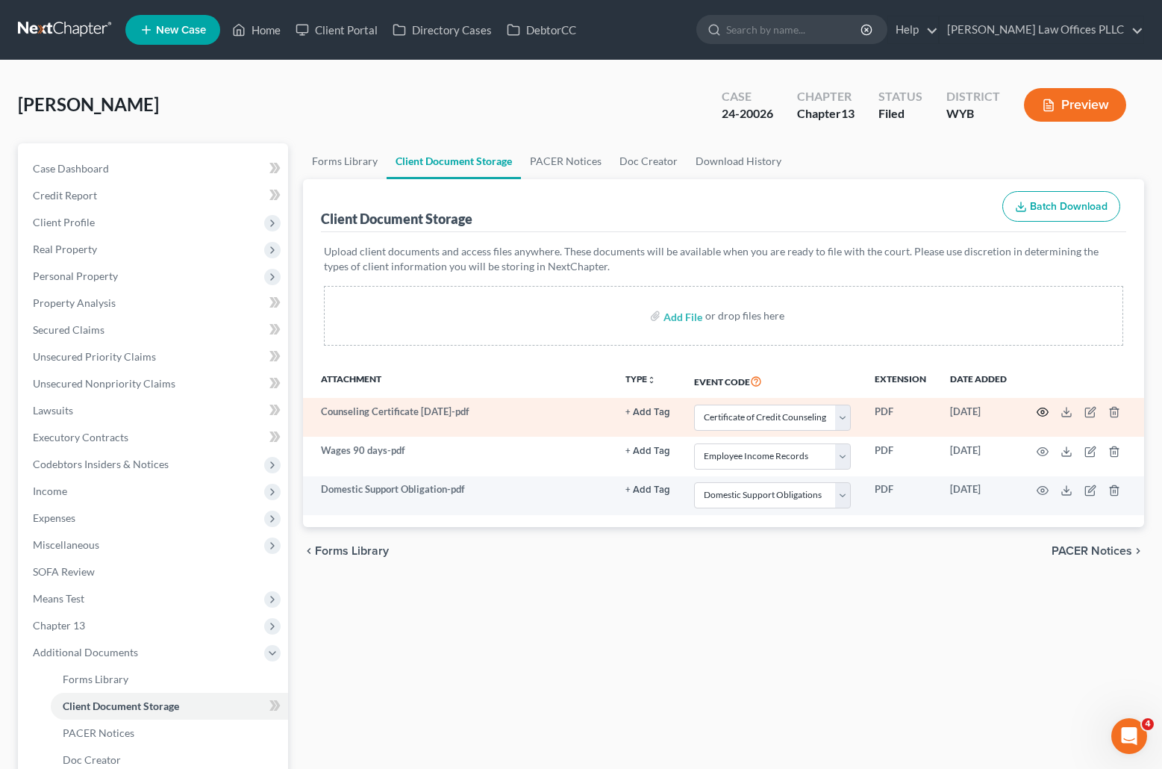
click at [1043, 410] on icon "button" at bounding box center [1043, 412] width 12 height 12
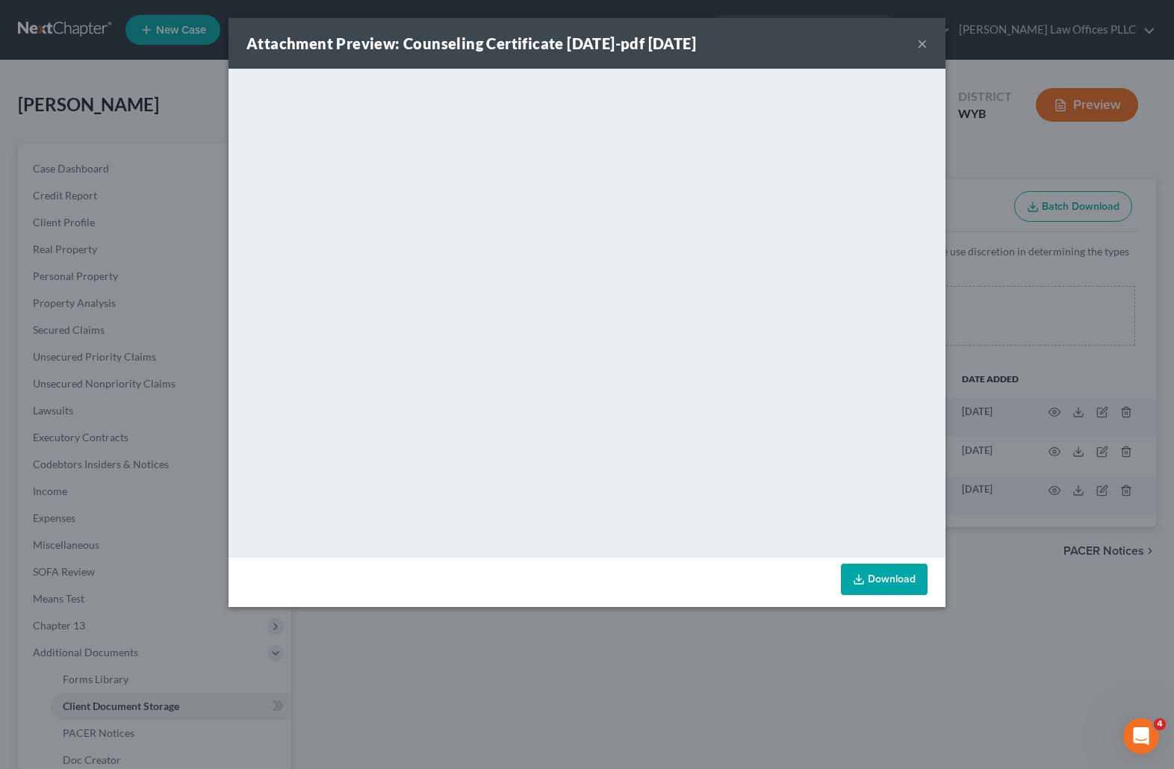
click at [918, 43] on button "×" at bounding box center [922, 43] width 10 height 18
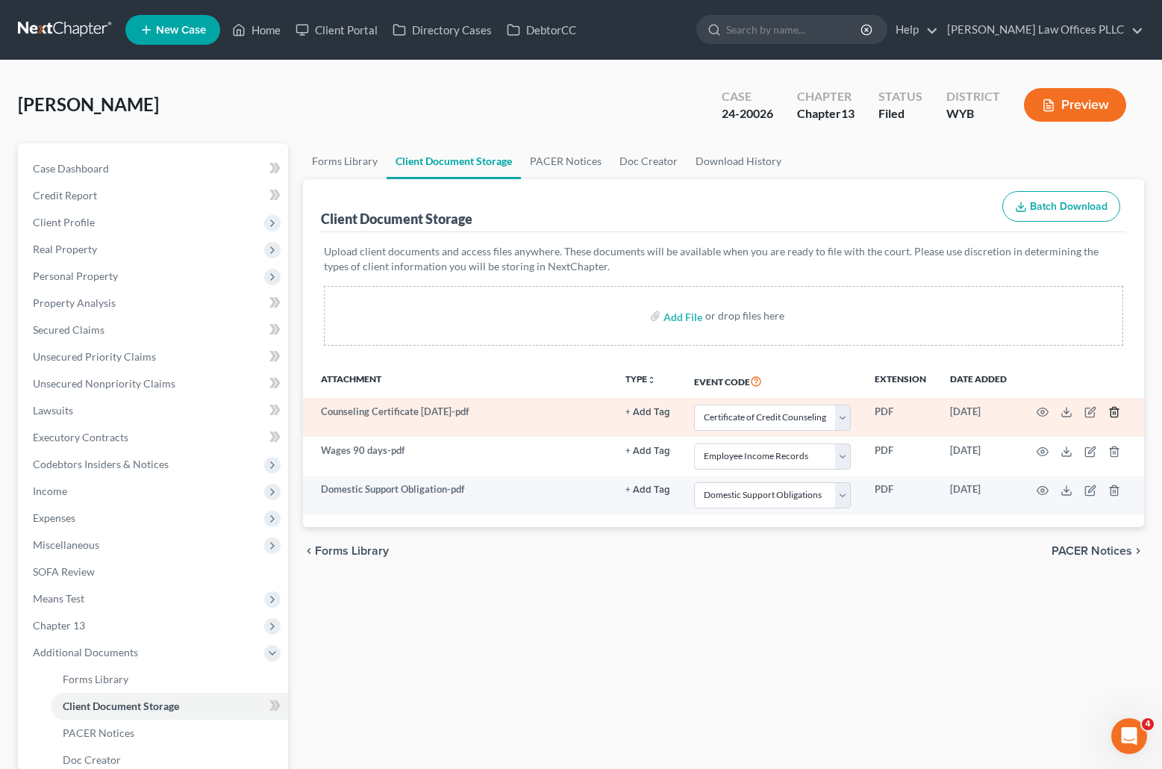
click at [1113, 411] on icon "button" at bounding box center [1115, 412] width 12 height 12
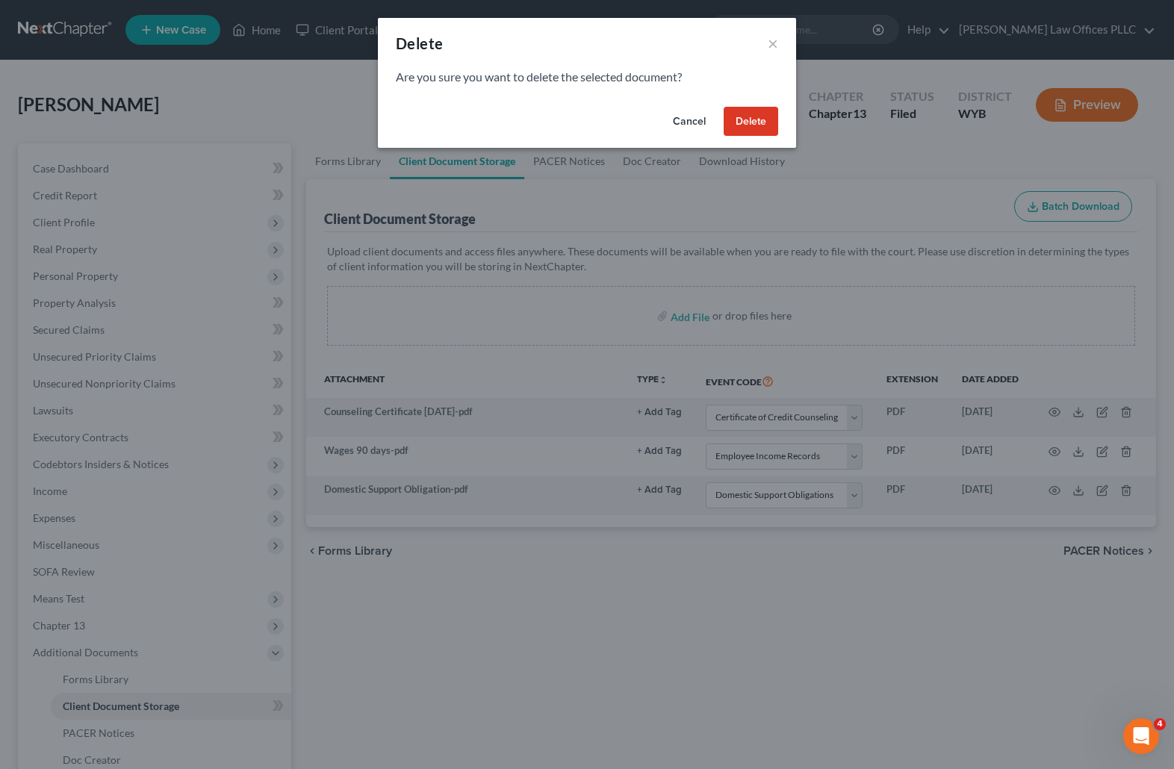
click at [753, 118] on button "Delete" at bounding box center [750, 122] width 54 height 30
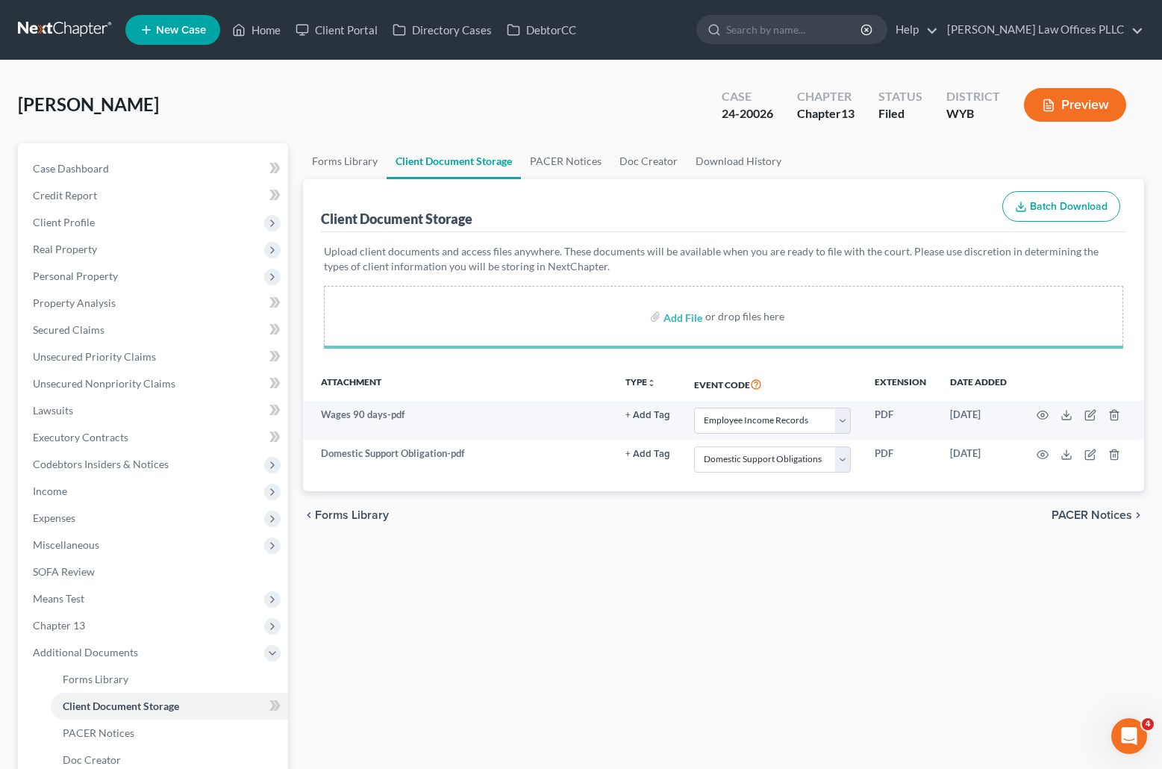
select select "3"
select select "2"
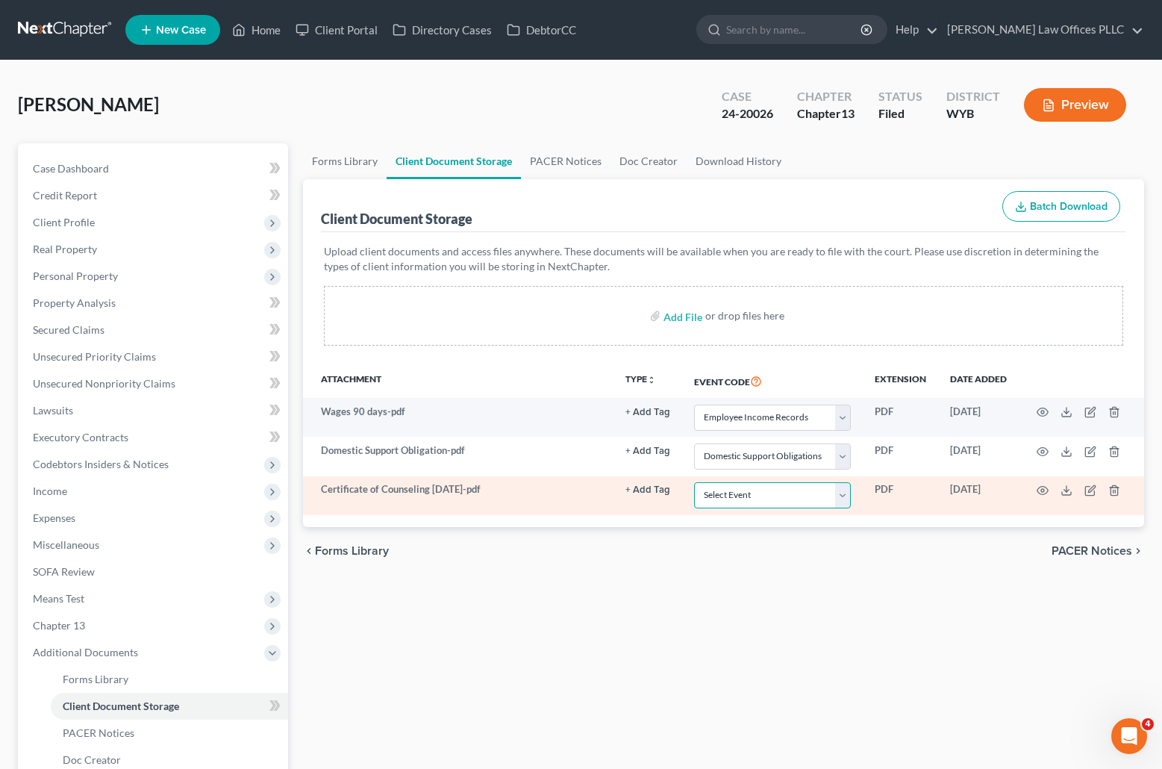
click at [846, 496] on select "Select Event Certificate of Credit Counseling Chapter 13 Plan Domestic Support …" at bounding box center [772, 495] width 157 height 26
select select "0"
click at [694, 482] on select "Select Event Certificate of Credit Counseling Chapter 13 Plan Domestic Support …" at bounding box center [772, 495] width 157 height 26
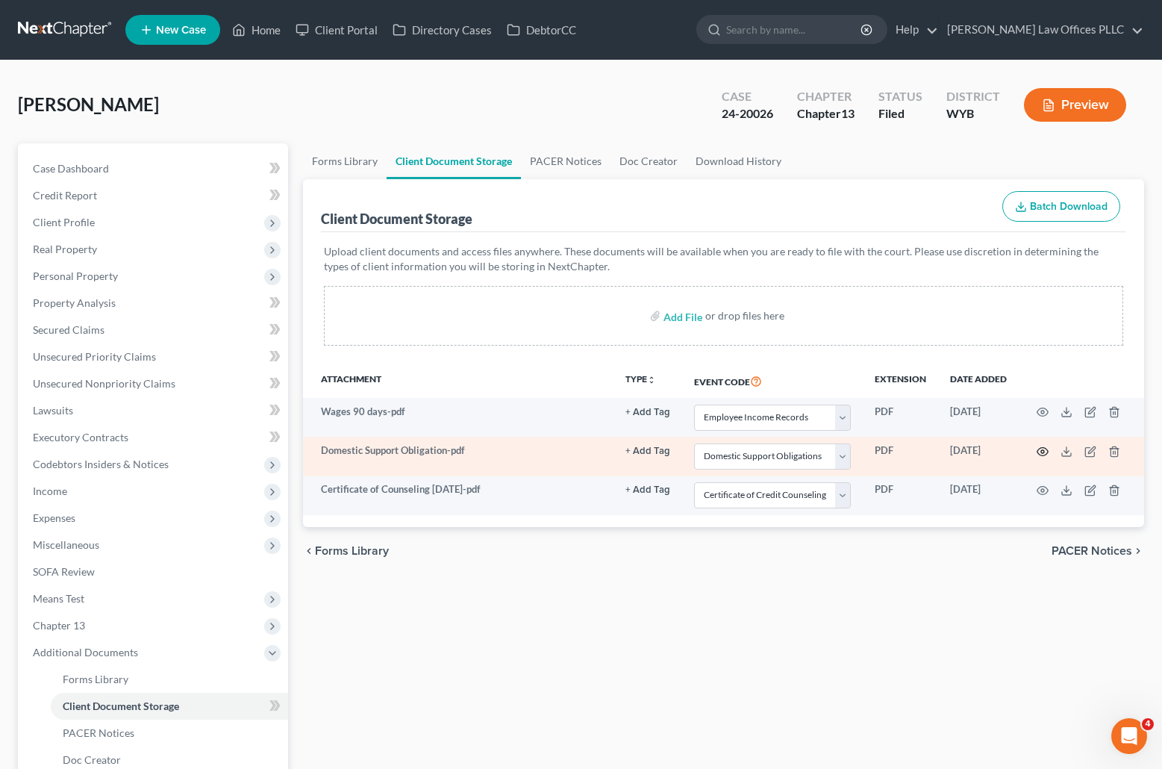
click at [1044, 449] on icon "button" at bounding box center [1043, 452] width 12 height 12
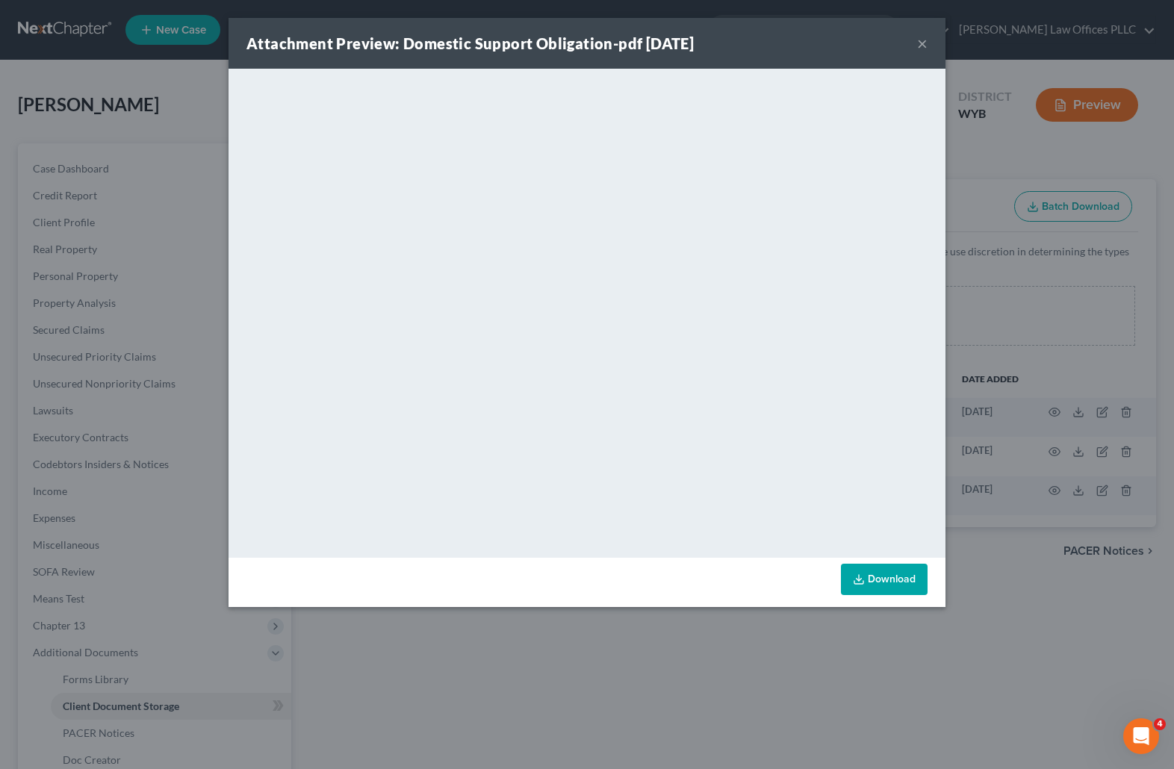
click at [920, 40] on button "×" at bounding box center [922, 43] width 10 height 18
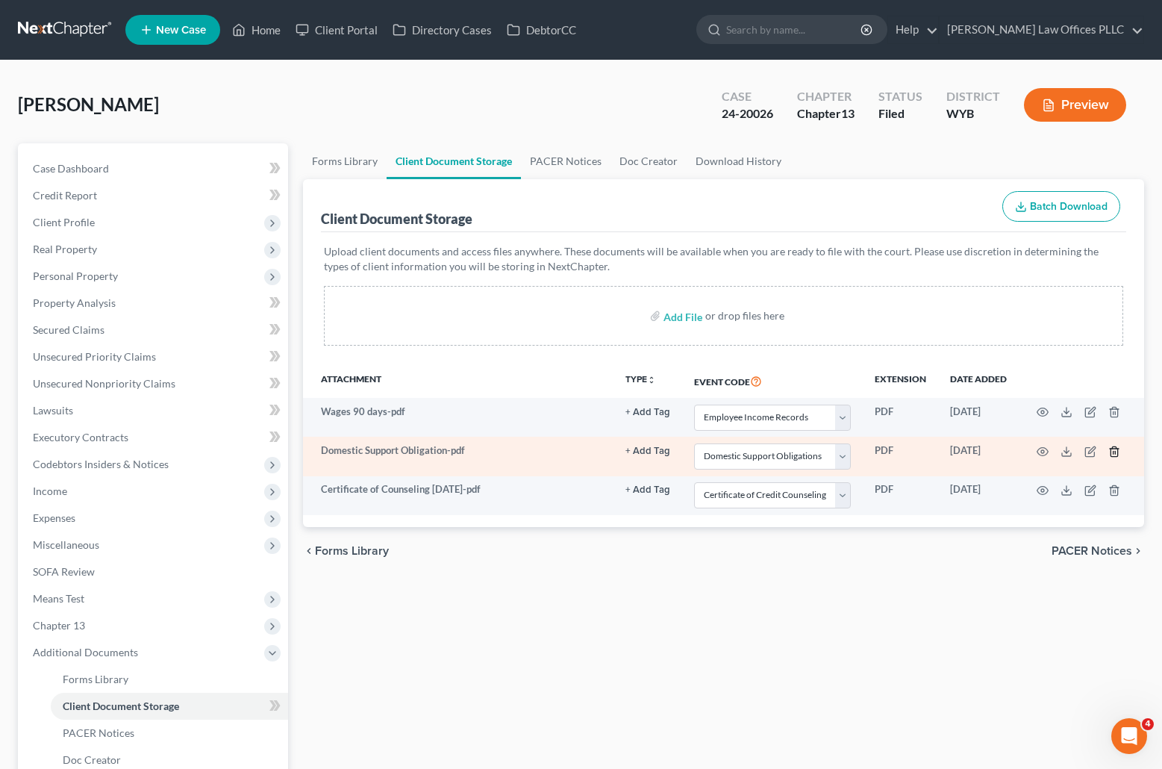
click at [1115, 450] on icon "button" at bounding box center [1115, 452] width 12 height 12
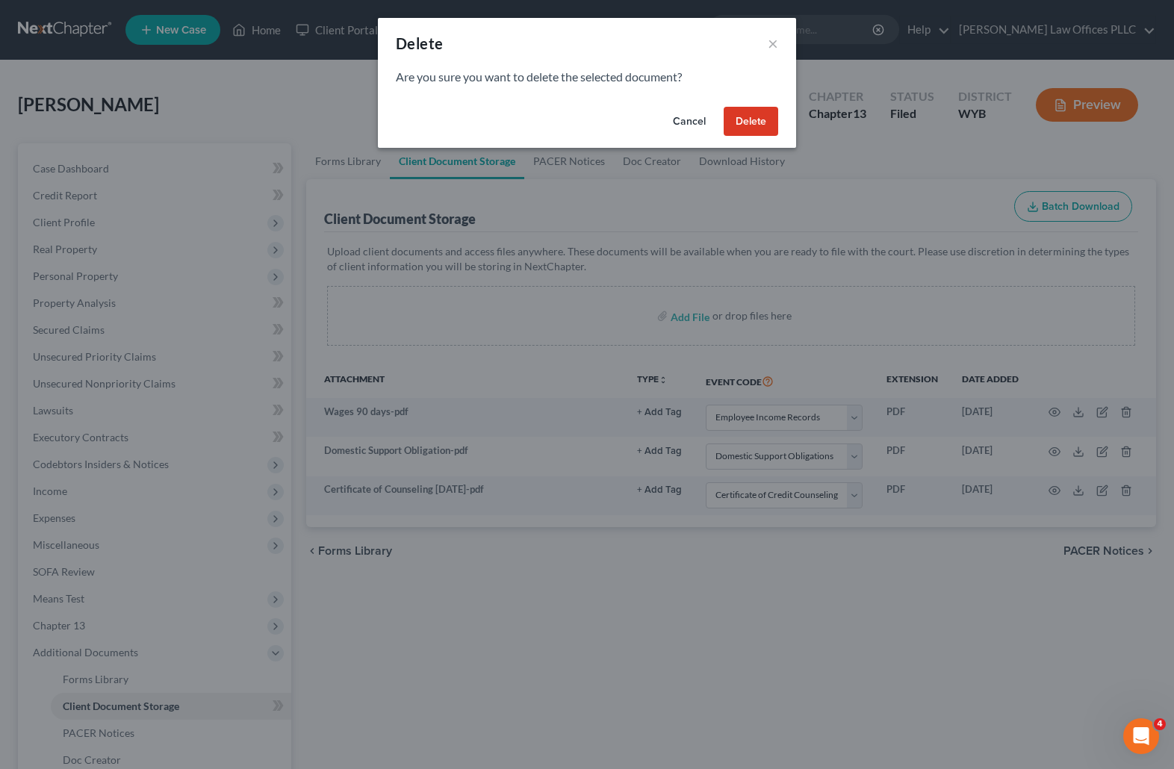
click at [764, 119] on button "Delete" at bounding box center [750, 122] width 54 height 30
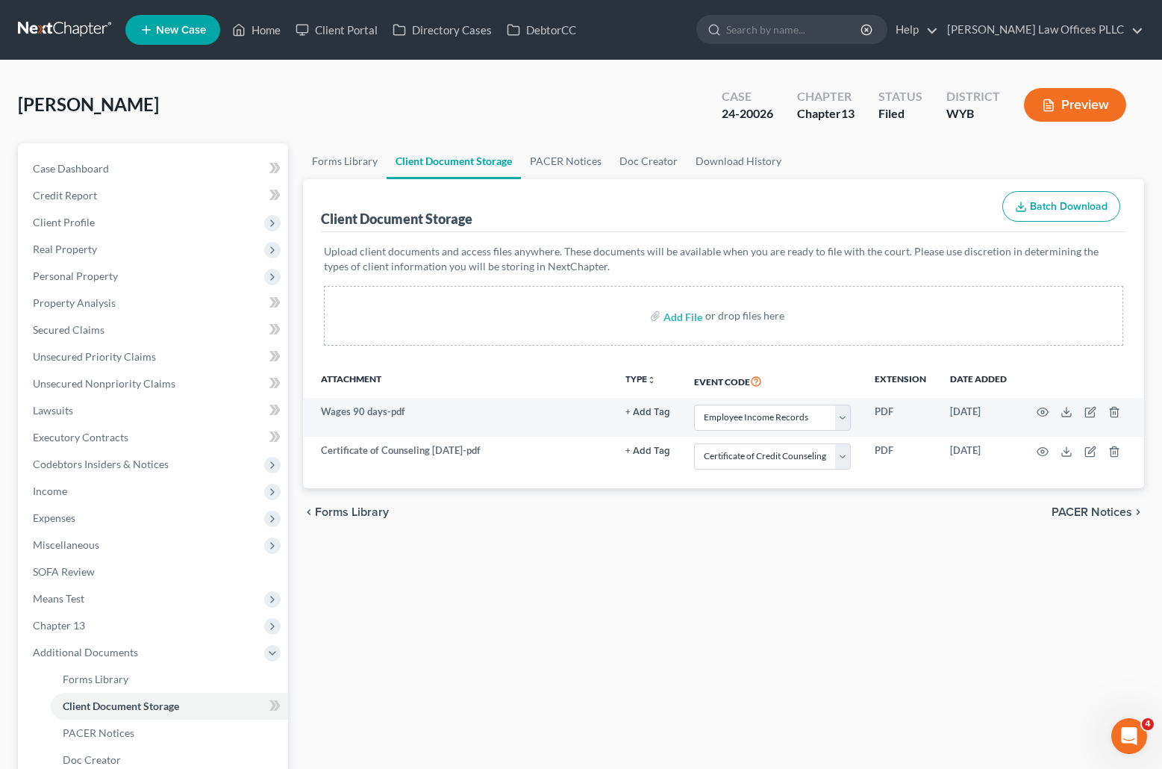
select select "3"
select select "0"
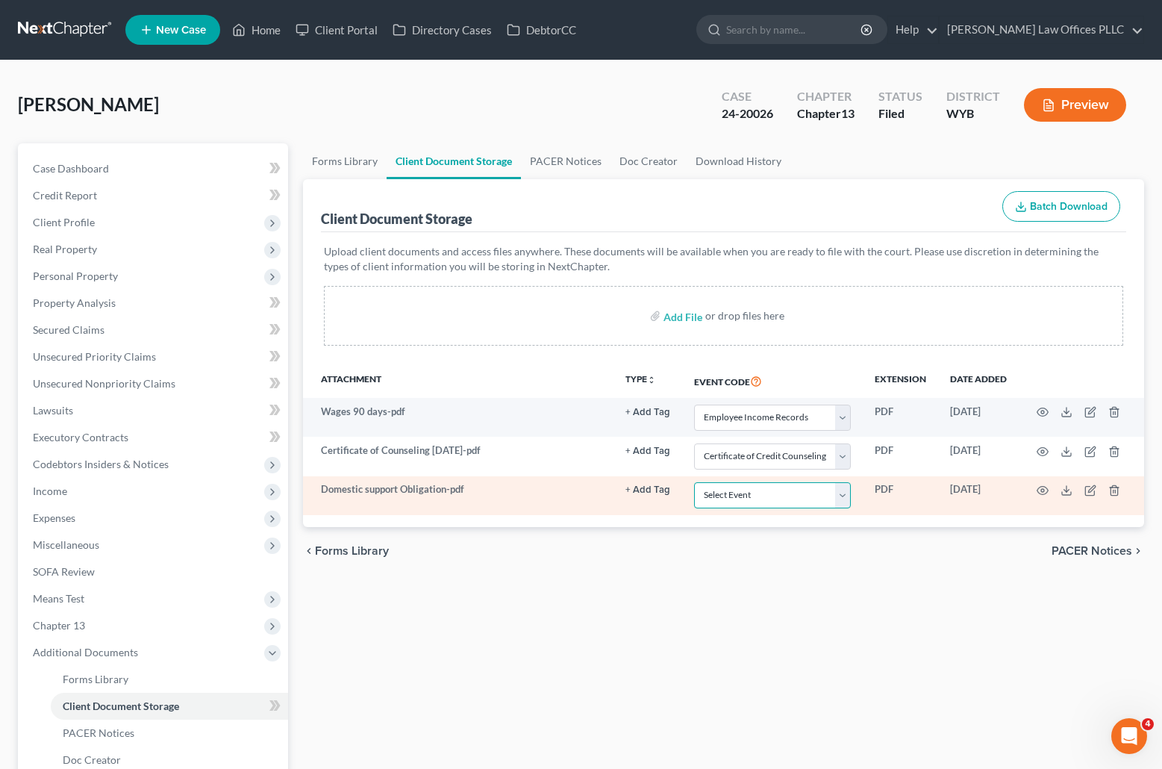
click at [845, 493] on select "Select Event Certificate of Credit Counseling Chapter 13 Plan Domestic Support …" at bounding box center [772, 495] width 157 height 26
select select "2"
click at [694, 482] on select "Select Event Certificate of Credit Counseling Chapter 13 Plan Domestic Support …" at bounding box center [772, 495] width 157 height 26
click at [846, 496] on select "Select Event Certificate of Credit Counseling Chapter 13 Plan Domestic Support …" at bounding box center [772, 495] width 157 height 26
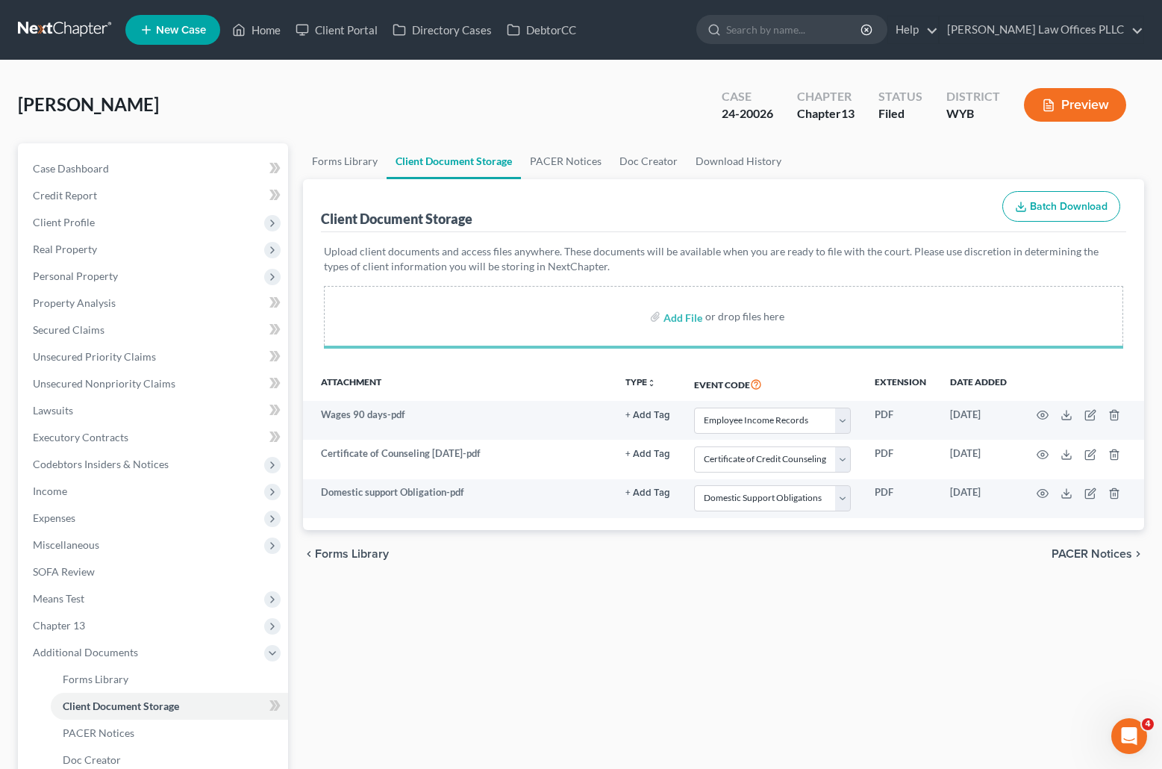
select select "3"
select select "0"
select select "2"
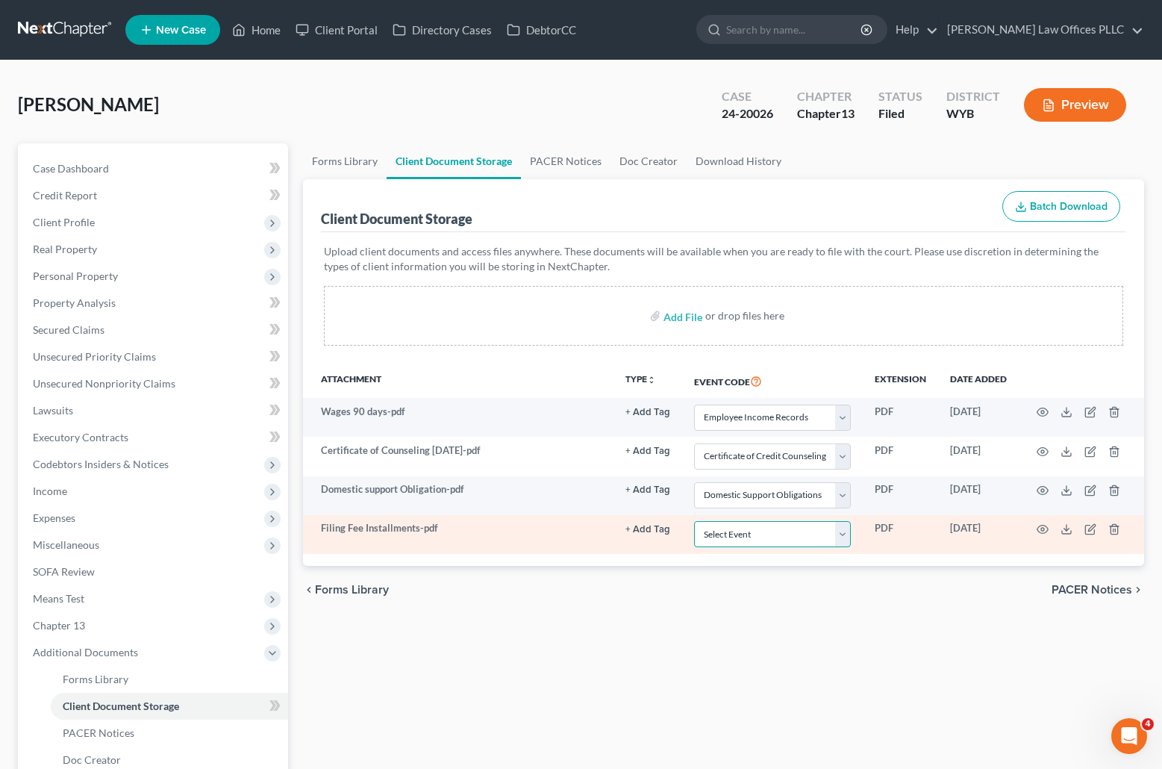
click at [842, 534] on select "Select Event Certificate of Credit Counseling Chapter 13 Plan Domestic Support …" at bounding box center [772, 534] width 157 height 26
select select "4"
click at [694, 521] on select "Select Event Certificate of Credit Counseling Chapter 13 Plan Domestic Support …" at bounding box center [772, 534] width 157 height 26
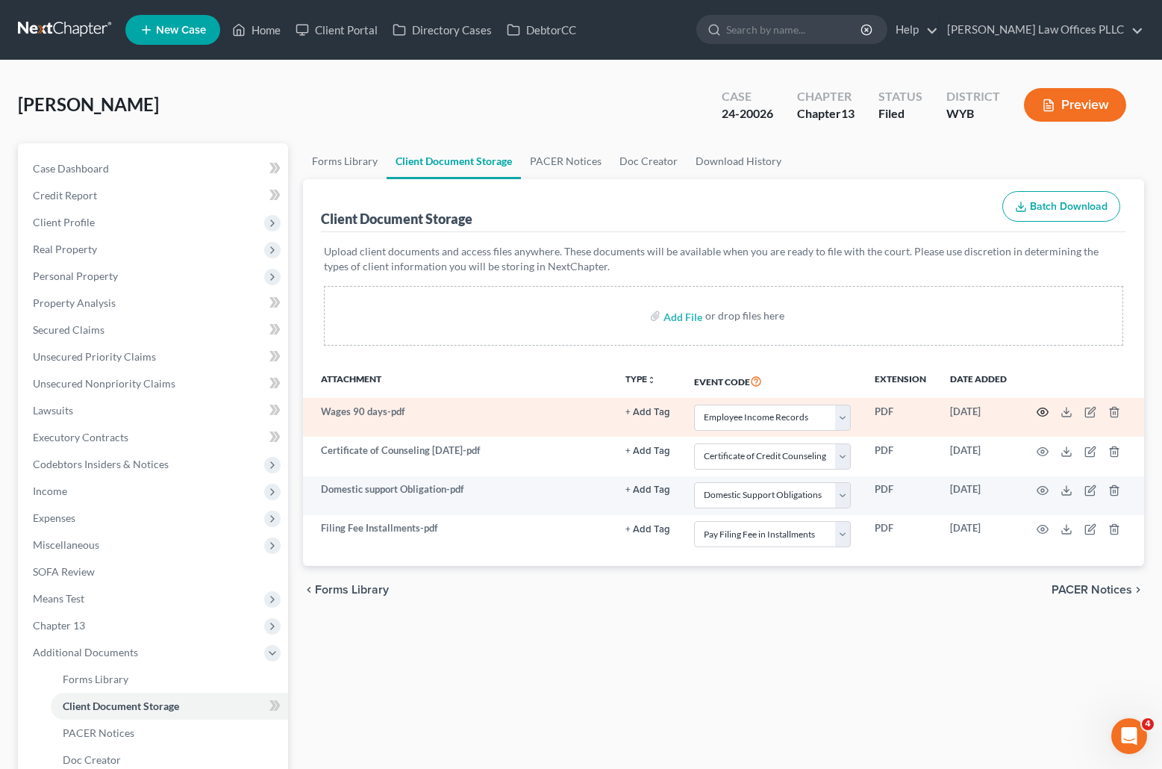
click at [1044, 411] on circle "button" at bounding box center [1042, 412] width 3 height 3
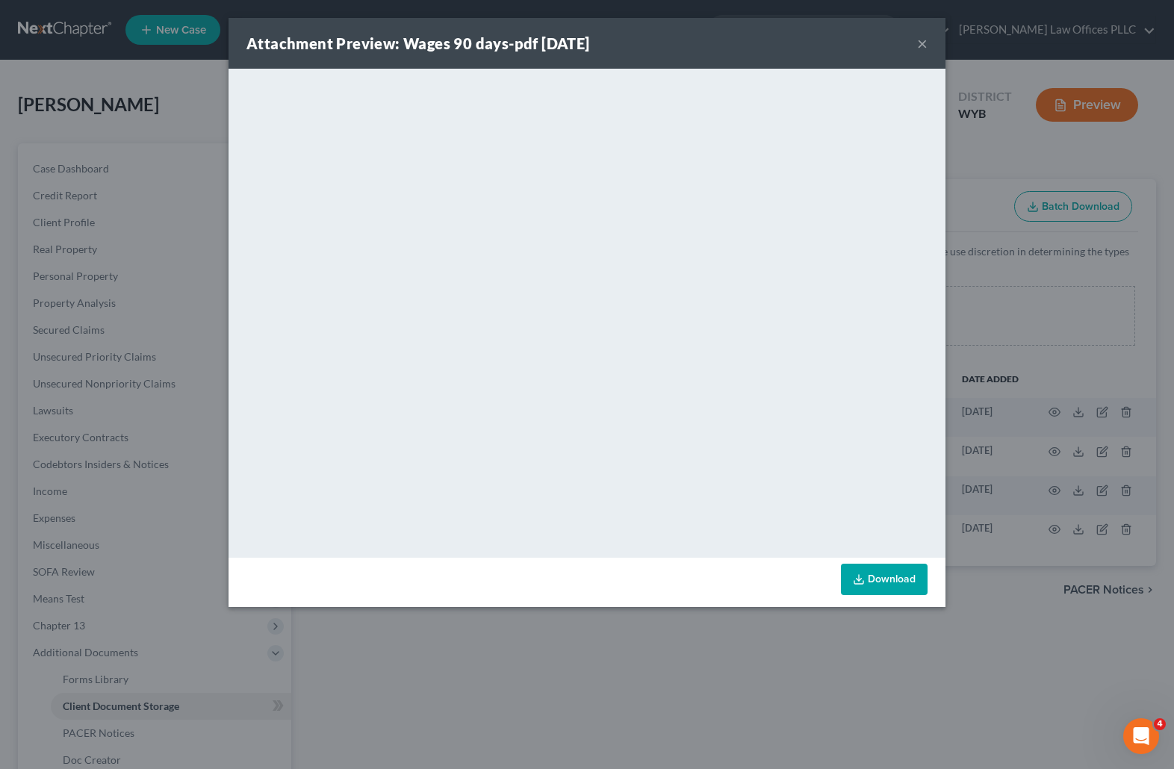
click at [921, 40] on button "×" at bounding box center [922, 43] width 10 height 18
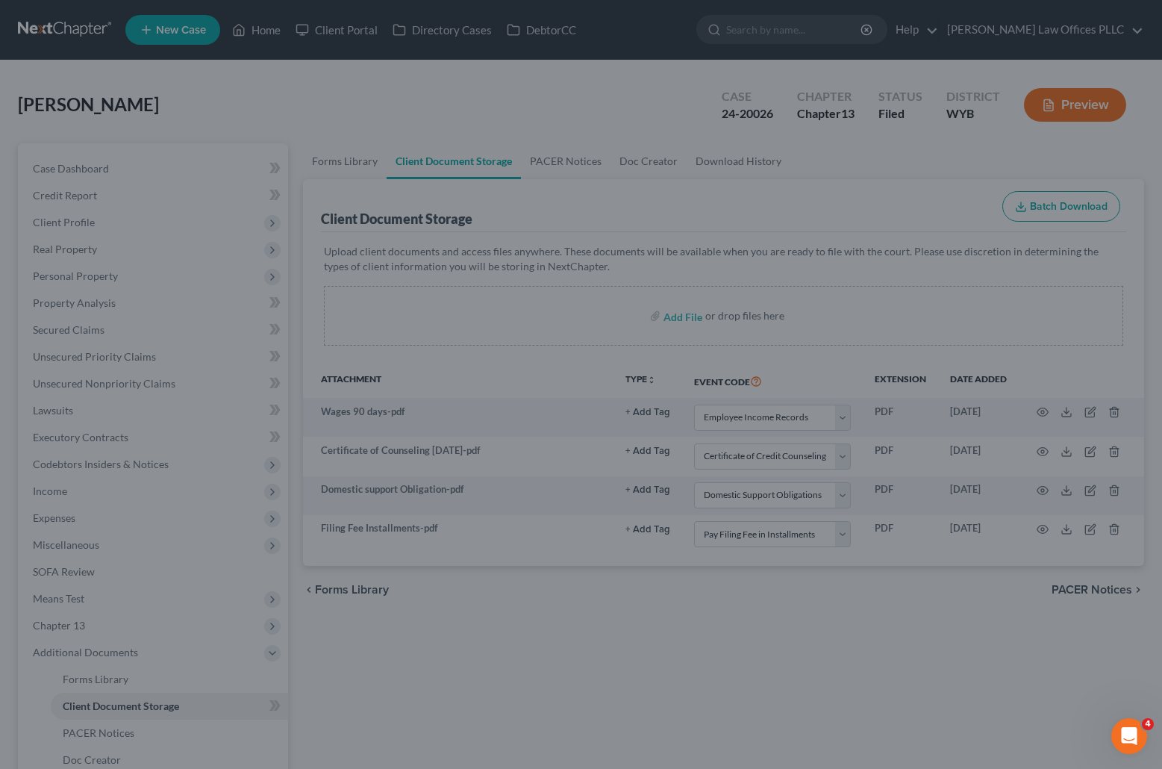
scroll to position [246, 0]
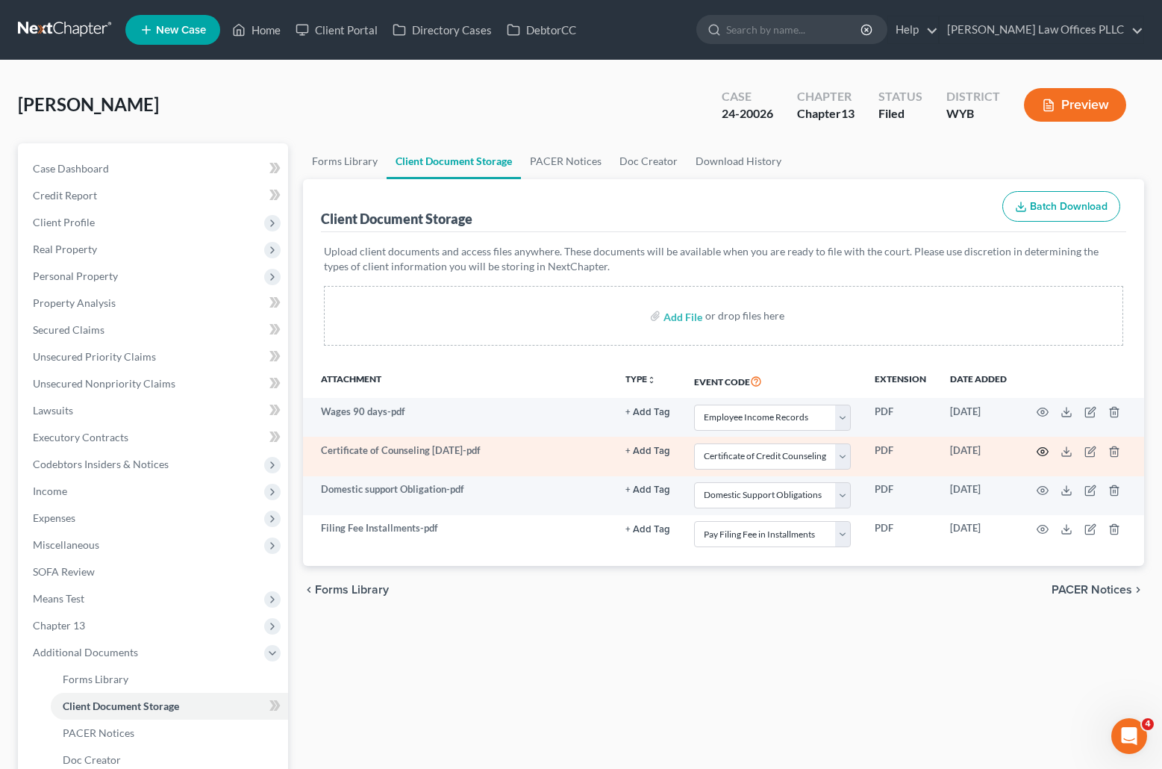
click at [1043, 448] on icon "button" at bounding box center [1043, 451] width 11 height 8
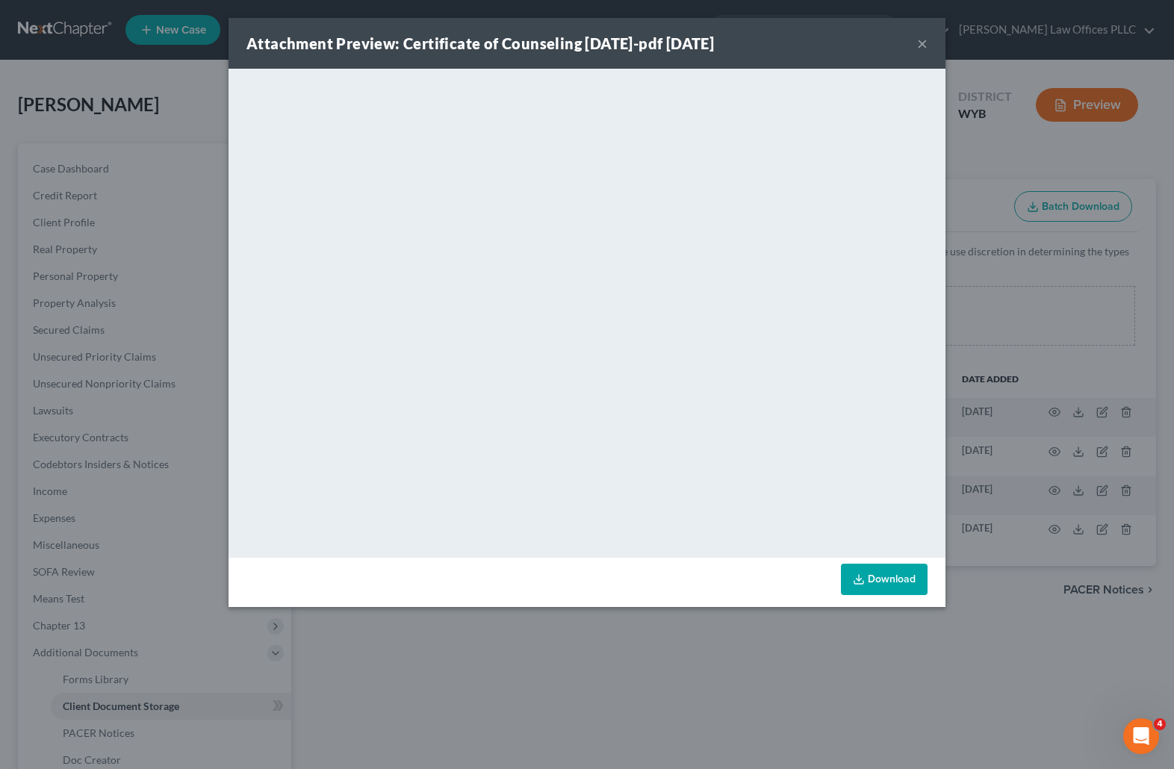
click at [920, 40] on button "×" at bounding box center [922, 43] width 10 height 18
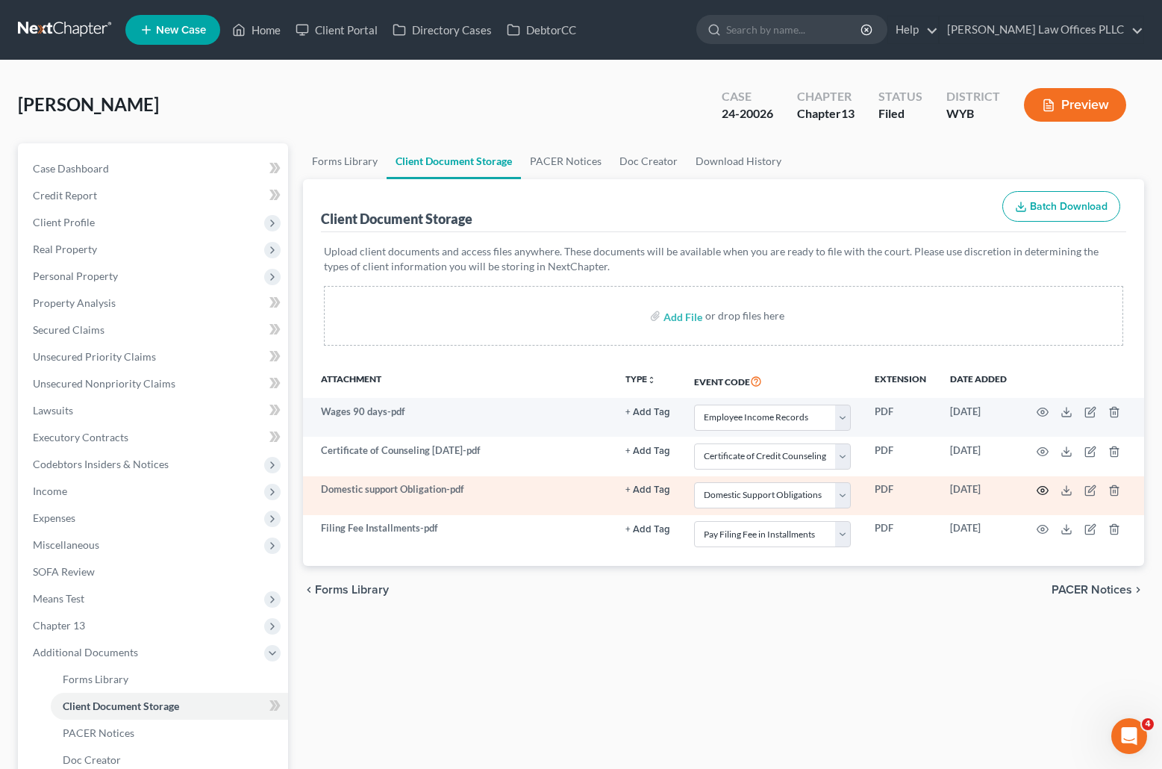
click at [1041, 490] on circle "button" at bounding box center [1042, 490] width 3 height 3
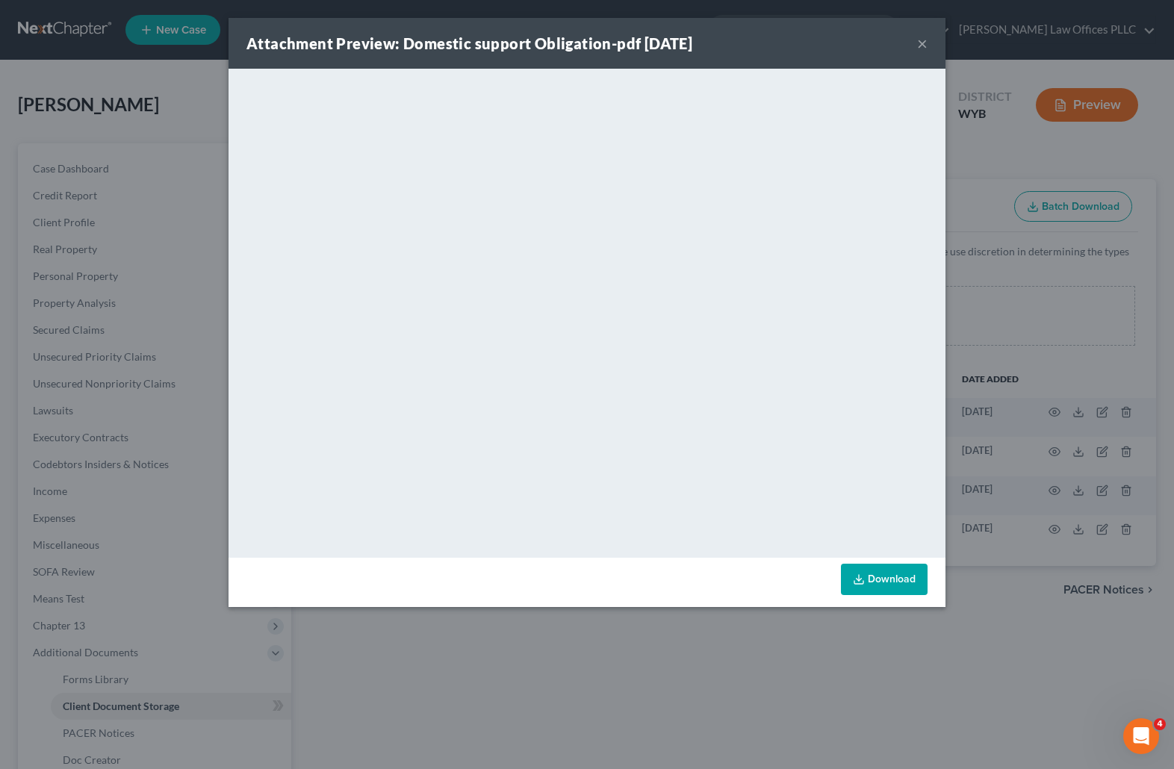
click at [922, 40] on button "×" at bounding box center [922, 43] width 10 height 18
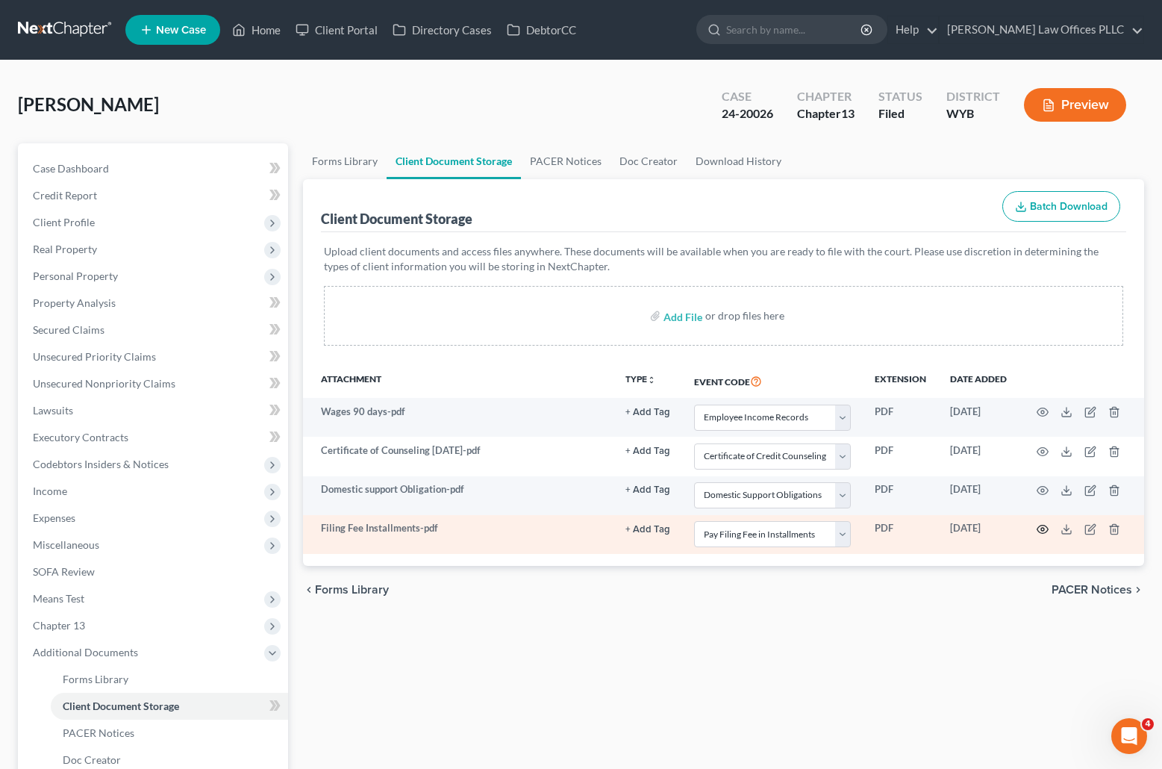
click at [1043, 533] on icon "button" at bounding box center [1043, 530] width 11 height 8
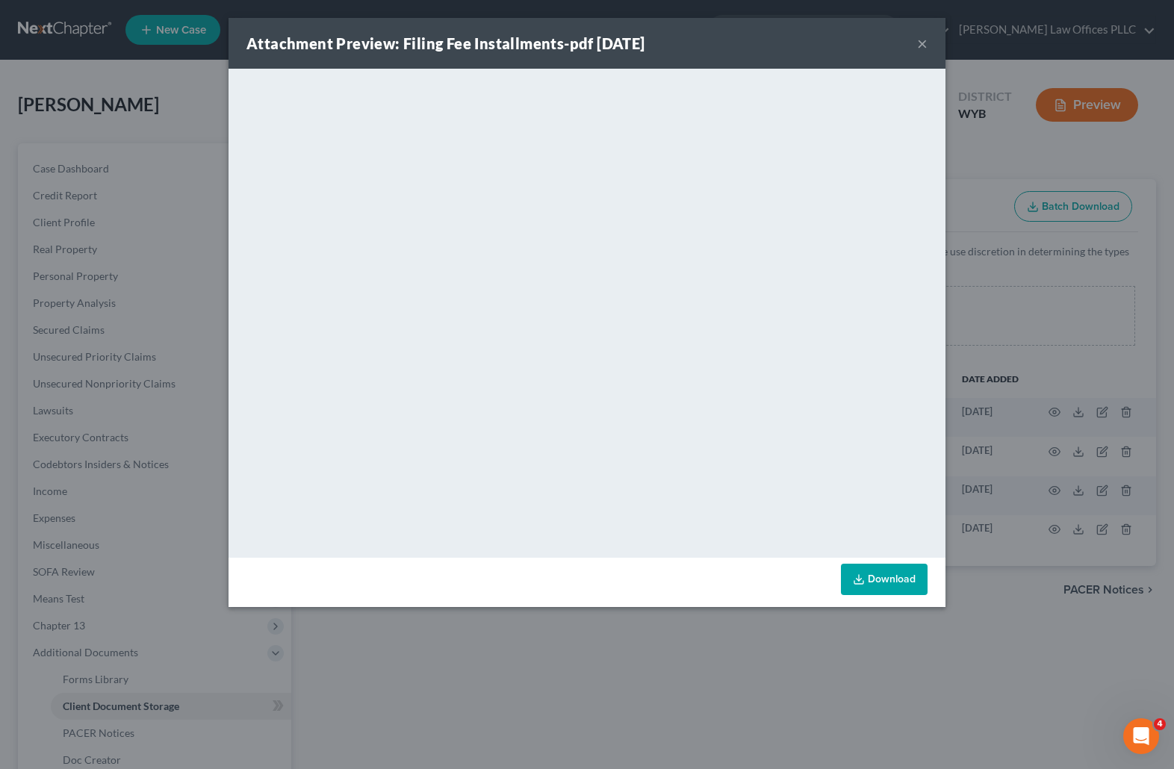
click at [921, 39] on button "×" at bounding box center [922, 43] width 10 height 18
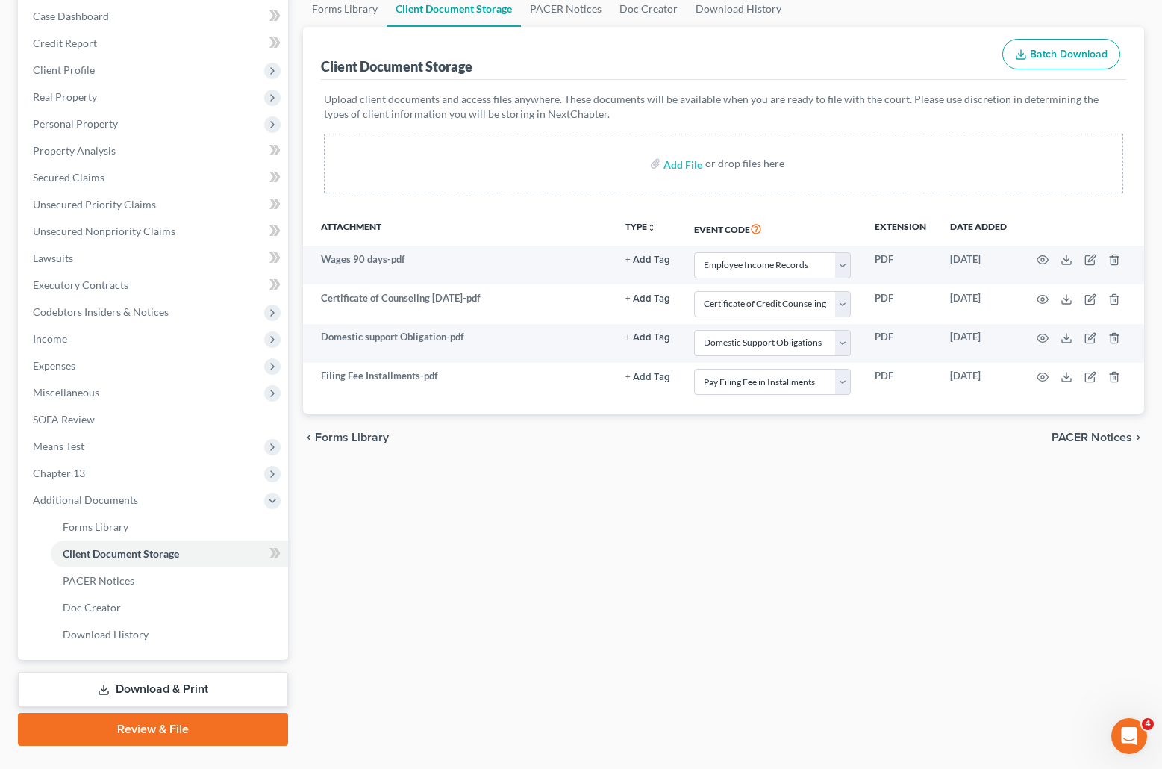
scroll to position [186, 0]
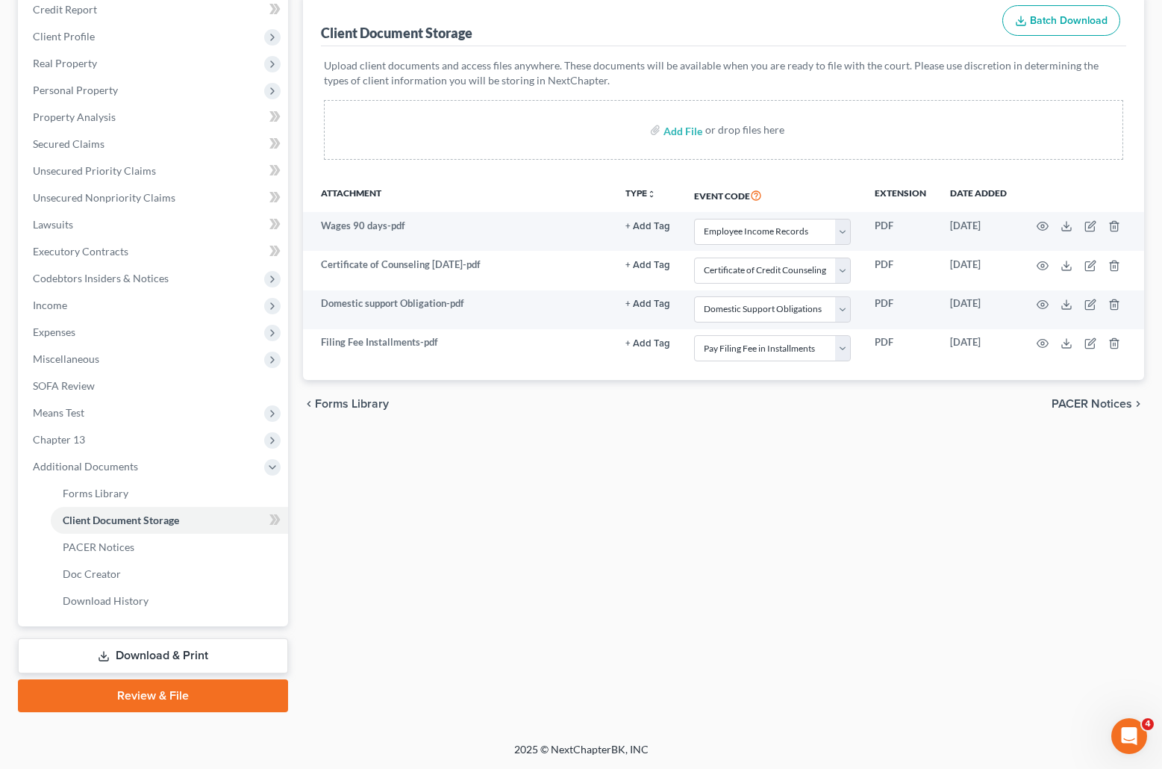
drag, startPoint x: 1168, startPoint y: 554, endPoint x: 11, endPoint y: 15, distance: 1276.6
click at [164, 652] on link "Download & Print" at bounding box center [153, 655] width 270 height 35
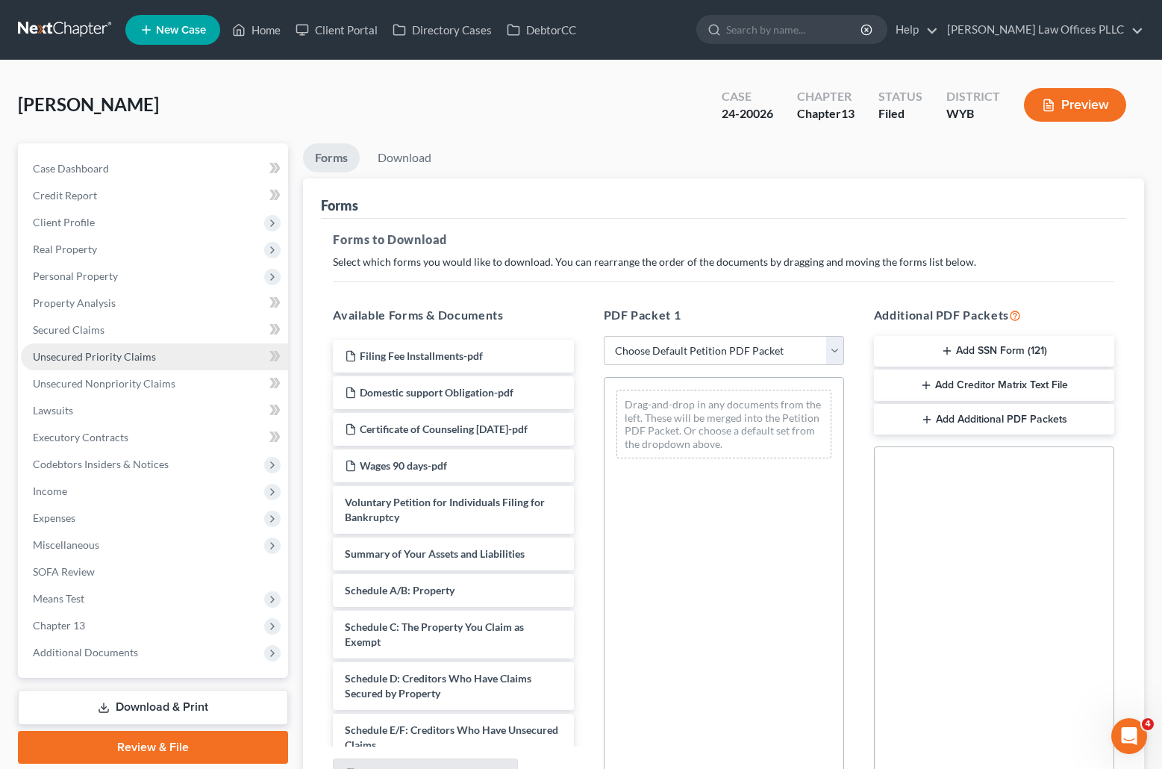
click at [84, 351] on span "Unsecured Priority Claims" at bounding box center [94, 356] width 123 height 13
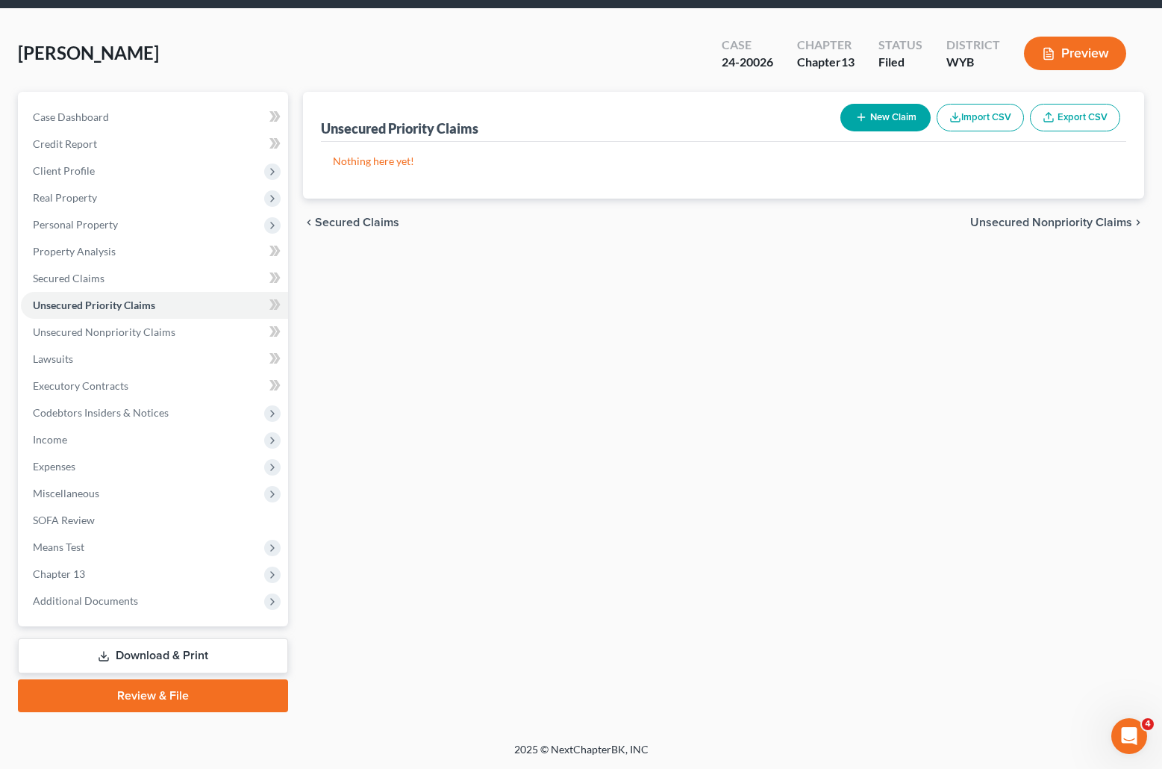
scroll to position [189, 0]
click at [203, 688] on link "Review & File" at bounding box center [153, 695] width 270 height 33
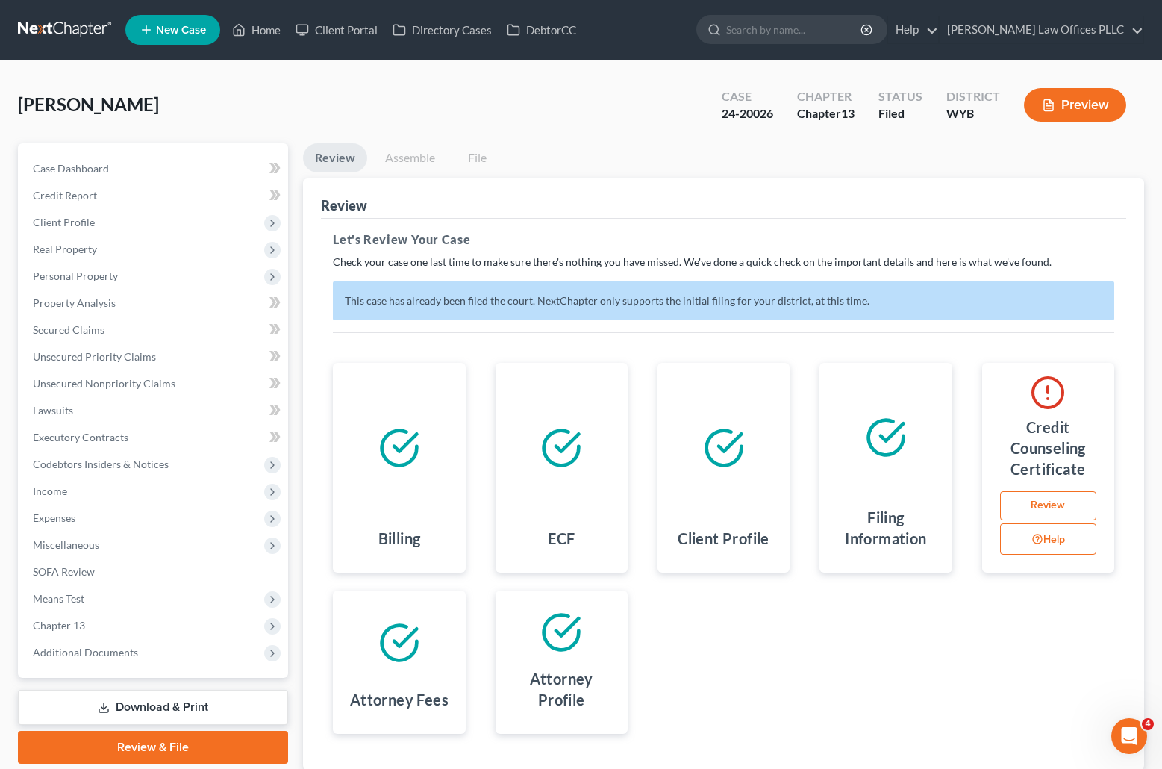
scroll to position [73, 0]
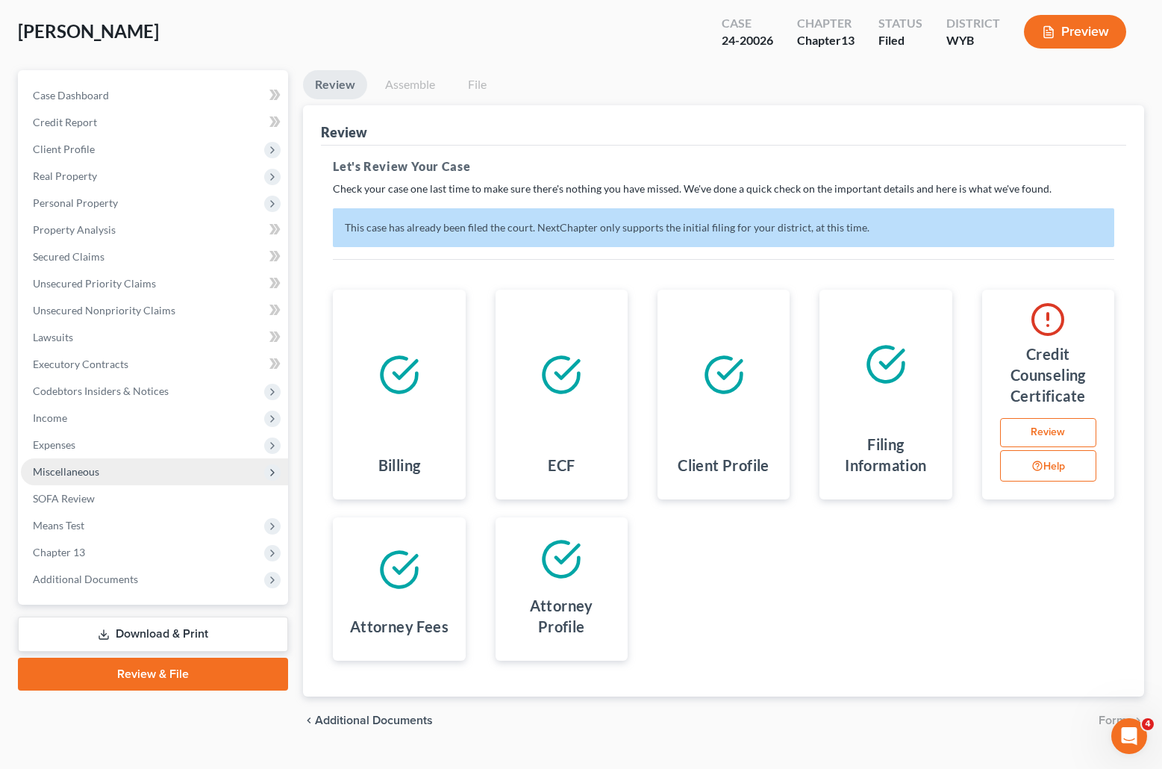
click at [77, 461] on span "Miscellaneous" at bounding box center [154, 471] width 267 height 27
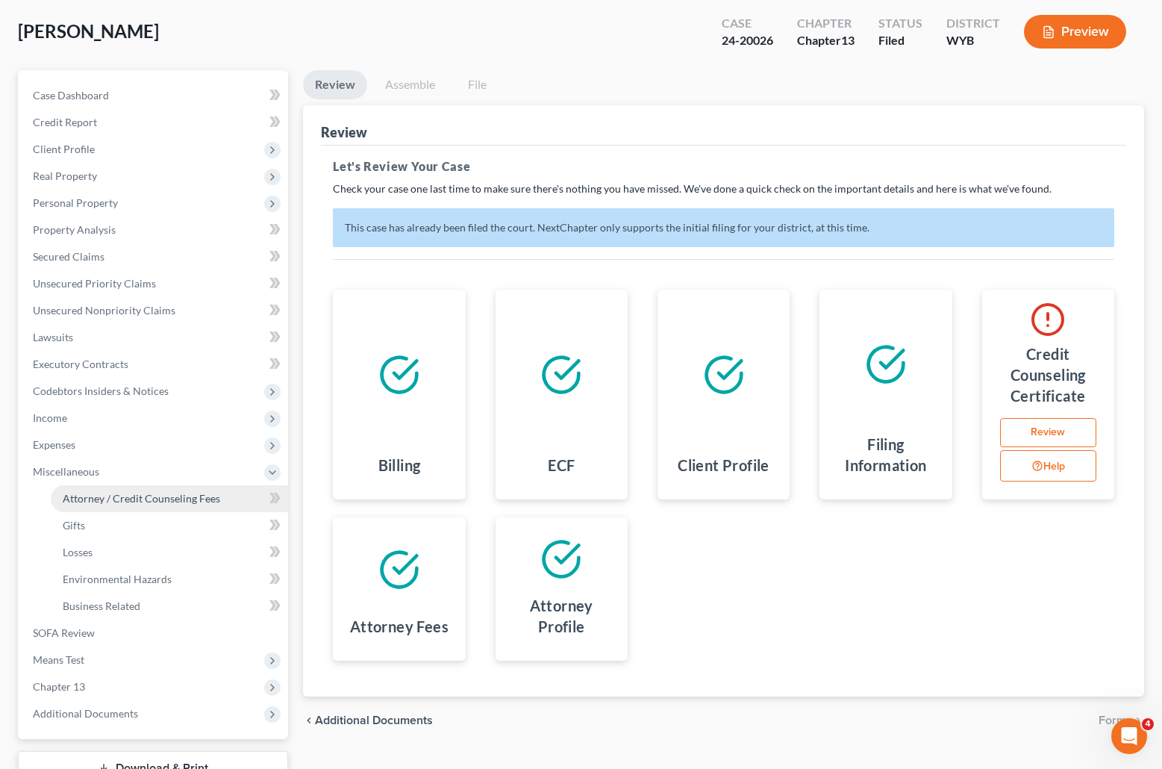
click at [116, 495] on span "Attorney / Credit Counseling Fees" at bounding box center [142, 498] width 158 height 13
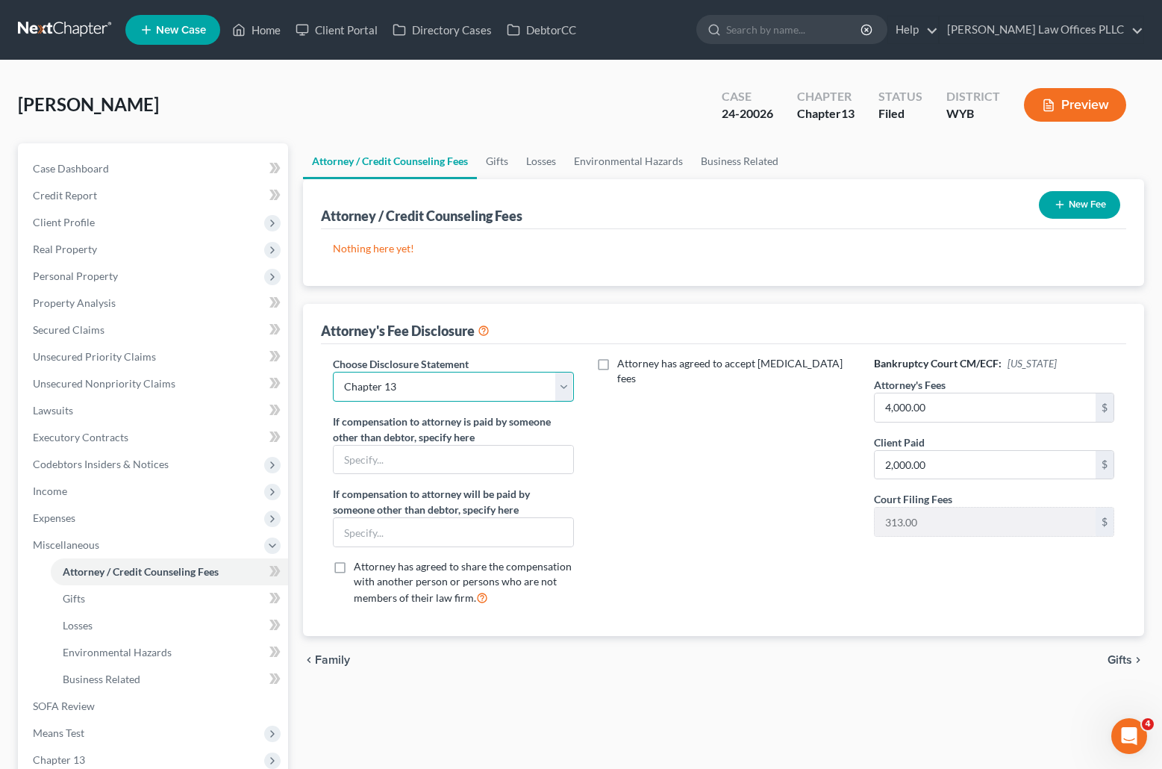
click at [556, 384] on select "Select Chapter 11 Ch 7 Business Chapter 13 Chapter 7" at bounding box center [453, 387] width 240 height 30
select select "3"
click at [333, 372] on select "Select Chapter 11 Ch 7 Business Chapter 13 Chapter 7" at bounding box center [453, 387] width 240 height 30
click at [970, 408] on input "4,000.00" at bounding box center [985, 407] width 221 height 28
type input "1,900.00"
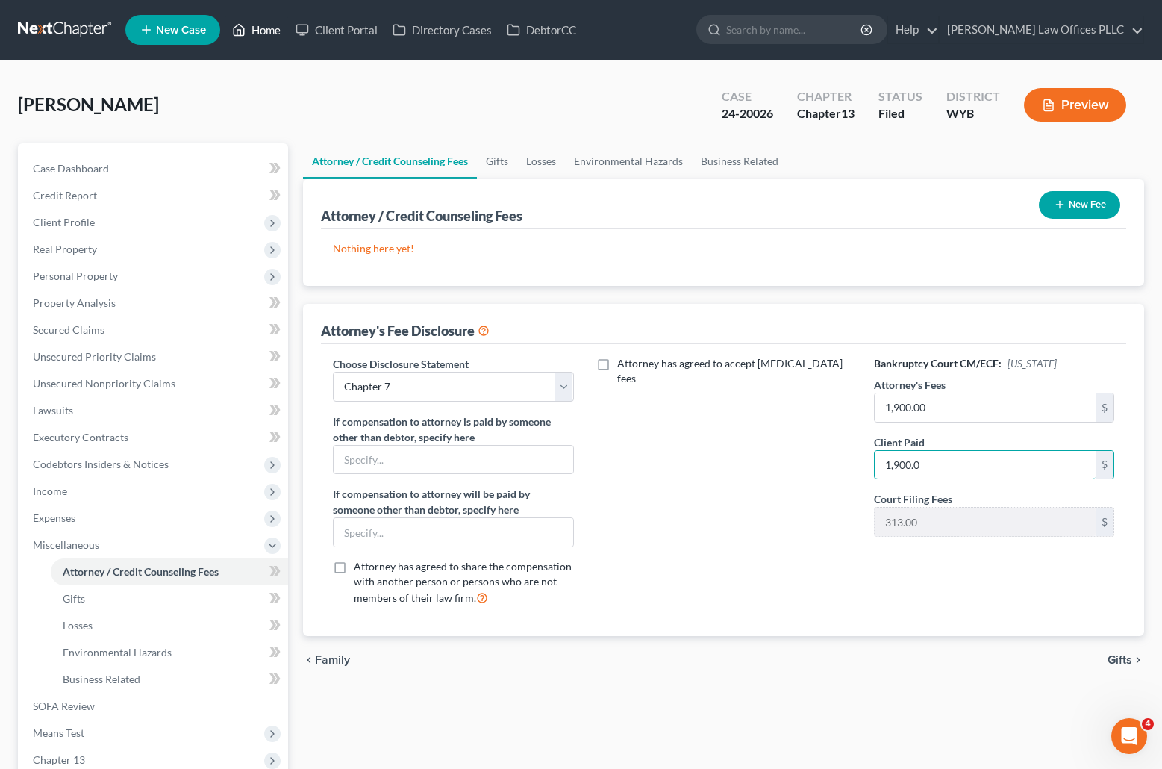
type input "1,900.0"
click at [269, 25] on link "Home" at bounding box center [256, 29] width 63 height 27
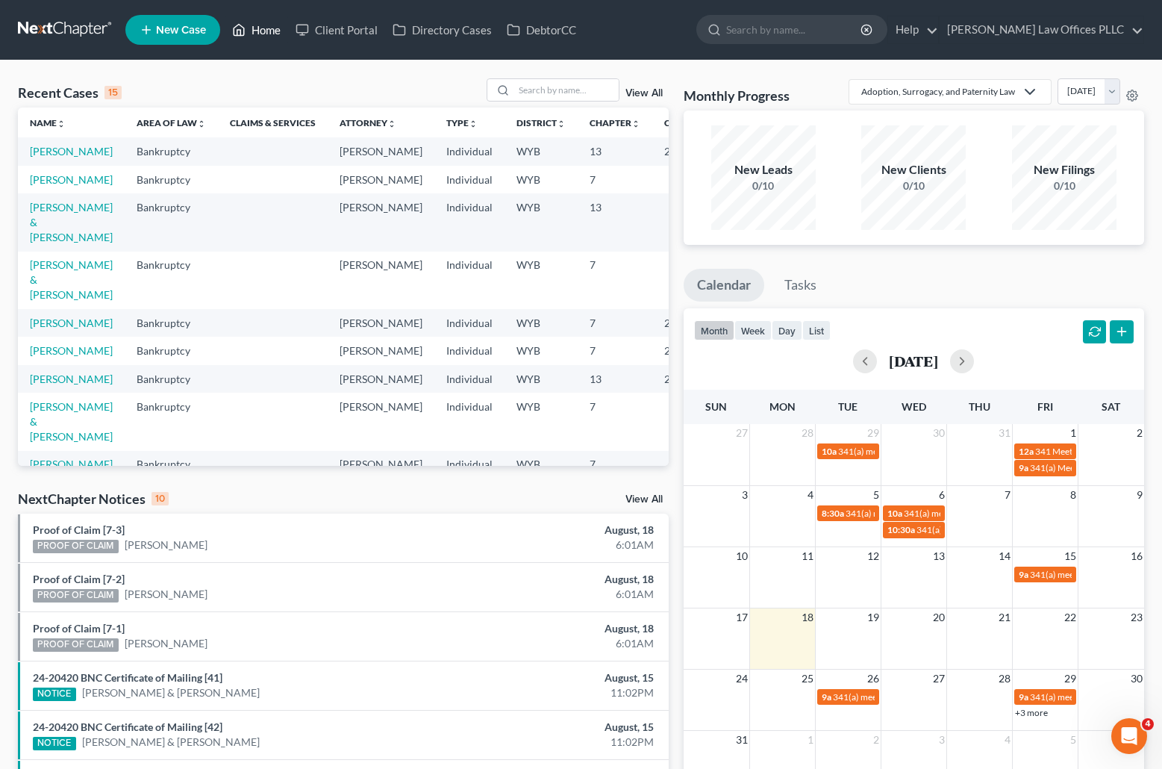
scroll to position [246, 0]
click at [520, 86] on input "search" at bounding box center [566, 90] width 105 height 22
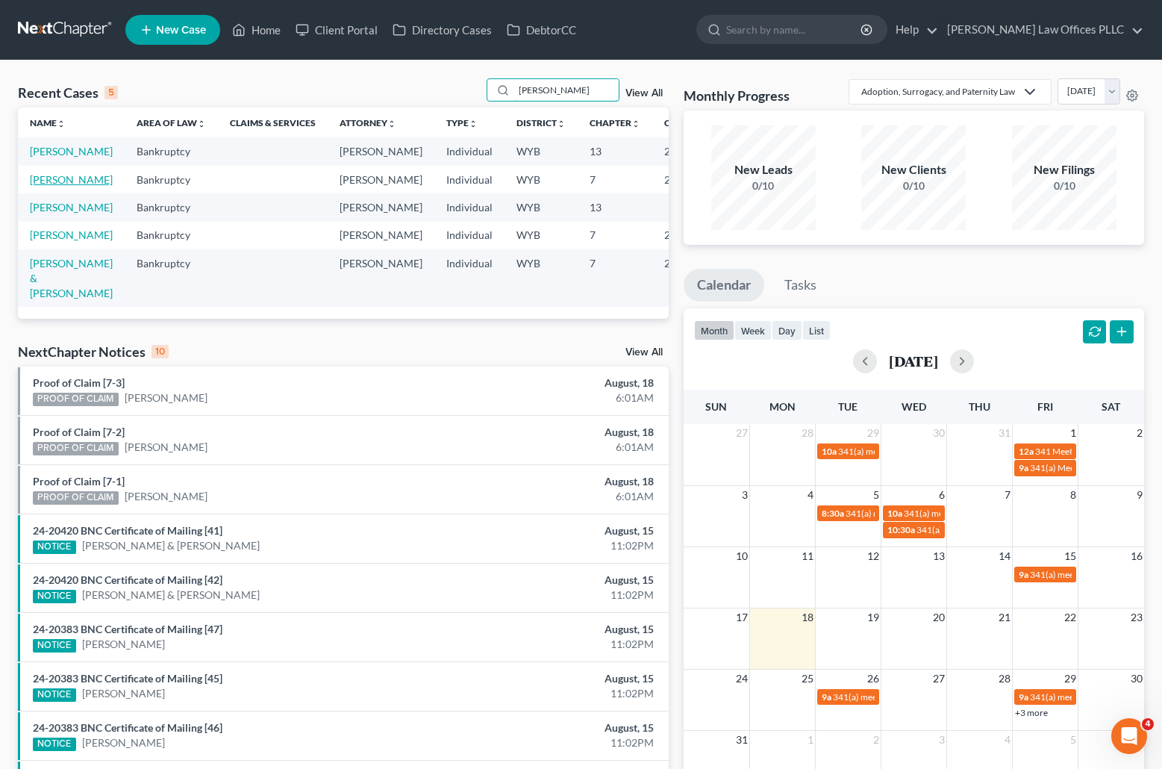
scroll to position [189, 0]
type input "Clarke"
click at [37, 214] on link "[PERSON_NAME]" at bounding box center [71, 207] width 83 height 13
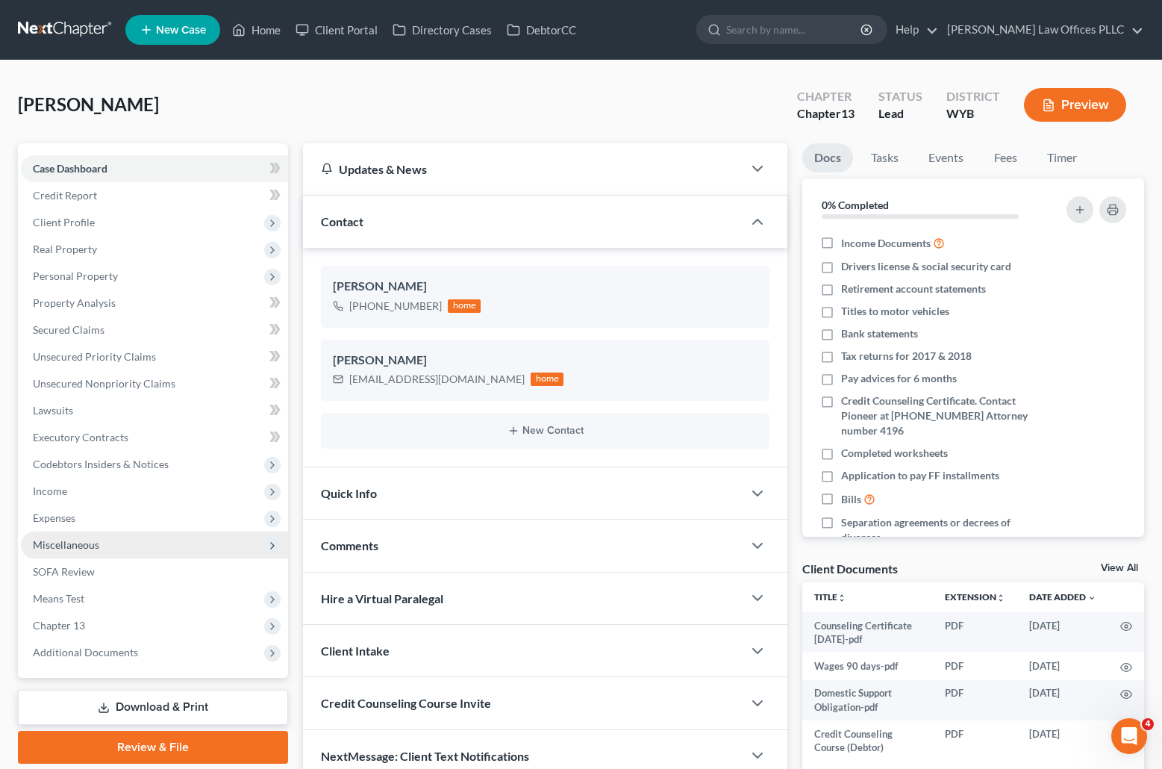
click at [69, 541] on span "Miscellaneous" at bounding box center [66, 544] width 66 height 13
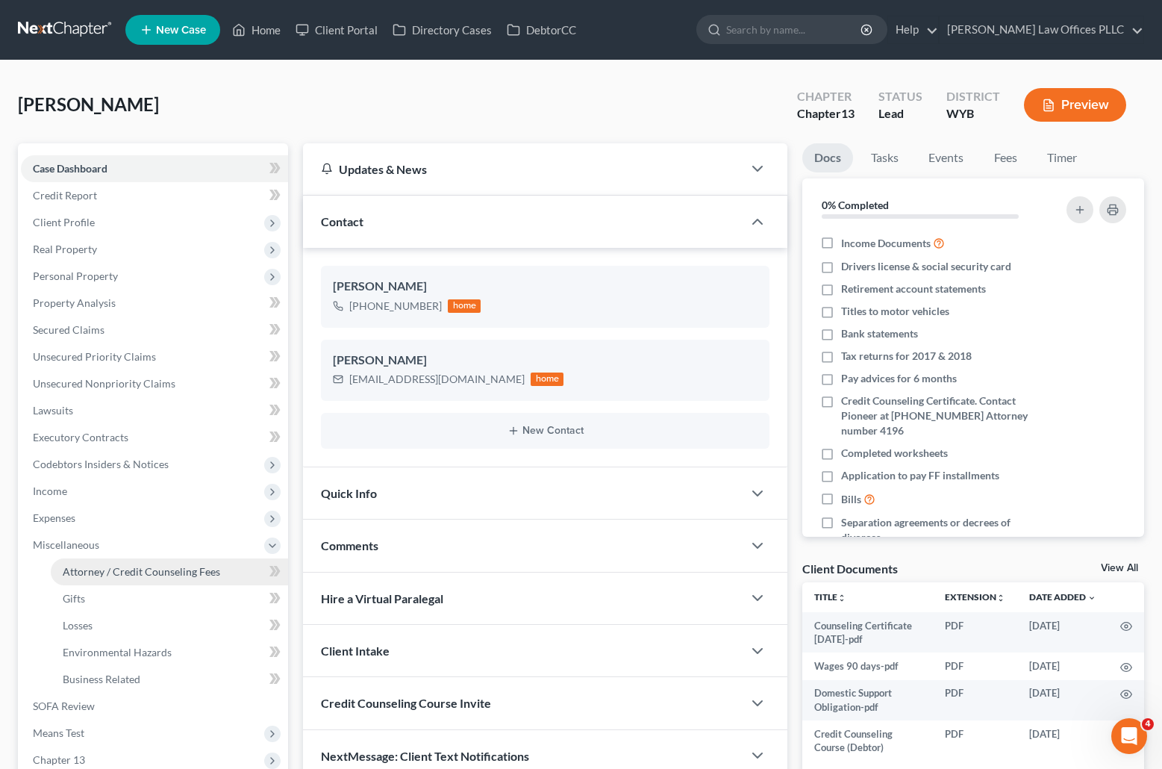
click at [145, 563] on link "Attorney / Credit Counseling Fees" at bounding box center [169, 571] width 237 height 27
select select "2"
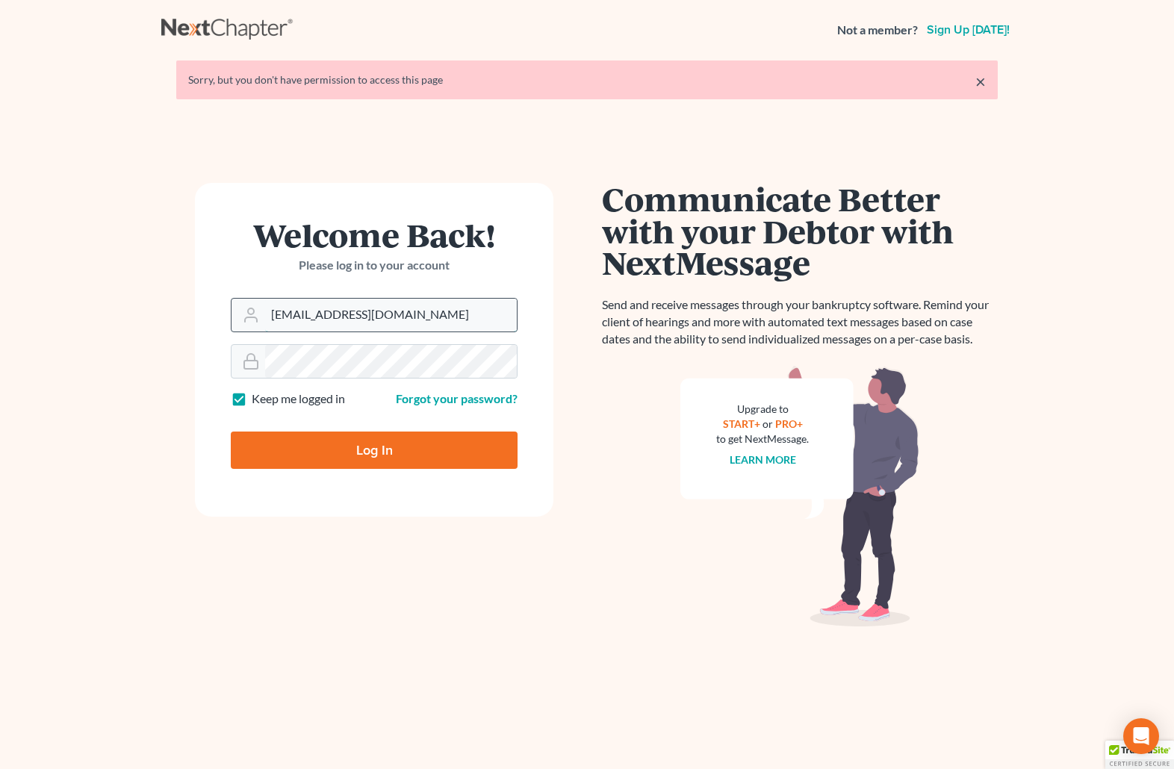
click at [412, 314] on input "[EMAIL_ADDRESS][DOMAIN_NAME]" at bounding box center [391, 315] width 252 height 33
drag, startPoint x: 443, startPoint y: 314, endPoint x: 249, endPoint y: 307, distance: 193.5
click at [249, 307] on div "[EMAIL_ADDRESS][DOMAIN_NAME]" at bounding box center [374, 315] width 287 height 34
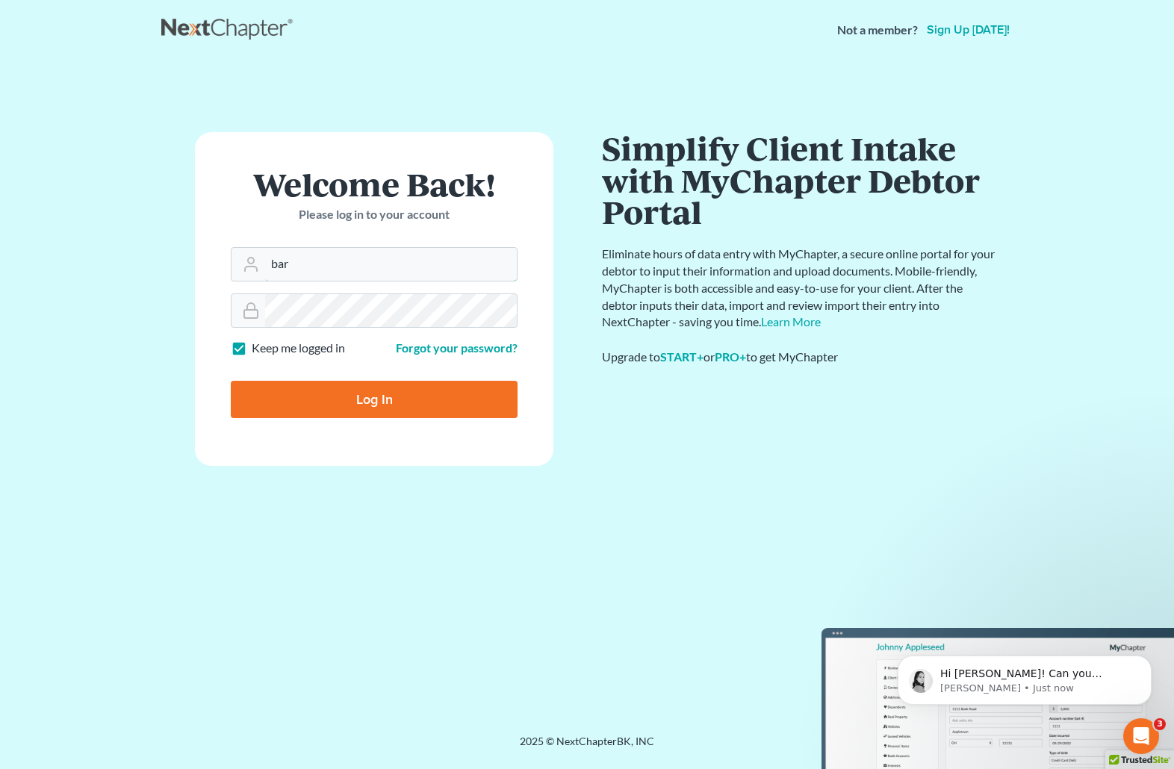
type input "[EMAIL_ADDRESS][DOMAIN_NAME]"
click at [995, 686] on p "[PERSON_NAME] • Just now" at bounding box center [1036, 688] width 193 height 13
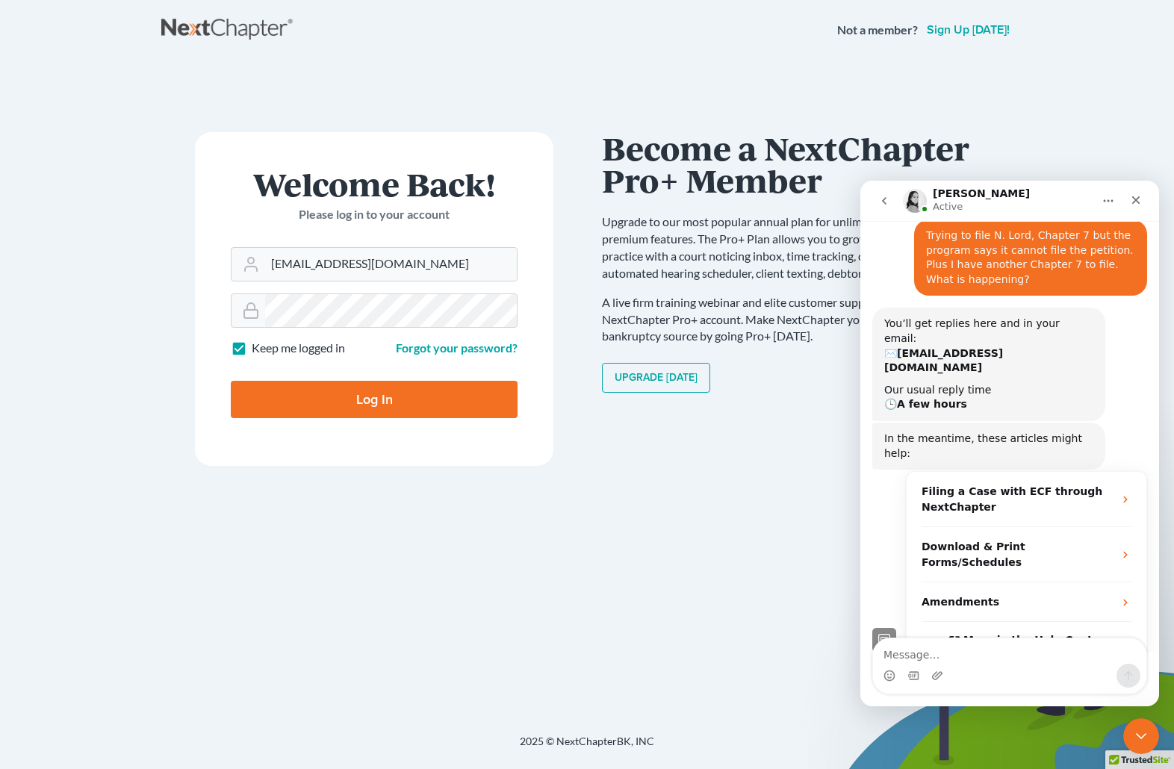
scroll to position [267, 0]
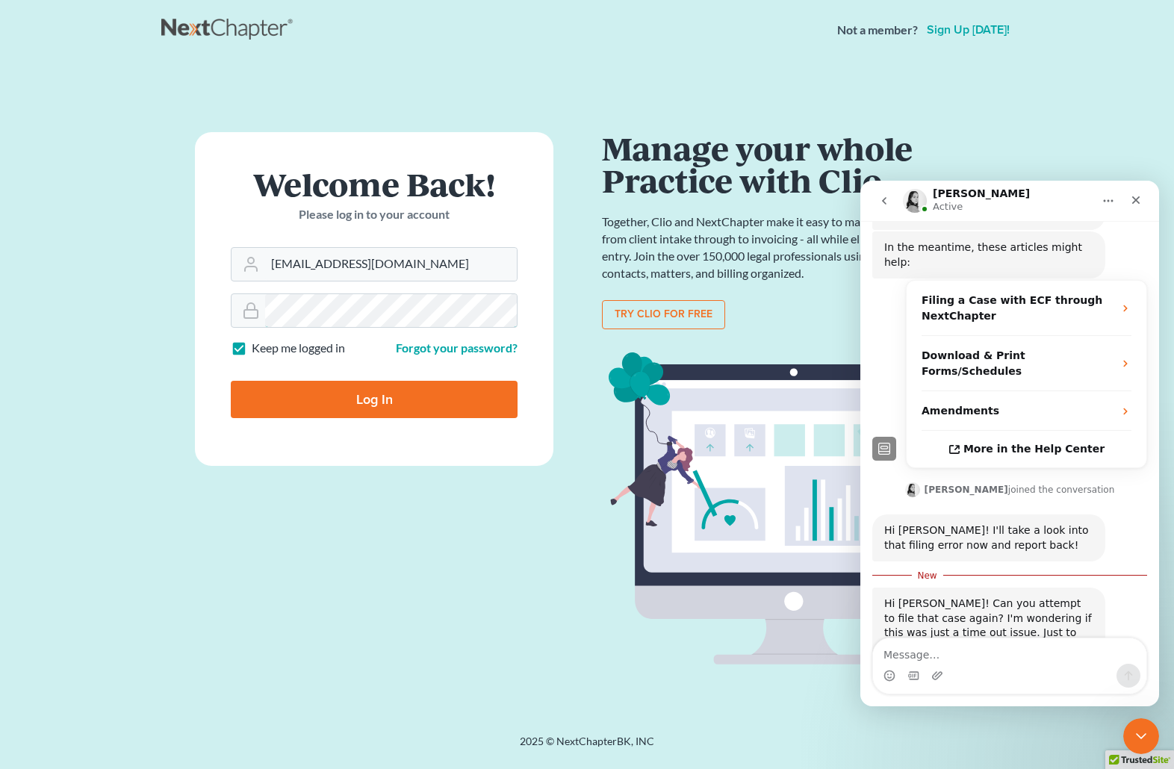
click at [176, 317] on div "Welcome Back! Please log in to your account Email Address barnold@arnoldlawoffi…" at bounding box center [374, 397] width 426 height 530
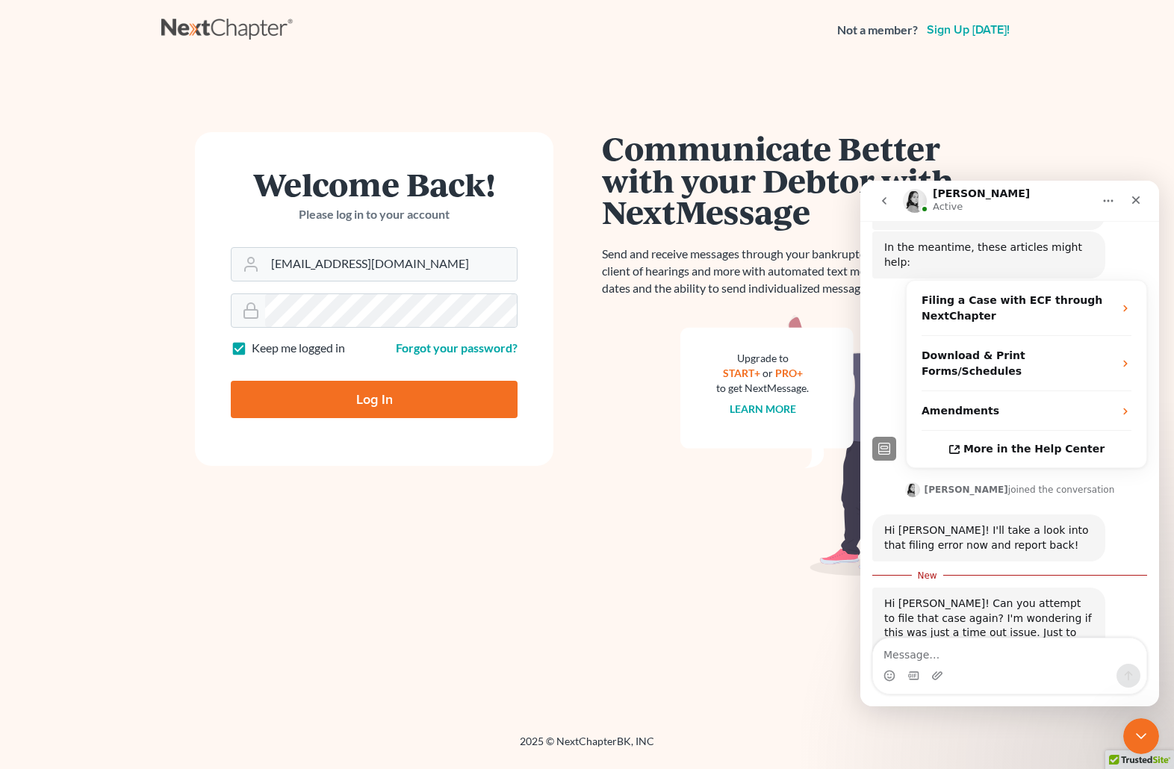
click at [296, 390] on input "Log In" at bounding box center [374, 399] width 287 height 37
type input "Thinking..."
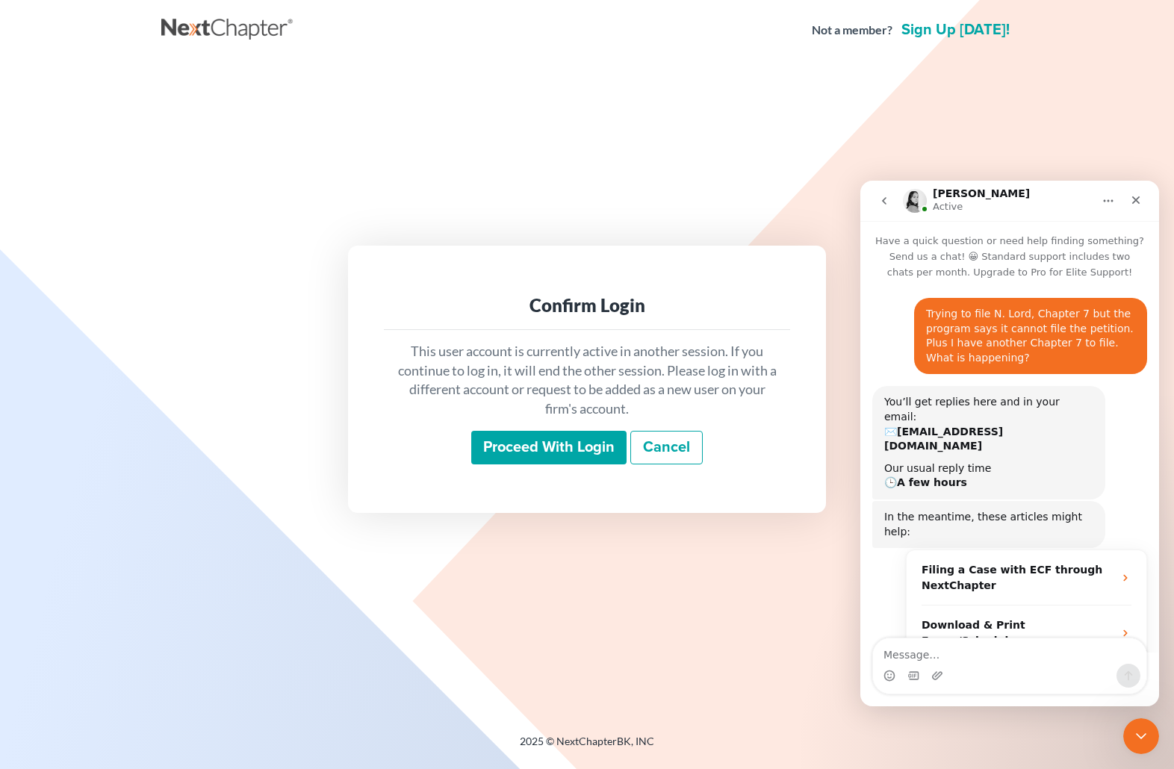
click at [537, 440] on input "Proceed with login" at bounding box center [548, 448] width 155 height 34
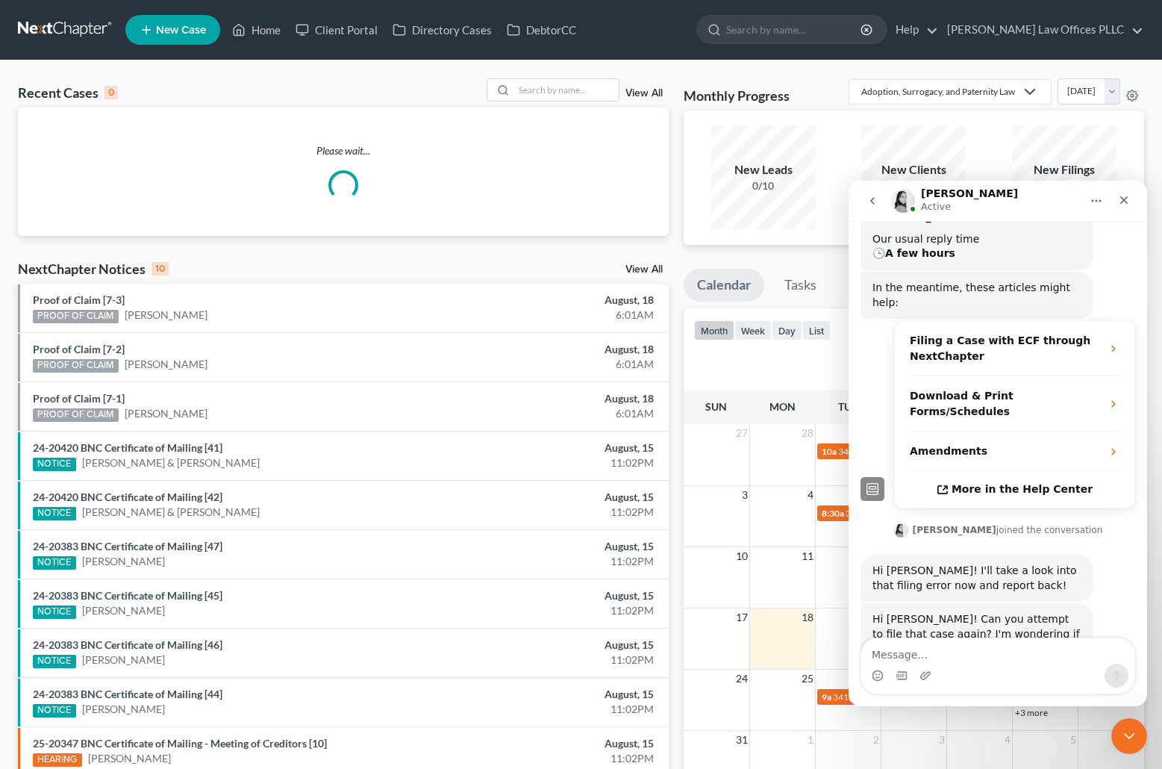
scroll to position [243, 0]
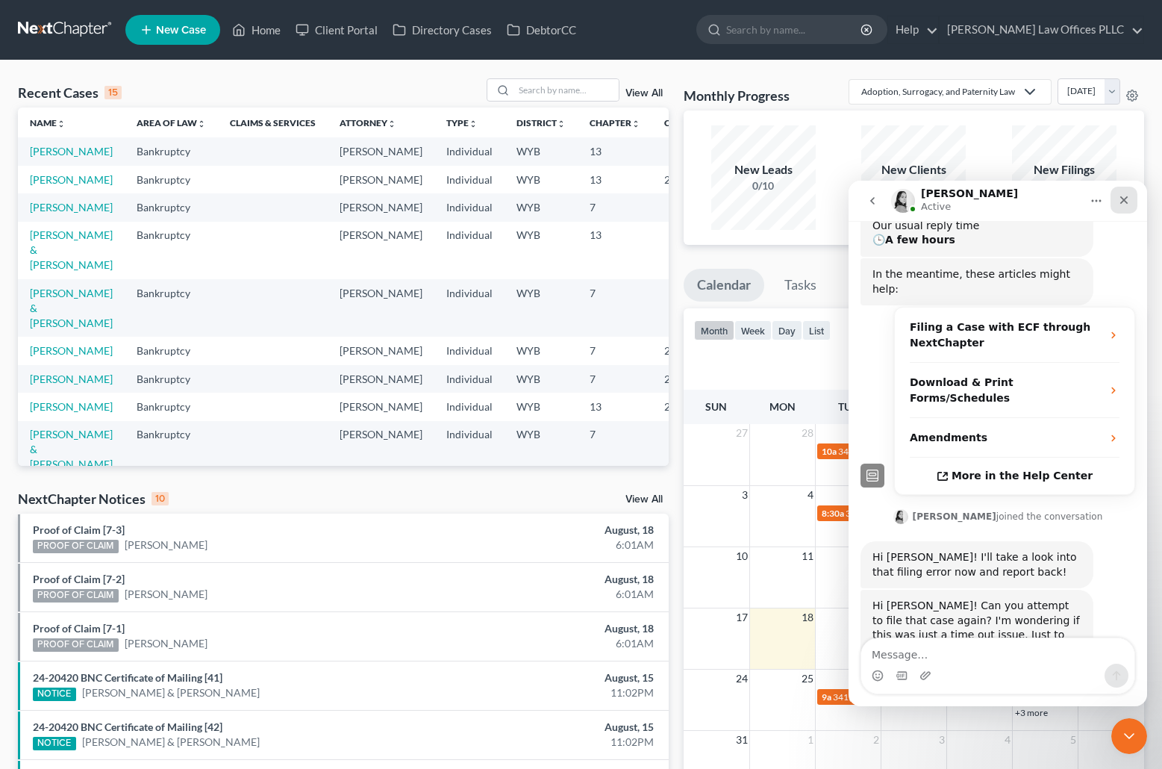
click at [1129, 199] on icon "Close" at bounding box center [1124, 200] width 12 height 12
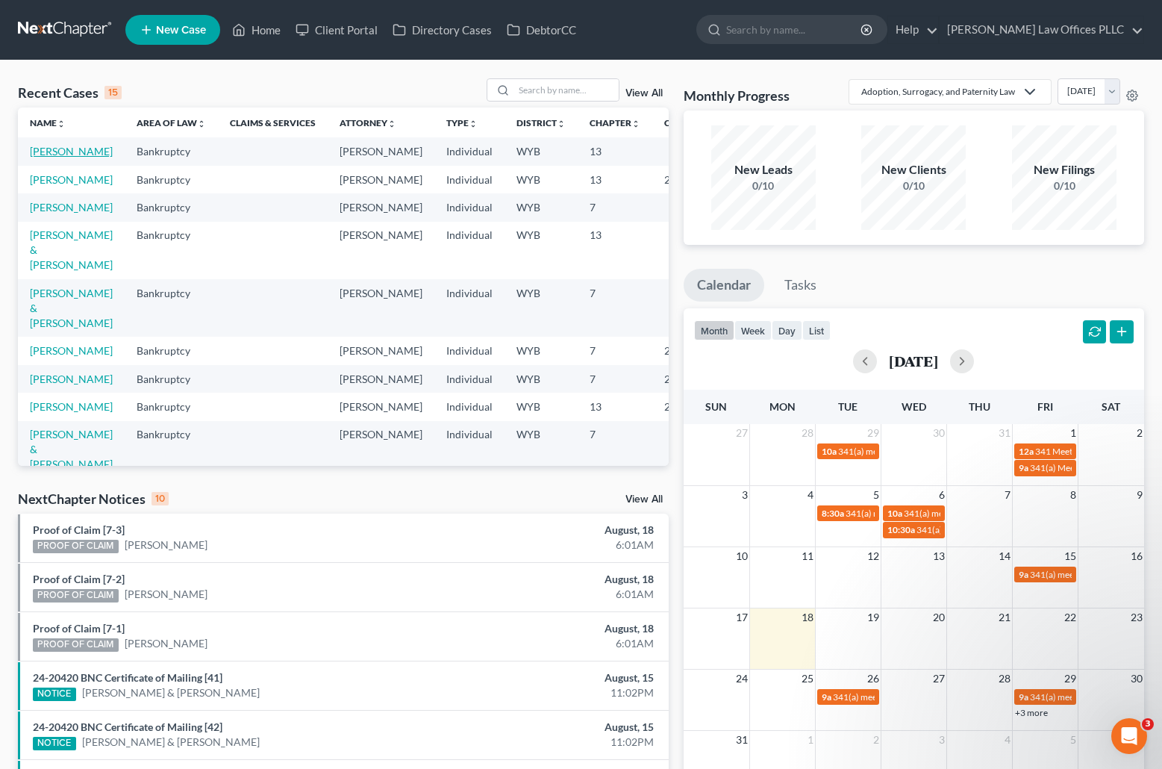
click at [38, 155] on link "[PERSON_NAME]" at bounding box center [71, 151] width 83 height 13
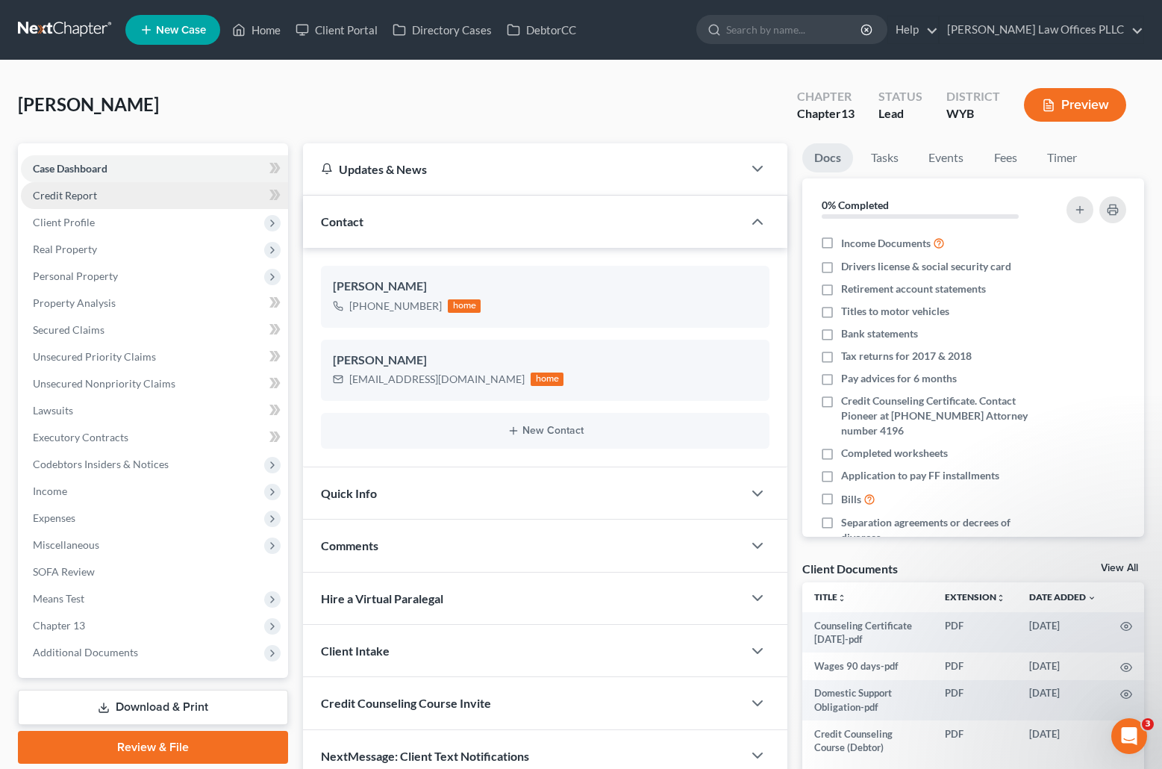
click at [84, 194] on span "Credit Report" at bounding box center [65, 195] width 64 height 13
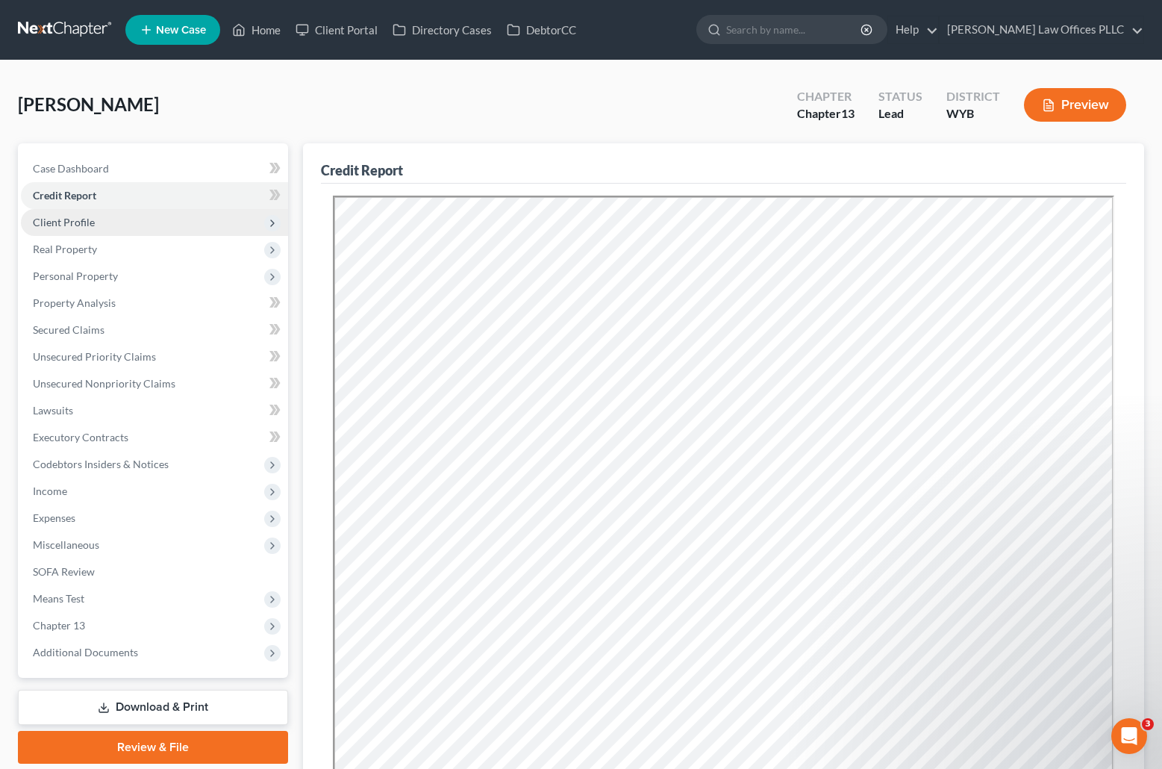
click at [84, 223] on span "Client Profile" at bounding box center [64, 222] width 62 height 13
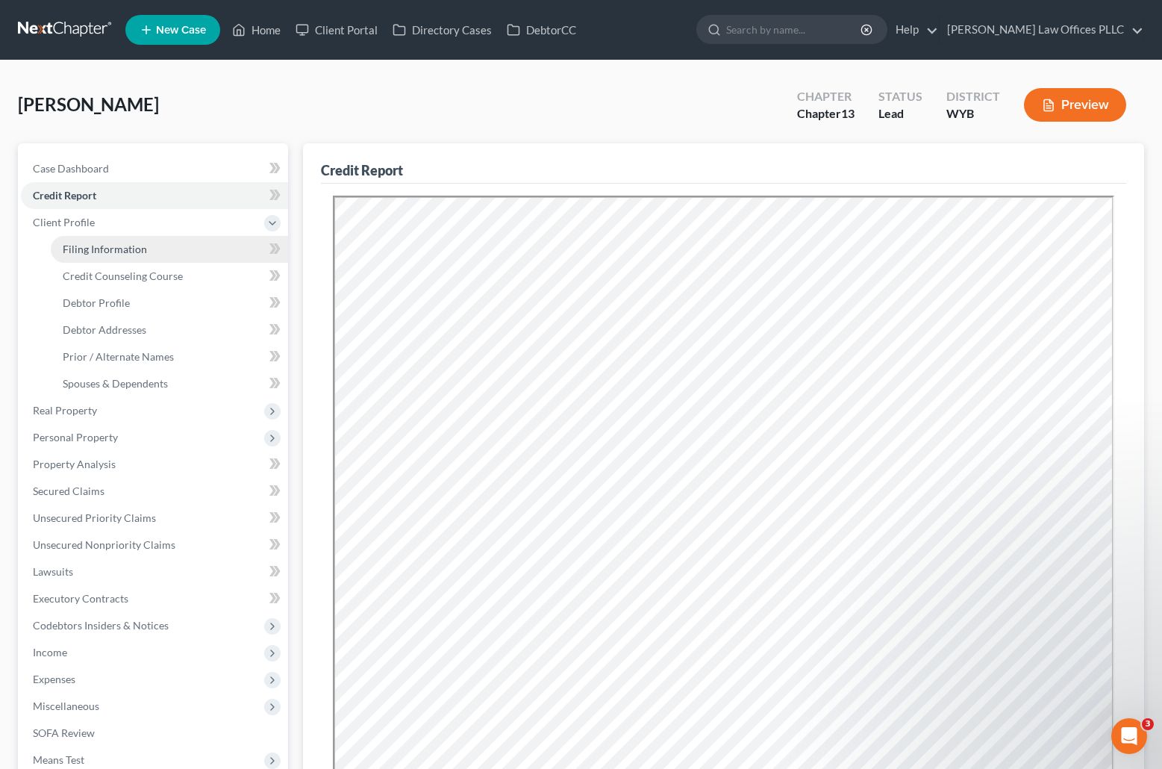
click at [136, 243] on span "Filing Information" at bounding box center [105, 249] width 84 height 13
select select "1"
select select "0"
select select "3"
select select "53"
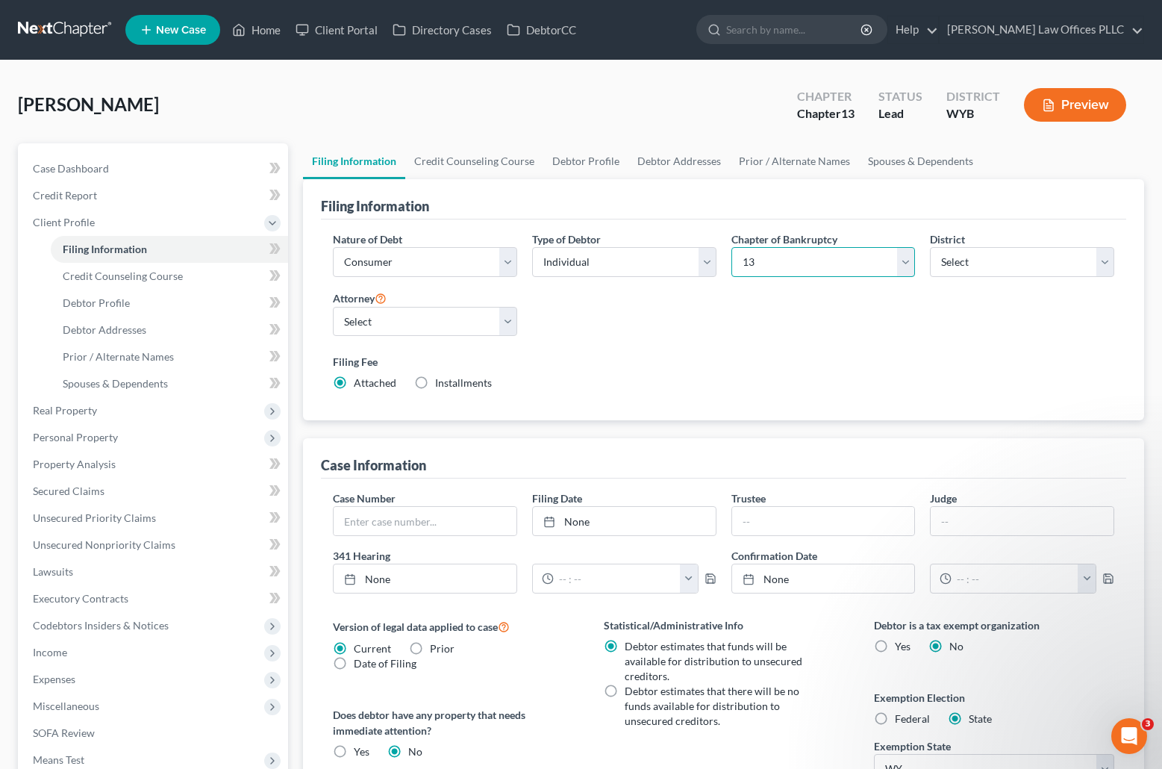
click at [906, 264] on select "Select 7 11 12 13" at bounding box center [824, 262] width 184 height 30
select select "0"
click at [732, 247] on select "Select 7 11 12 13" at bounding box center [824, 262] width 184 height 30
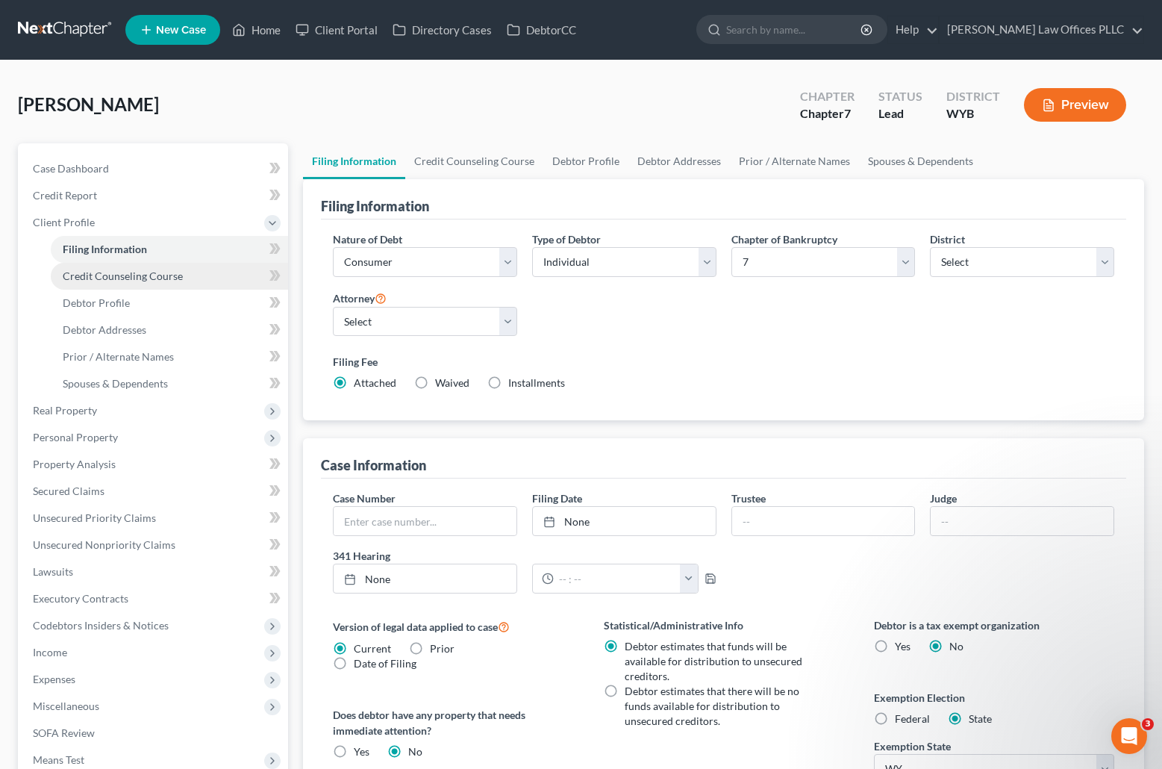
click at [128, 277] on span "Credit Counseling Course" at bounding box center [123, 276] width 120 height 13
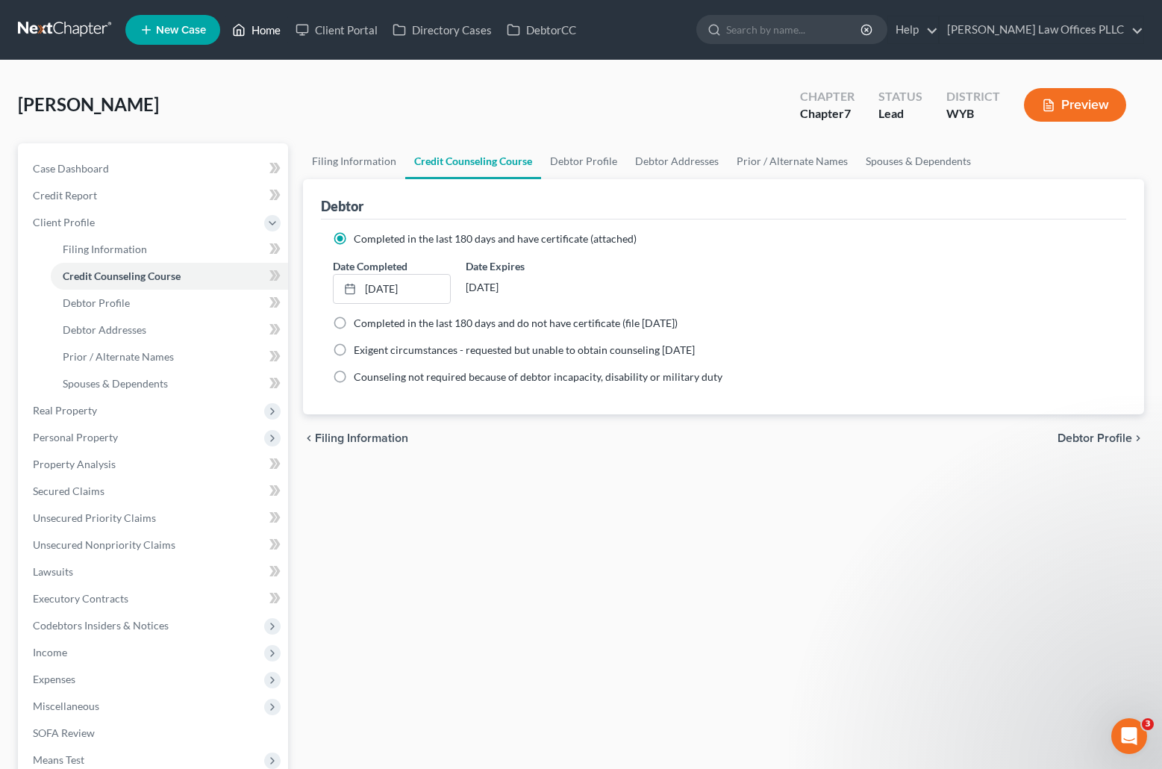
click at [261, 25] on link "Home" at bounding box center [256, 29] width 63 height 27
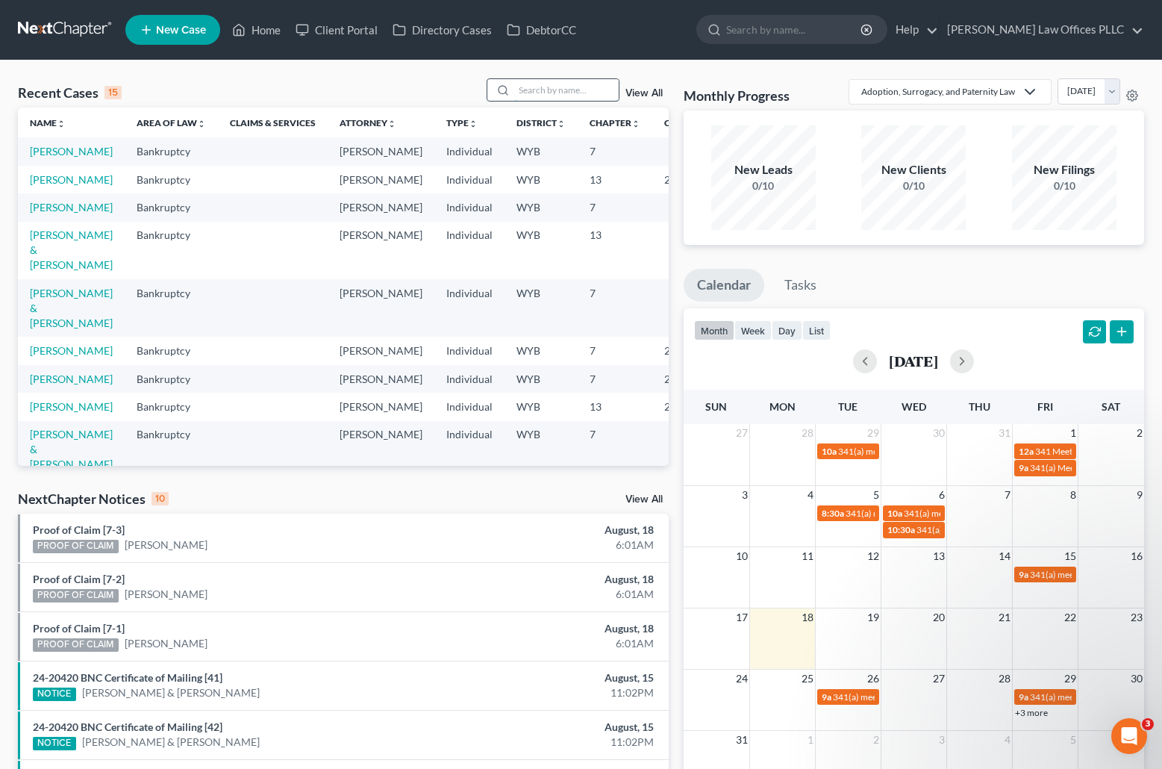
click at [523, 88] on input "search" at bounding box center [566, 90] width 105 height 22
click at [46, 214] on link "[PERSON_NAME]" at bounding box center [71, 207] width 83 height 13
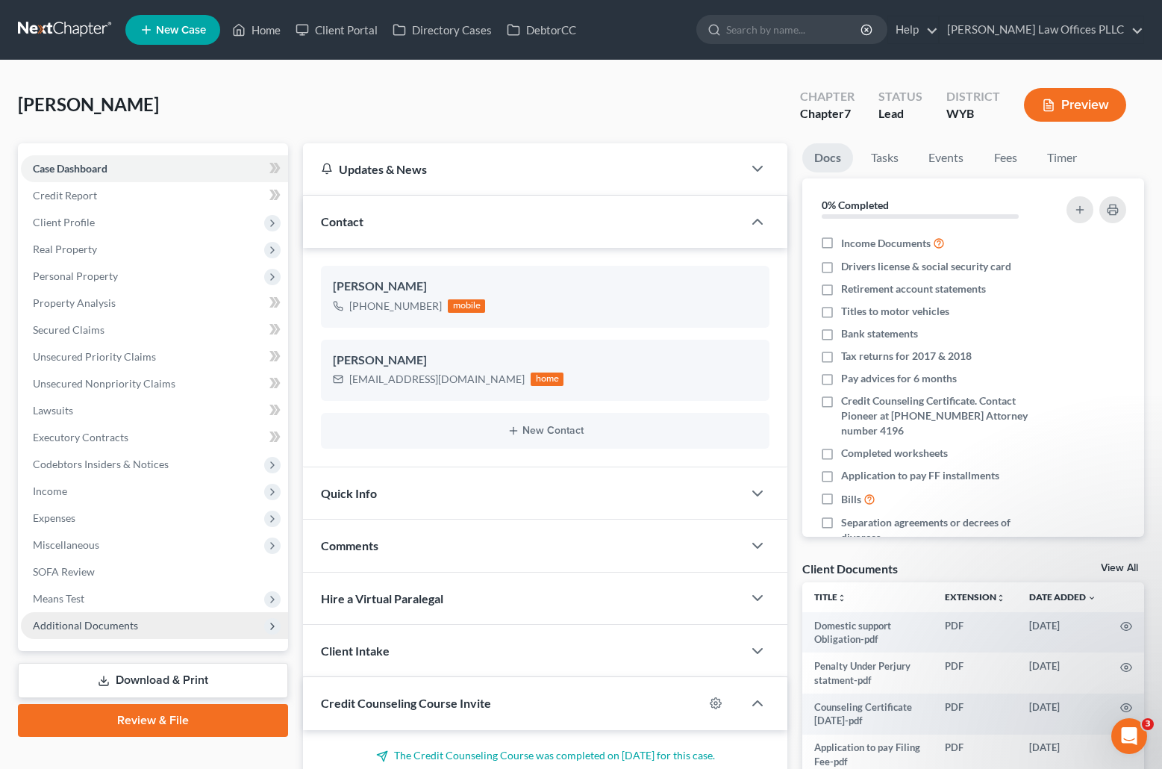
click at [123, 626] on span "Additional Documents" at bounding box center [85, 625] width 105 height 13
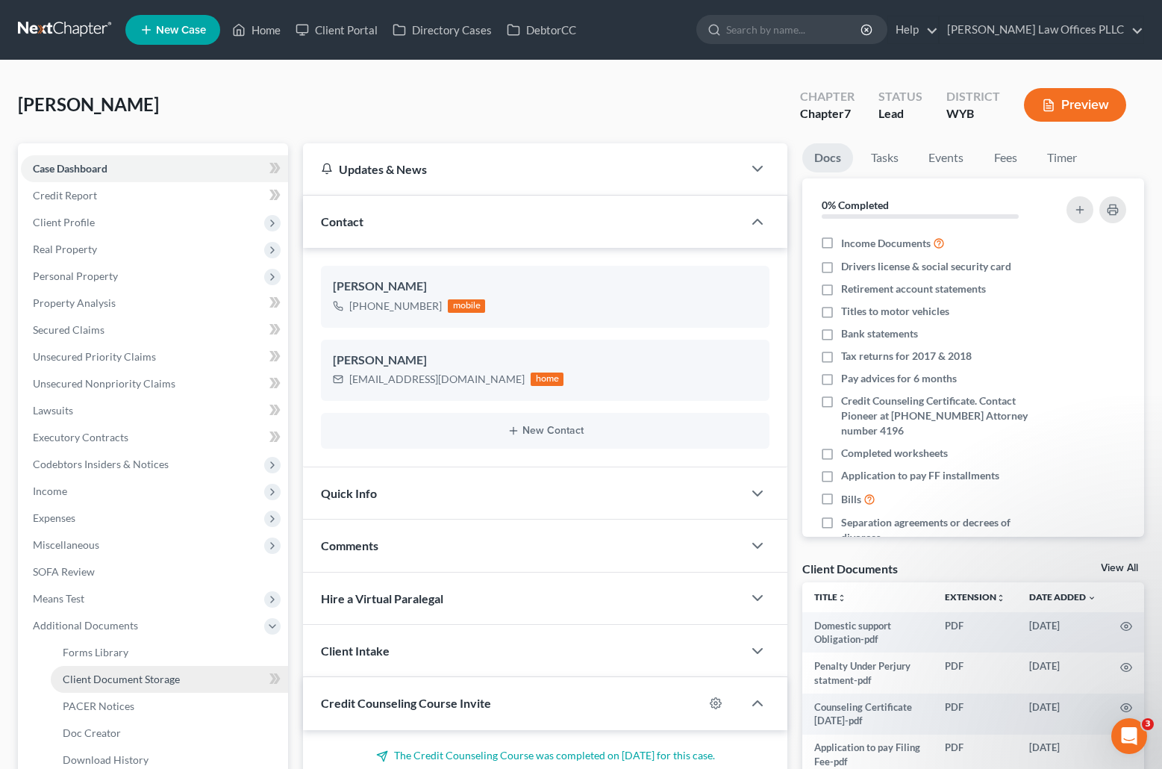
click at [110, 676] on span "Client Document Storage" at bounding box center [121, 679] width 117 height 13
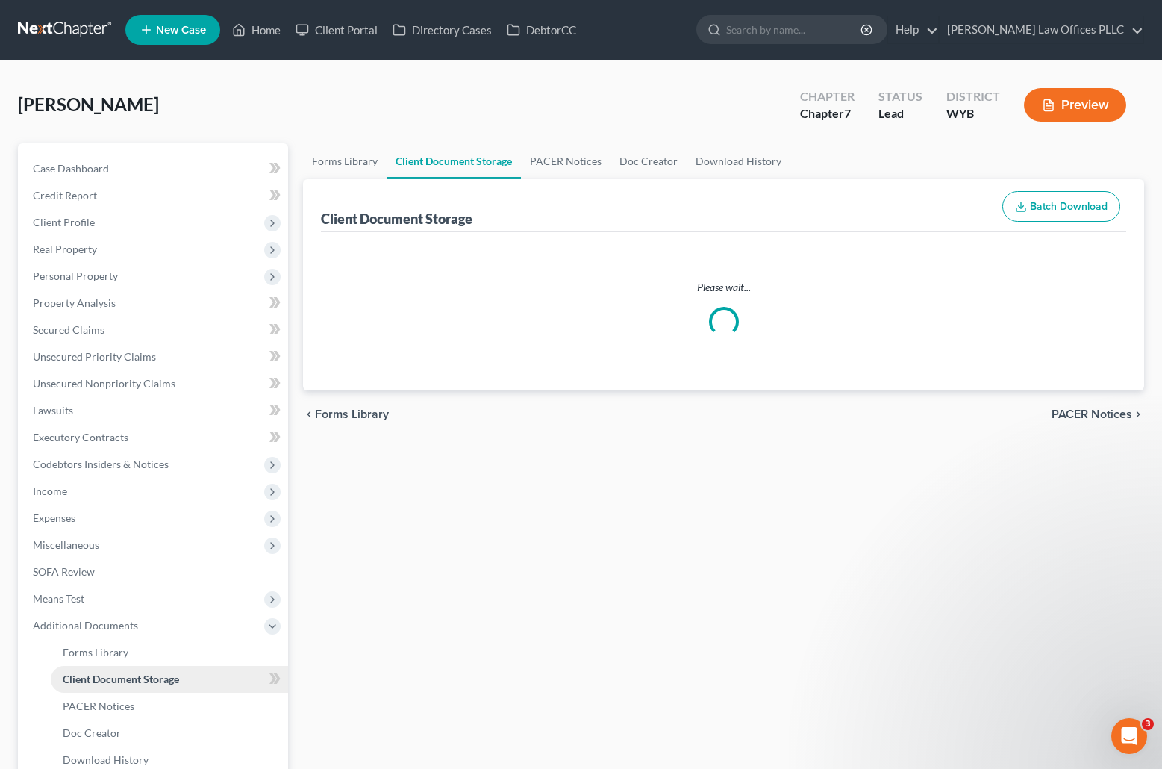
select select "3"
select select "4"
select select "0"
select select "3"
select select "2"
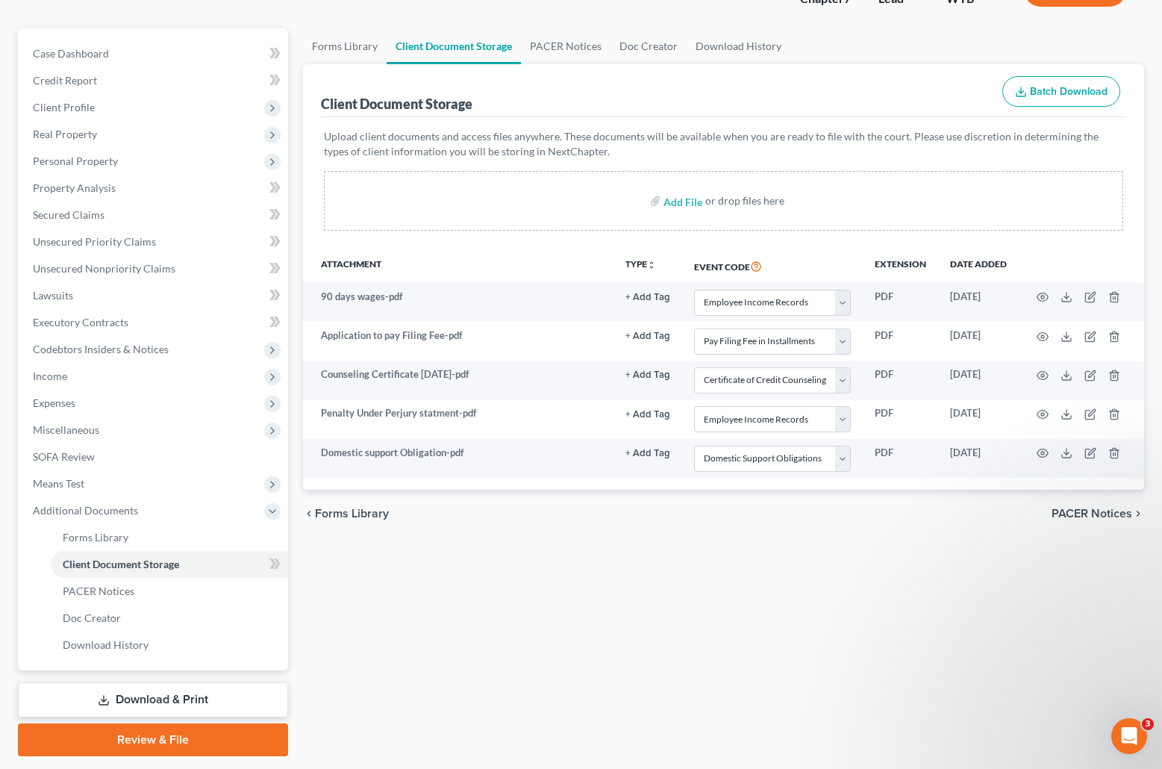
scroll to position [159, 0]
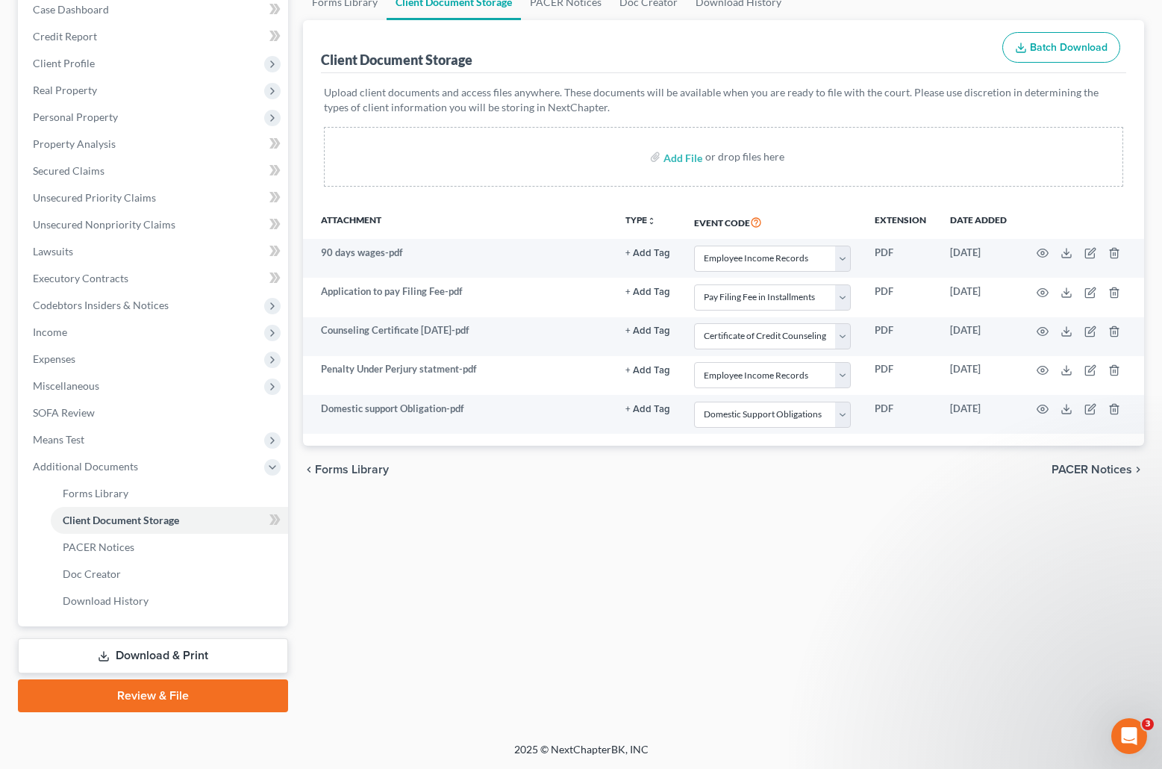
click at [166, 688] on link "Review & File" at bounding box center [153, 695] width 270 height 33
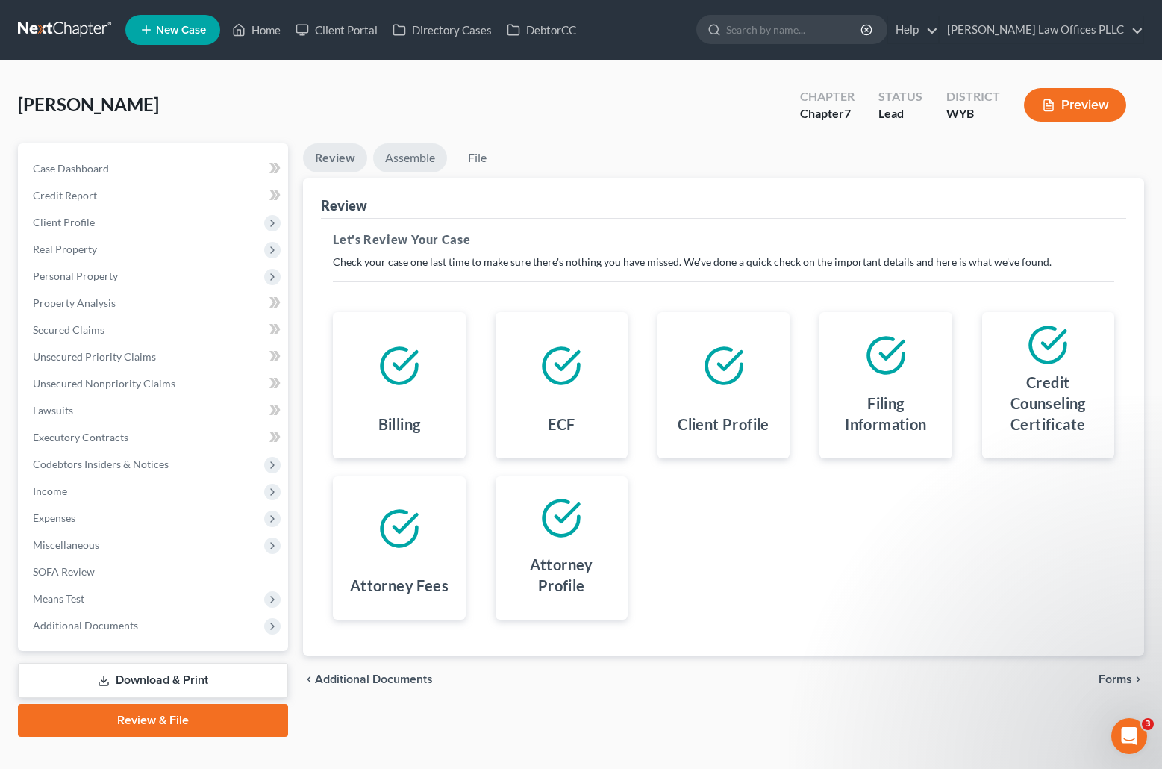
click at [416, 153] on link "Assemble" at bounding box center [410, 157] width 74 height 29
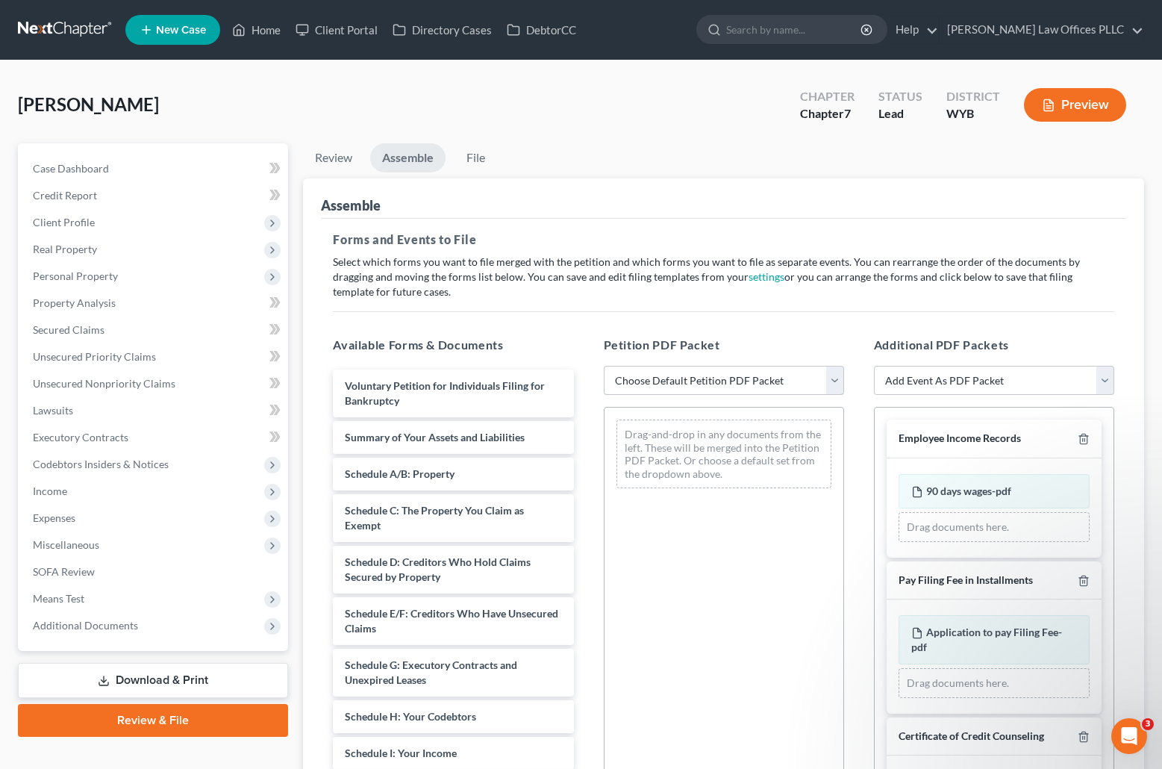
click at [835, 379] on select "Choose Default Petition PDF Packet Complete Bankruptcy Petition (all forms and …" at bounding box center [724, 381] width 240 height 30
select select "4"
click at [604, 366] on select "Choose Default Petition PDF Packet Complete Bankruptcy Petition (all forms and …" at bounding box center [724, 381] width 240 height 30
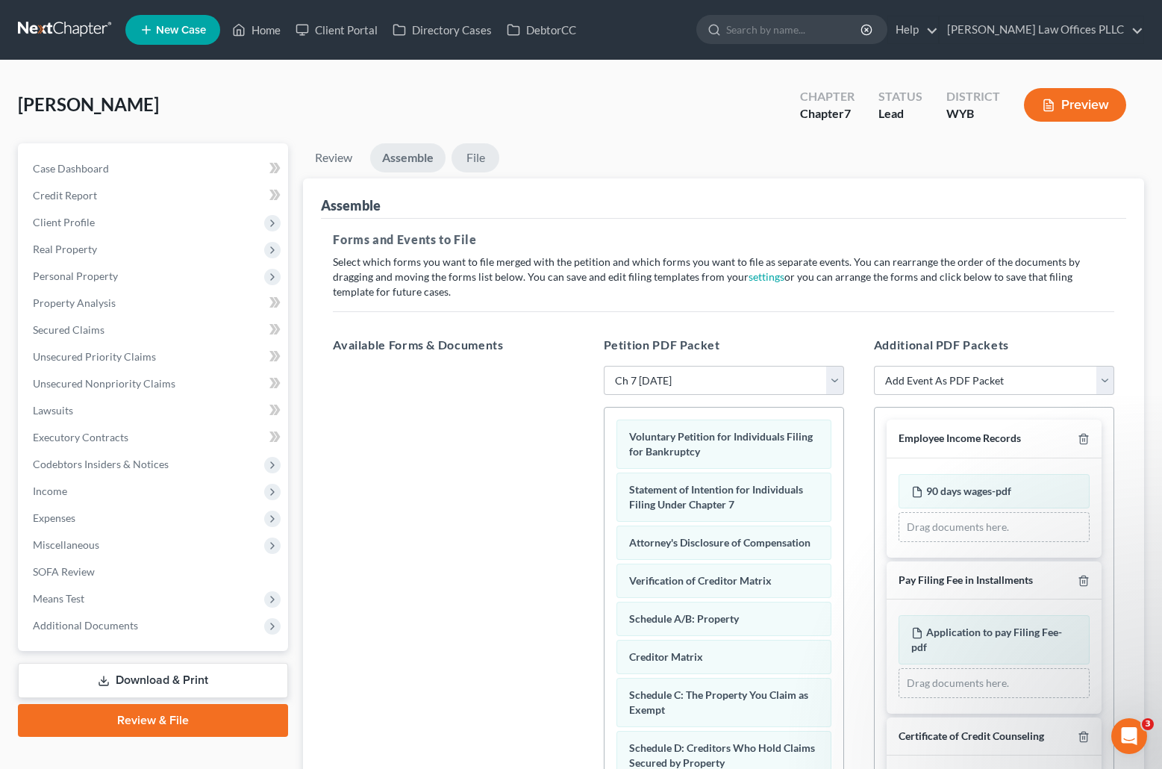
click at [479, 157] on link "File" at bounding box center [476, 157] width 48 height 29
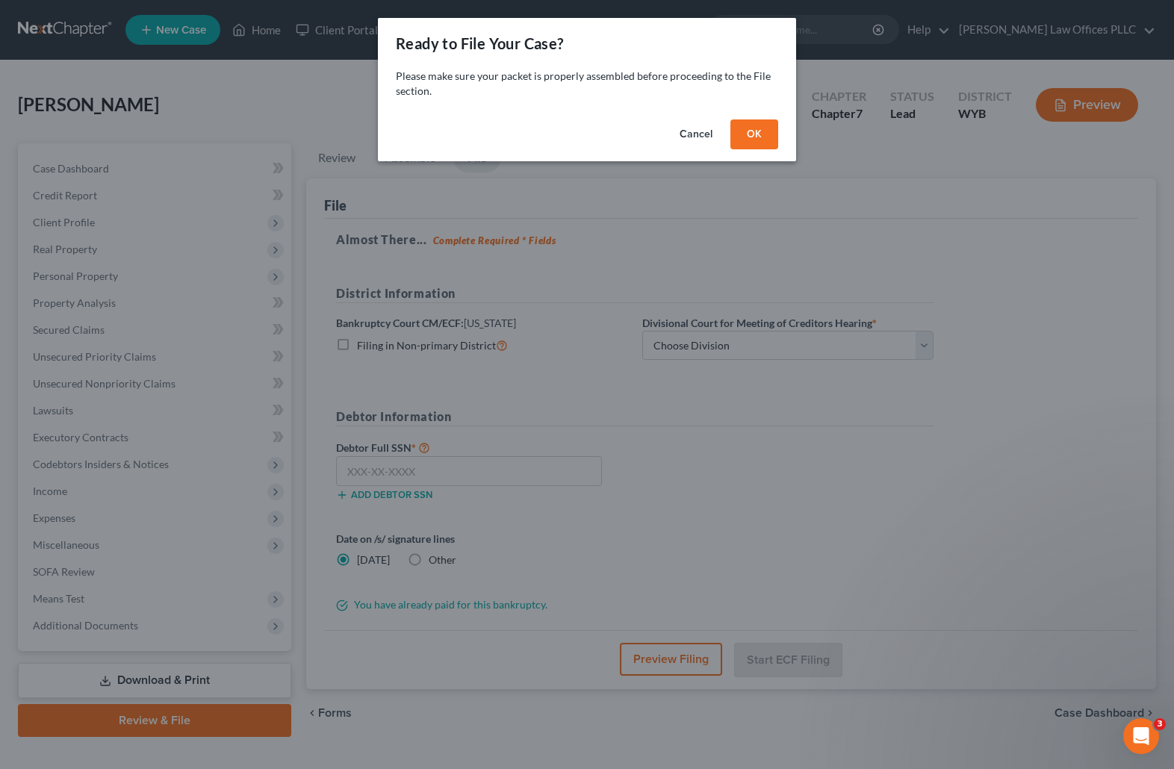
click at [762, 136] on button "OK" at bounding box center [754, 134] width 48 height 30
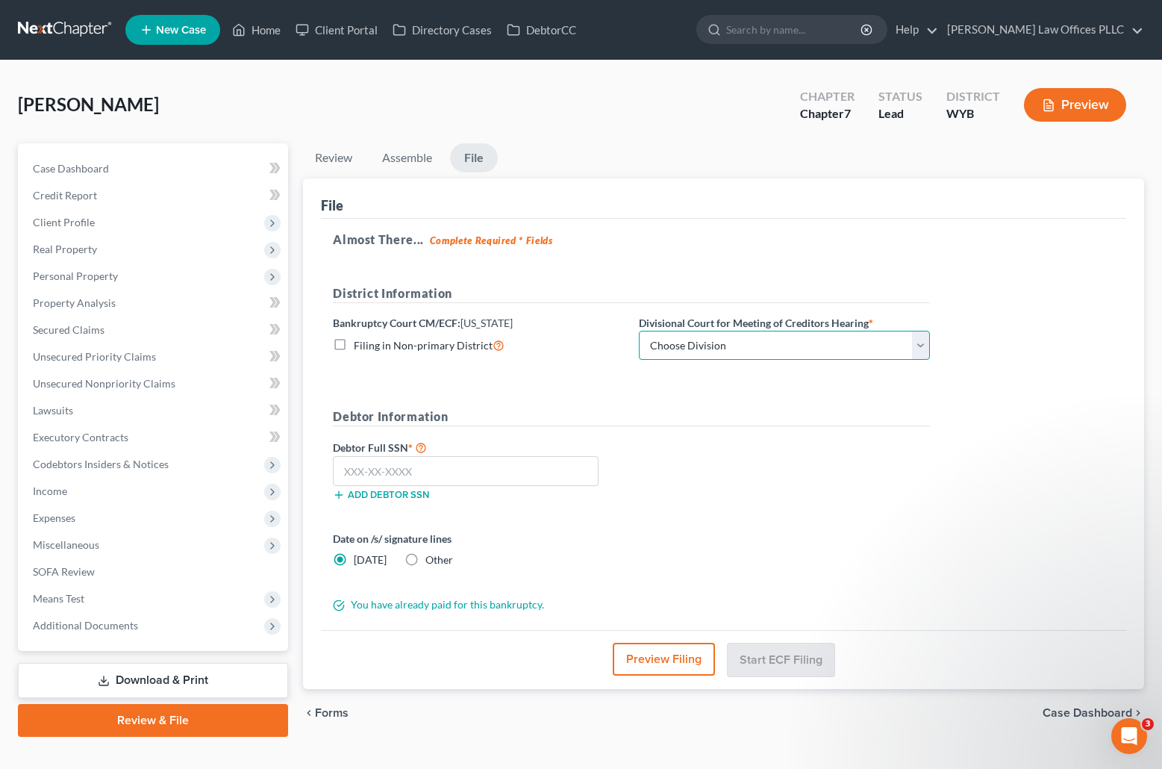
click at [730, 348] on select "Choose Division Cheyenne" at bounding box center [784, 346] width 291 height 30
select select "0"
click at [639, 331] on select "Choose Division Cheyenne" at bounding box center [784, 346] width 291 height 30
click at [339, 468] on input "text" at bounding box center [466, 471] width 266 height 30
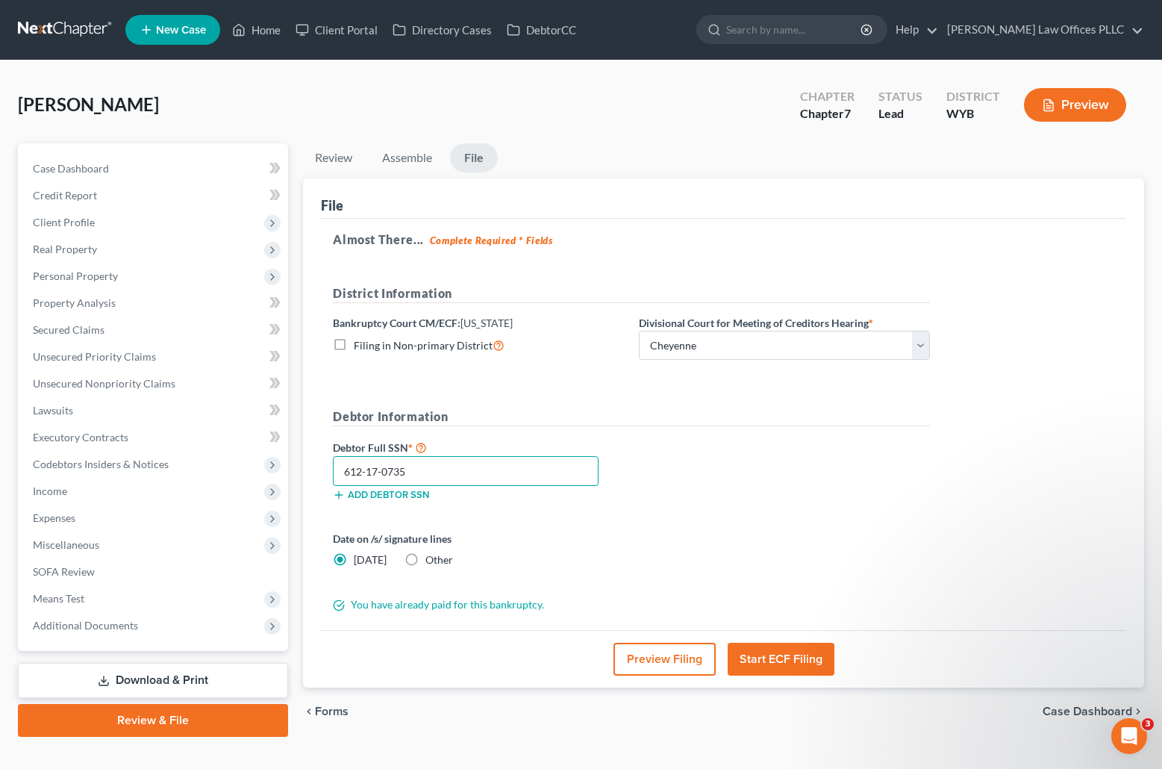
type input "612-17-0735"
click at [767, 657] on button "Start ECF Filing" at bounding box center [781, 659] width 107 height 33
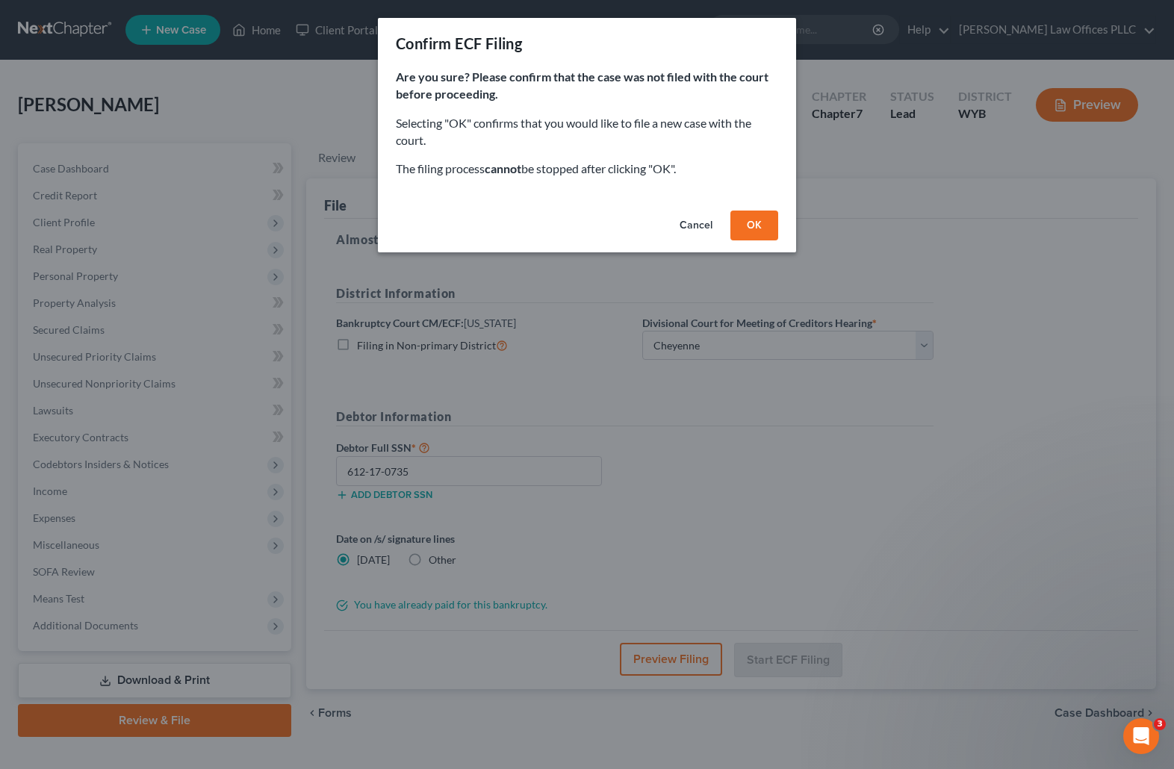
click at [753, 220] on button "OK" at bounding box center [754, 226] width 48 height 30
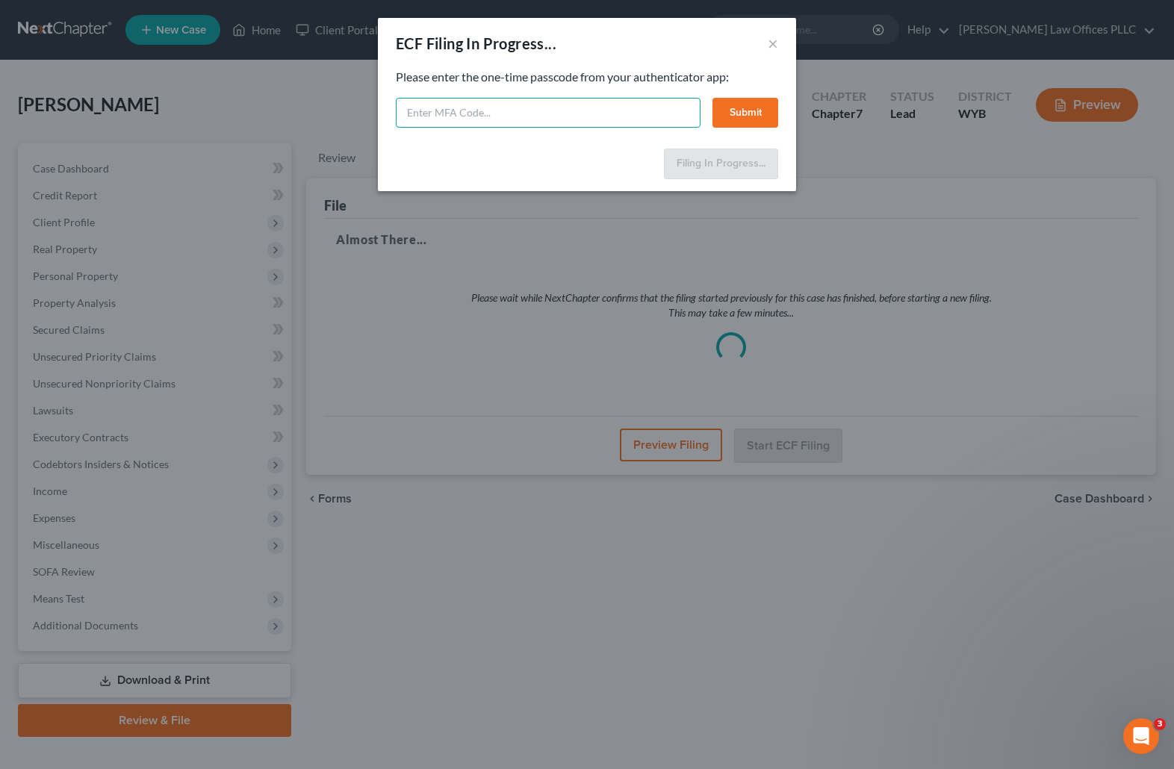
click at [413, 114] on input "text" at bounding box center [548, 113] width 305 height 30
type input "618489"
click at [733, 110] on button "Submit" at bounding box center [745, 113] width 66 height 30
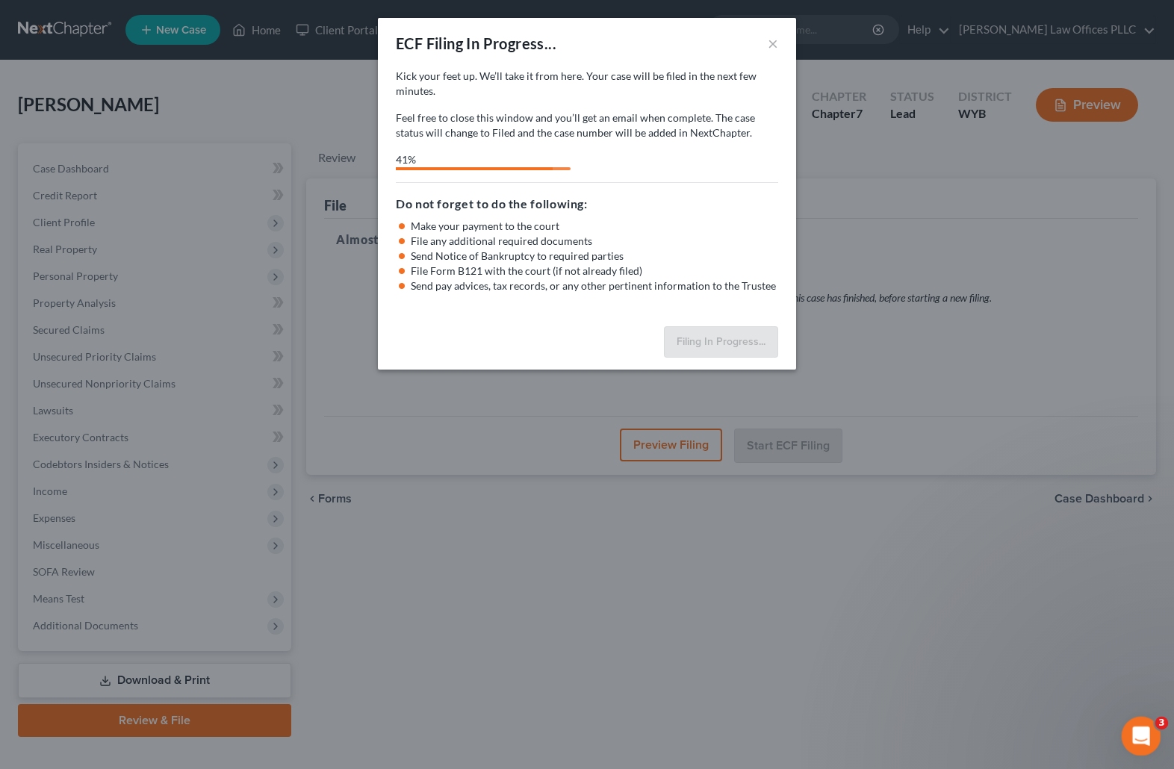
click at [1143, 734] on icon "Open Intercom Messenger" at bounding box center [1139, 734] width 25 height 25
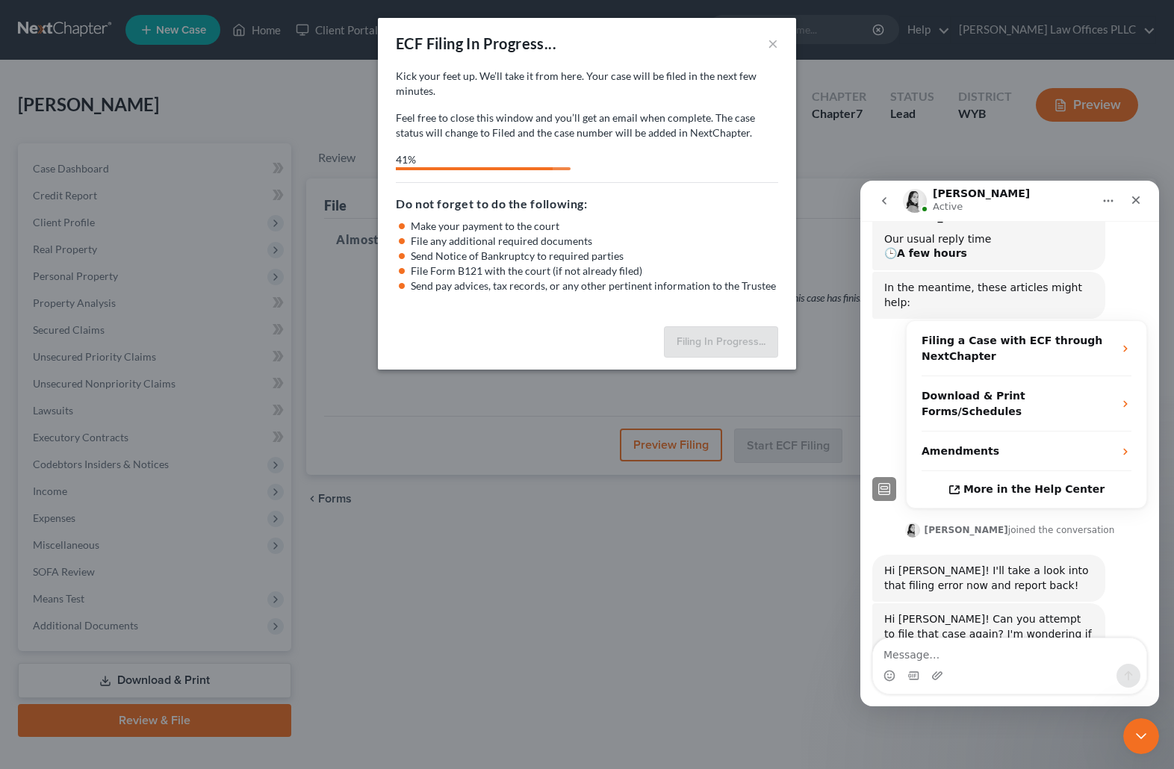
scroll to position [243, 0]
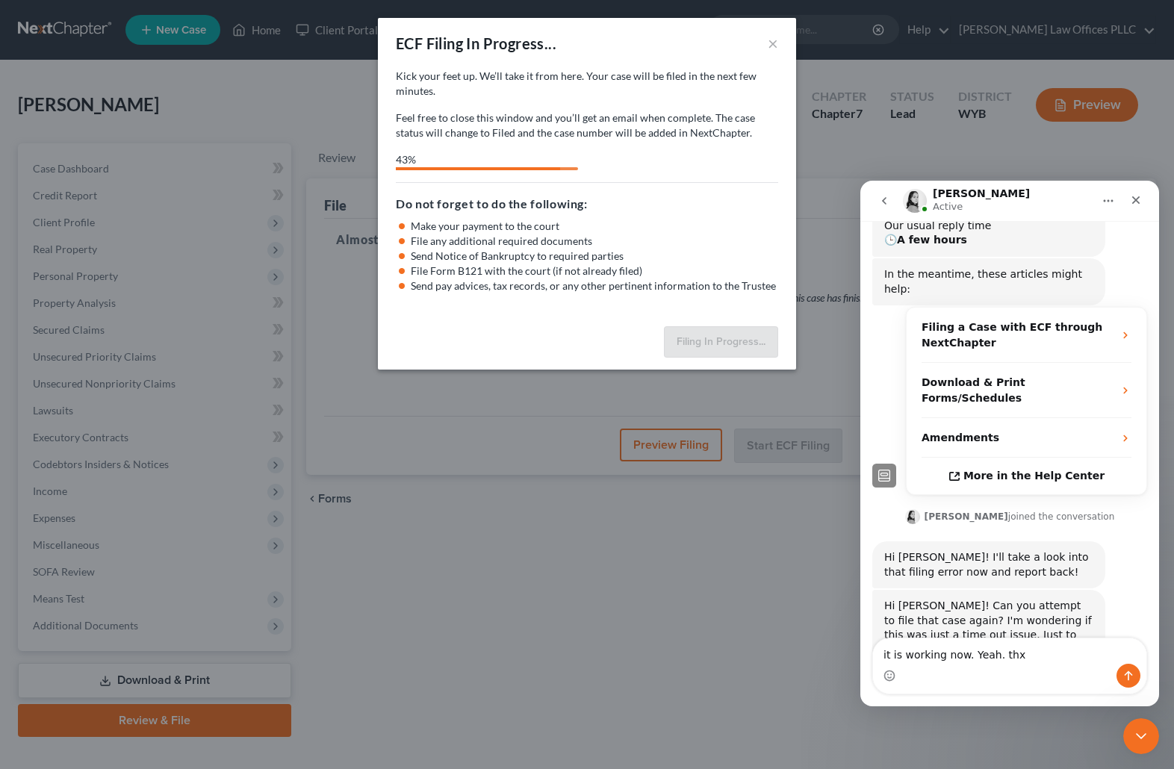
type textarea "it is working now. Yeah. thx"
click at [1128, 672] on icon "Send a message…" at bounding box center [1128, 676] width 8 height 10
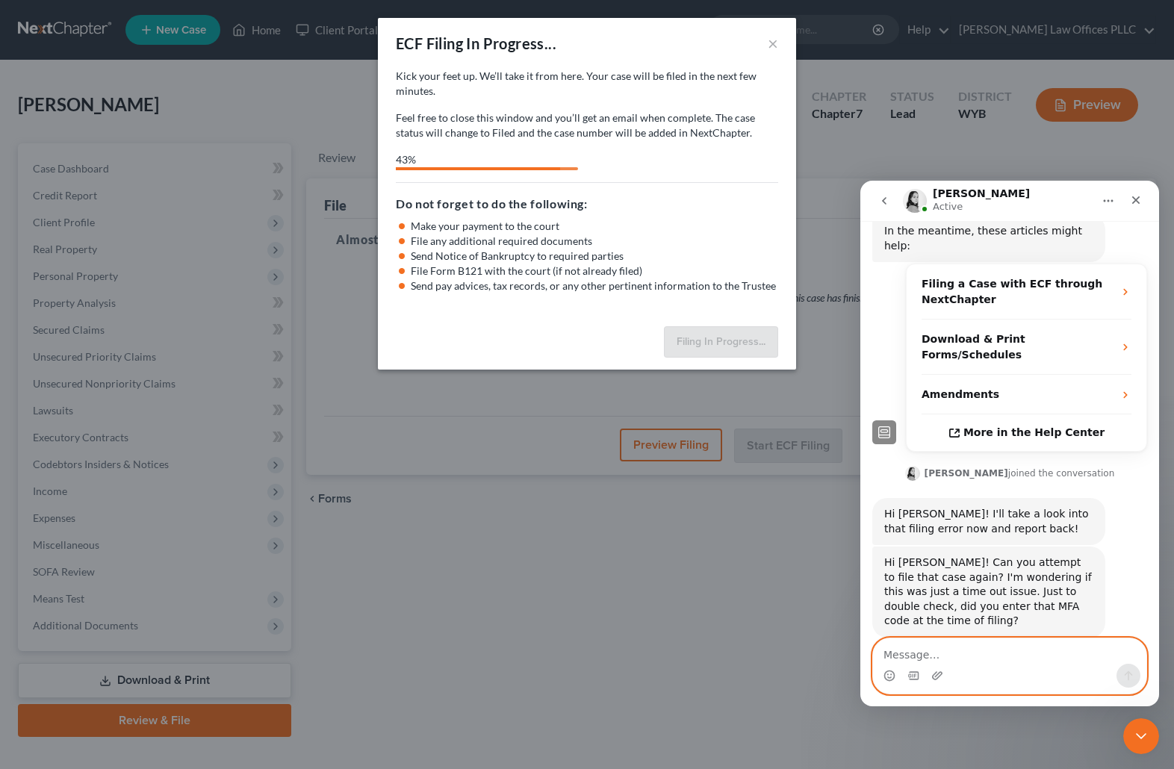
scroll to position [287, 0]
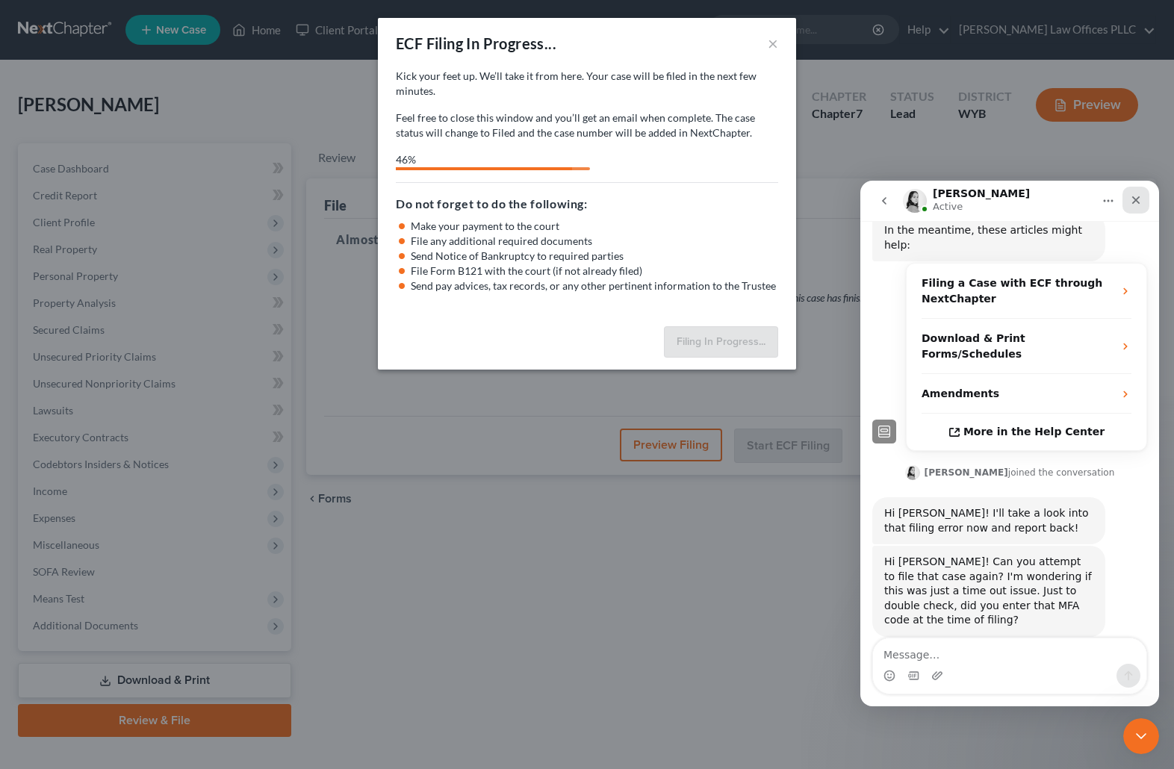
click at [1141, 199] on icon "Close" at bounding box center [1136, 200] width 12 height 12
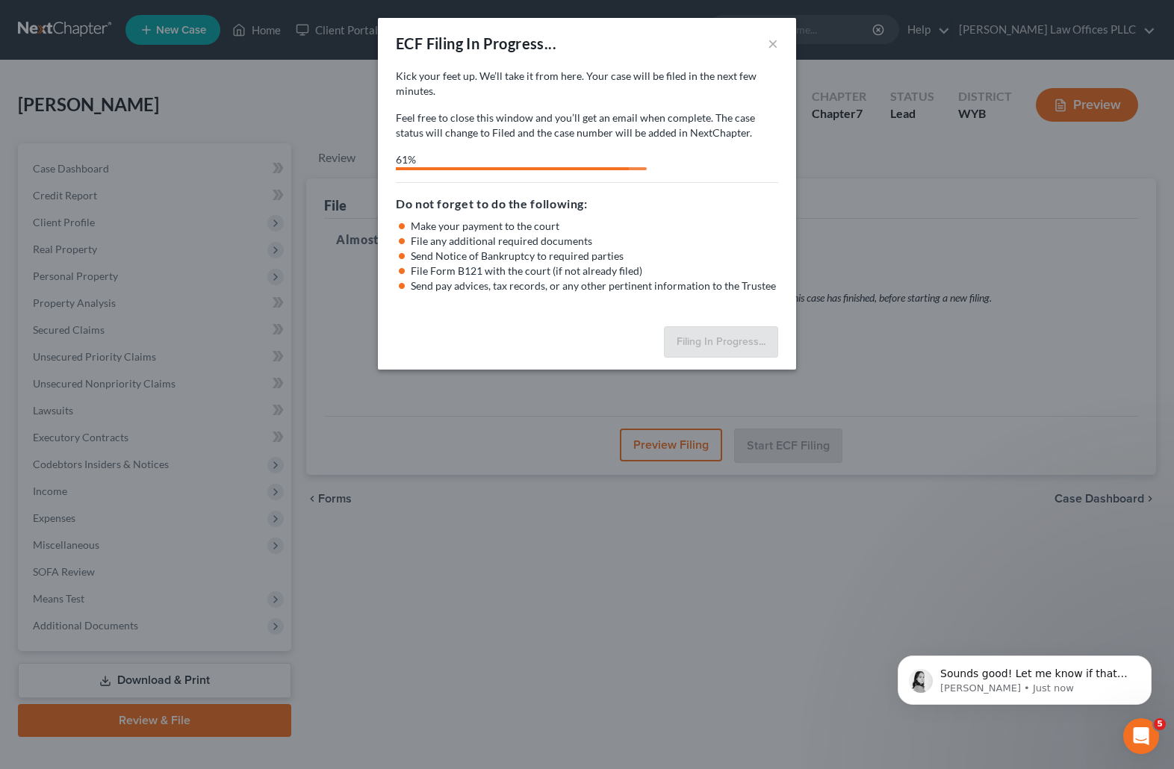
scroll to position [346, 0]
select select "0"
